Goal: Book appointment/travel/reservation

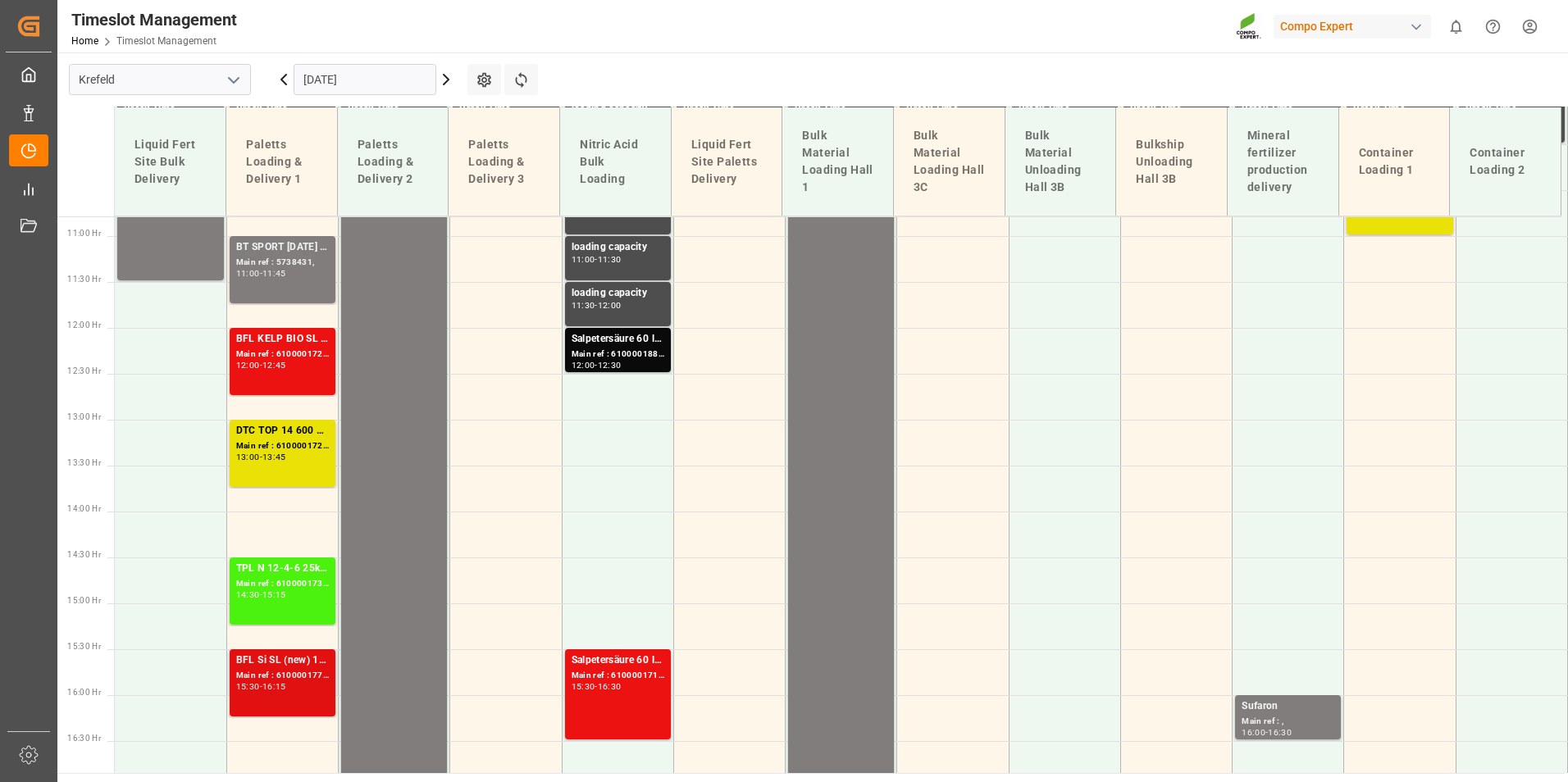
scroll to position [989, 0]
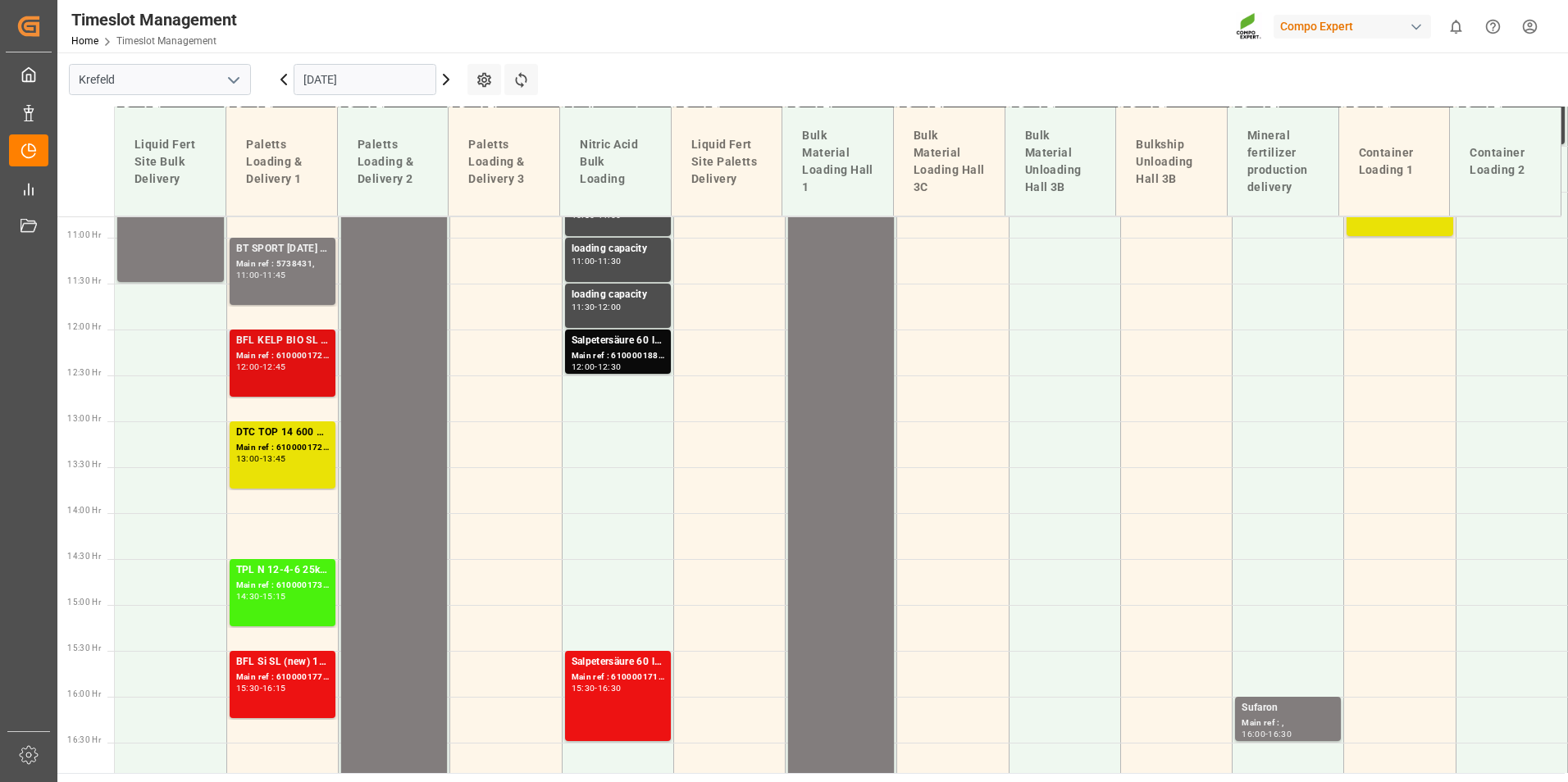
click at [284, 380] on div "BFL KELP BIO SL (2024) 10L (x60) ES,PTEST TE-MAX BS 11-48 20kg (x56) INT Main r…" at bounding box center [282, 363] width 93 height 60
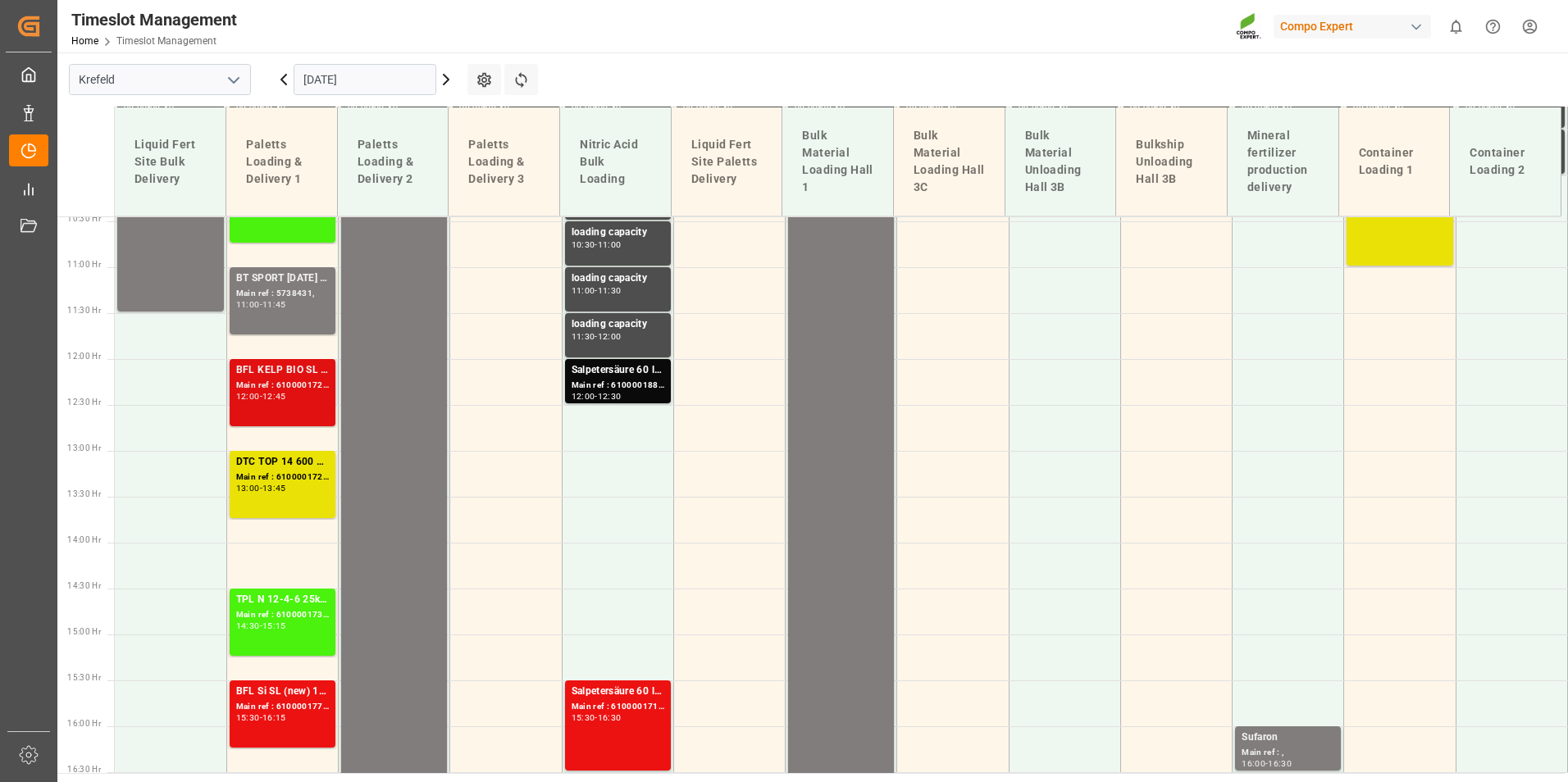
scroll to position [907, 0]
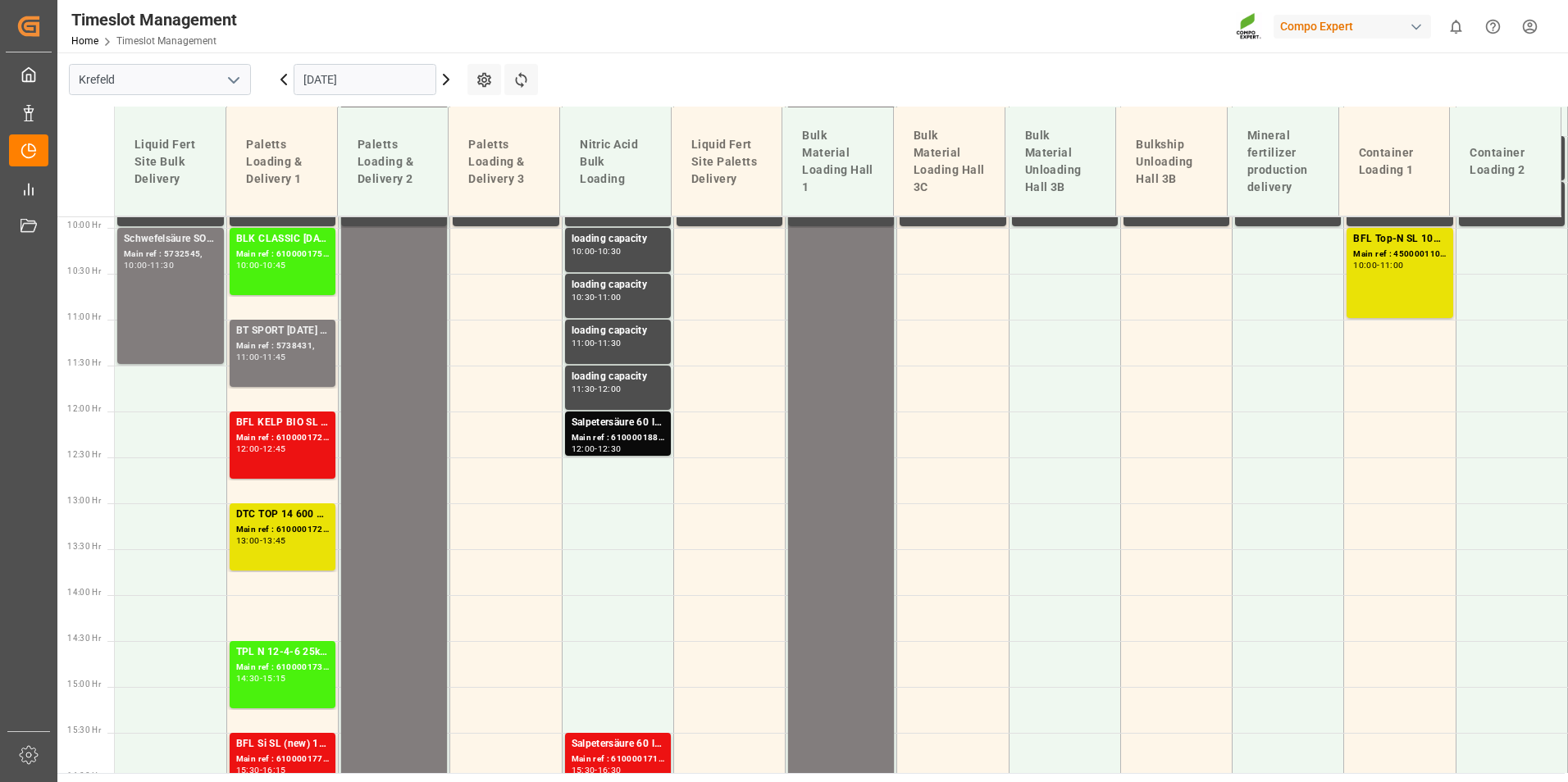
click at [383, 80] on input "[DATE]" at bounding box center [365, 79] width 142 height 31
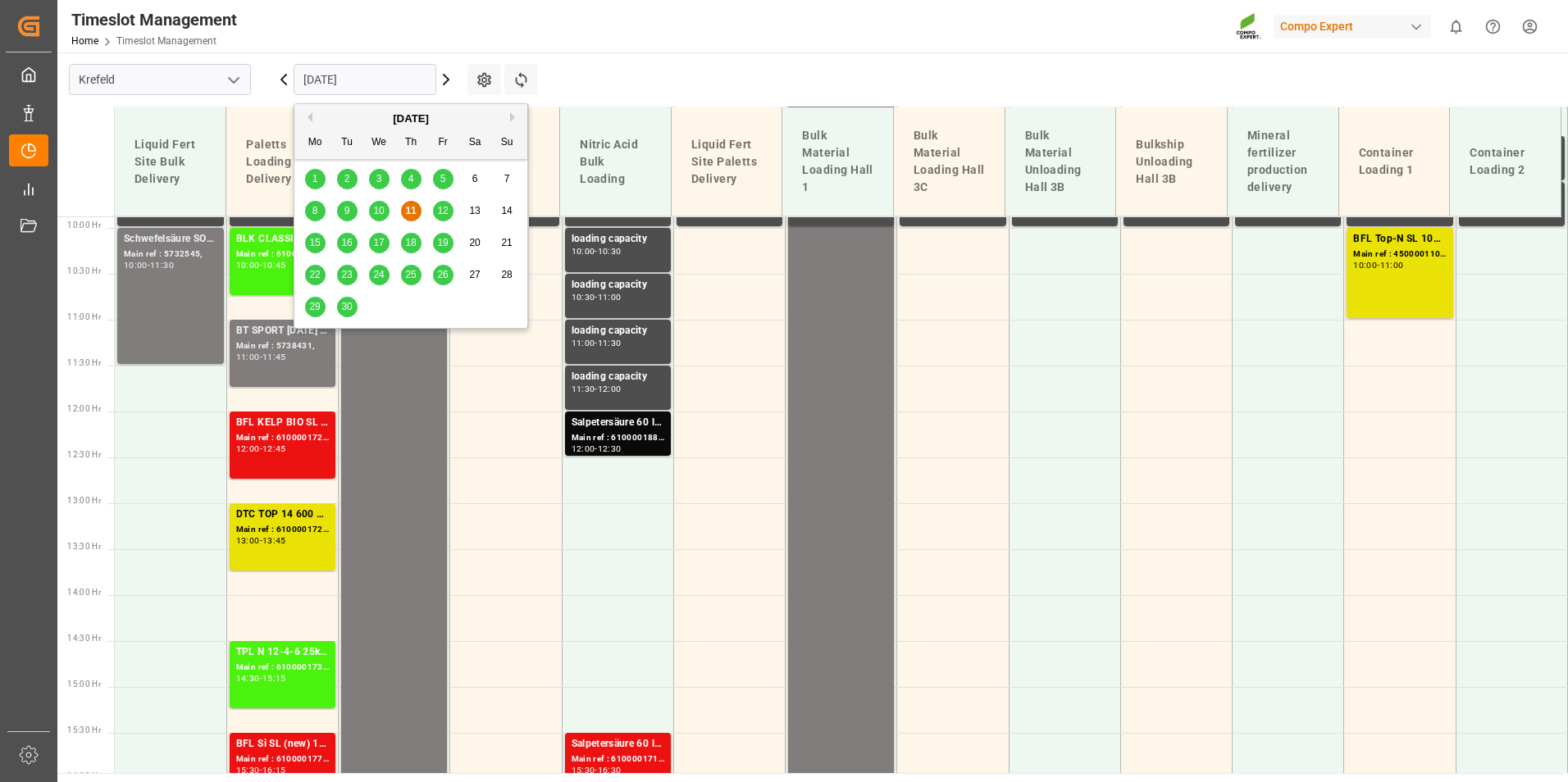
click at [439, 212] on span "12" at bounding box center [442, 210] width 11 height 12
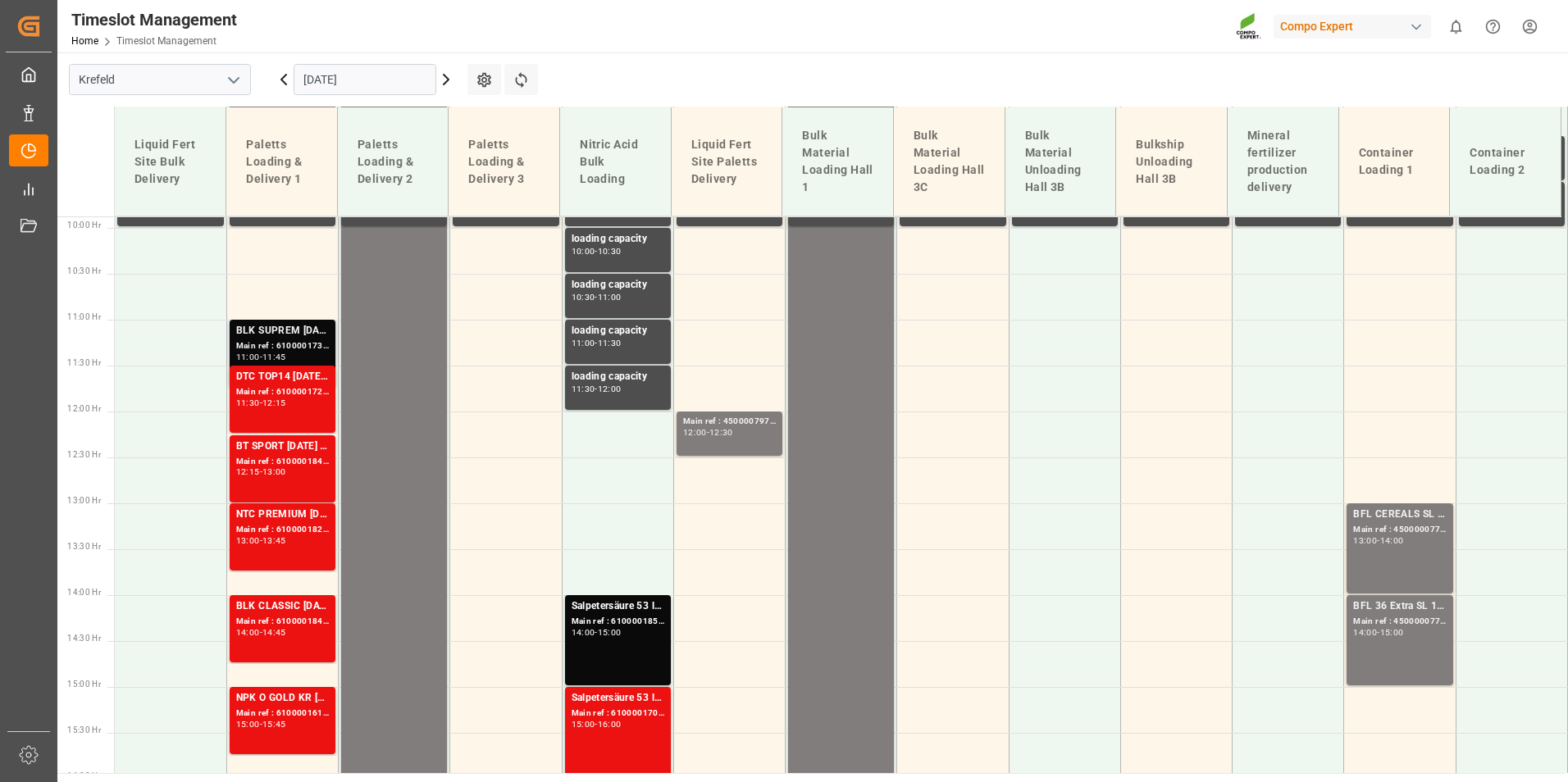
click at [287, 328] on div "BLK SUPREM [DATE] 25kg(x60) ES,IT,PT,SI" at bounding box center [282, 331] width 93 height 16
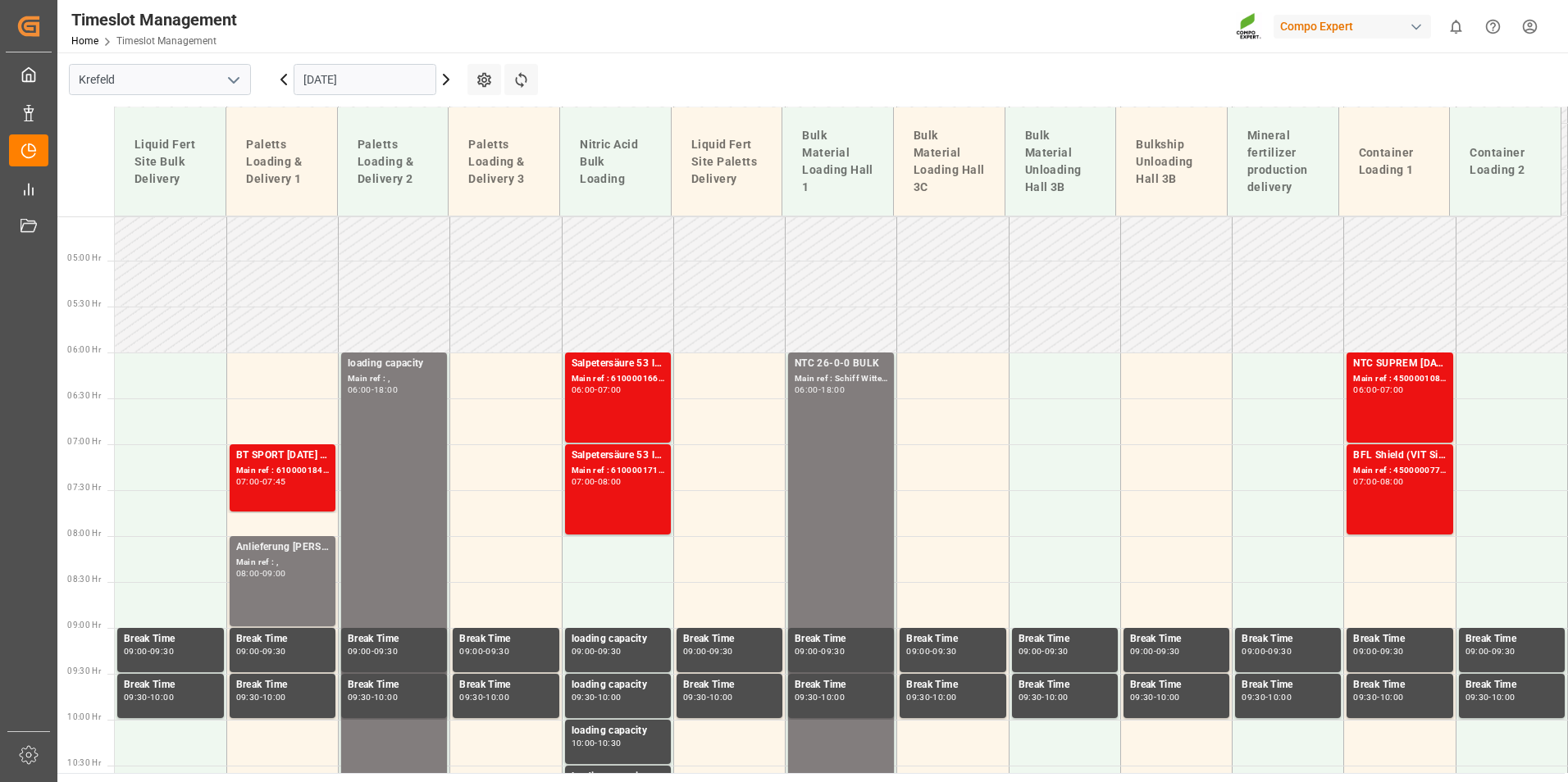
scroll to position [497, 0]
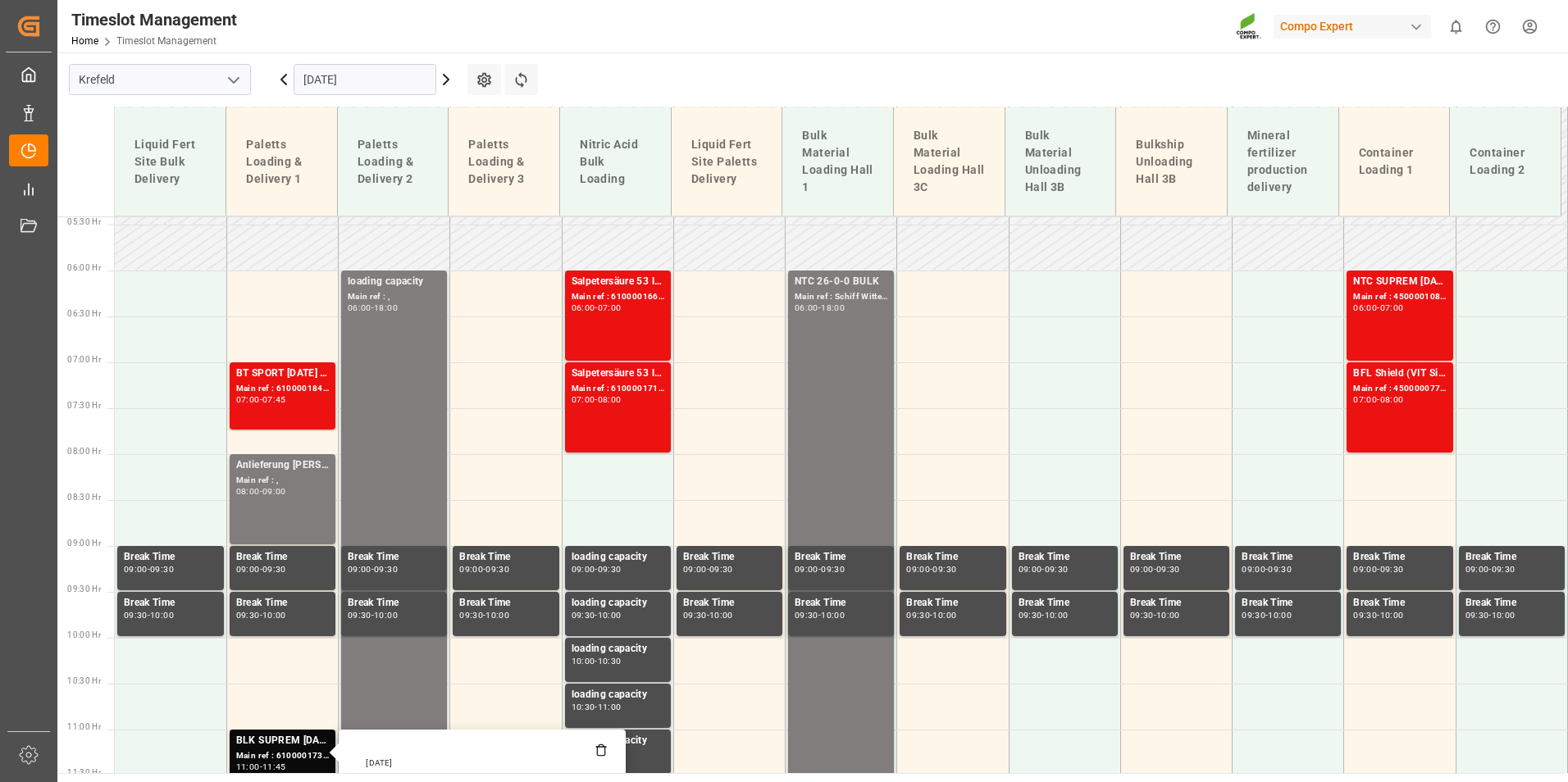
click at [287, 78] on icon at bounding box center [284, 79] width 20 height 20
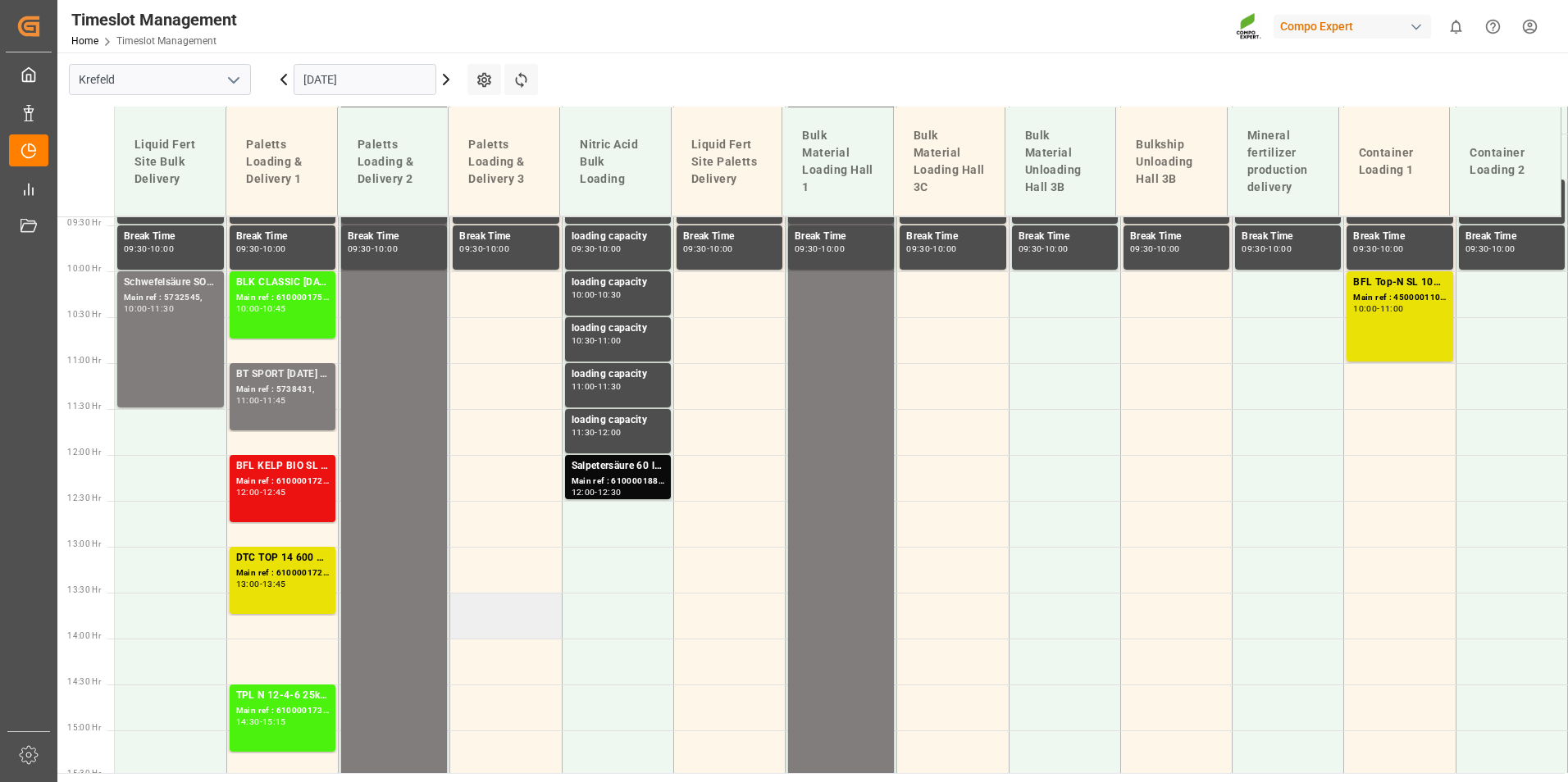
scroll to position [834, 0]
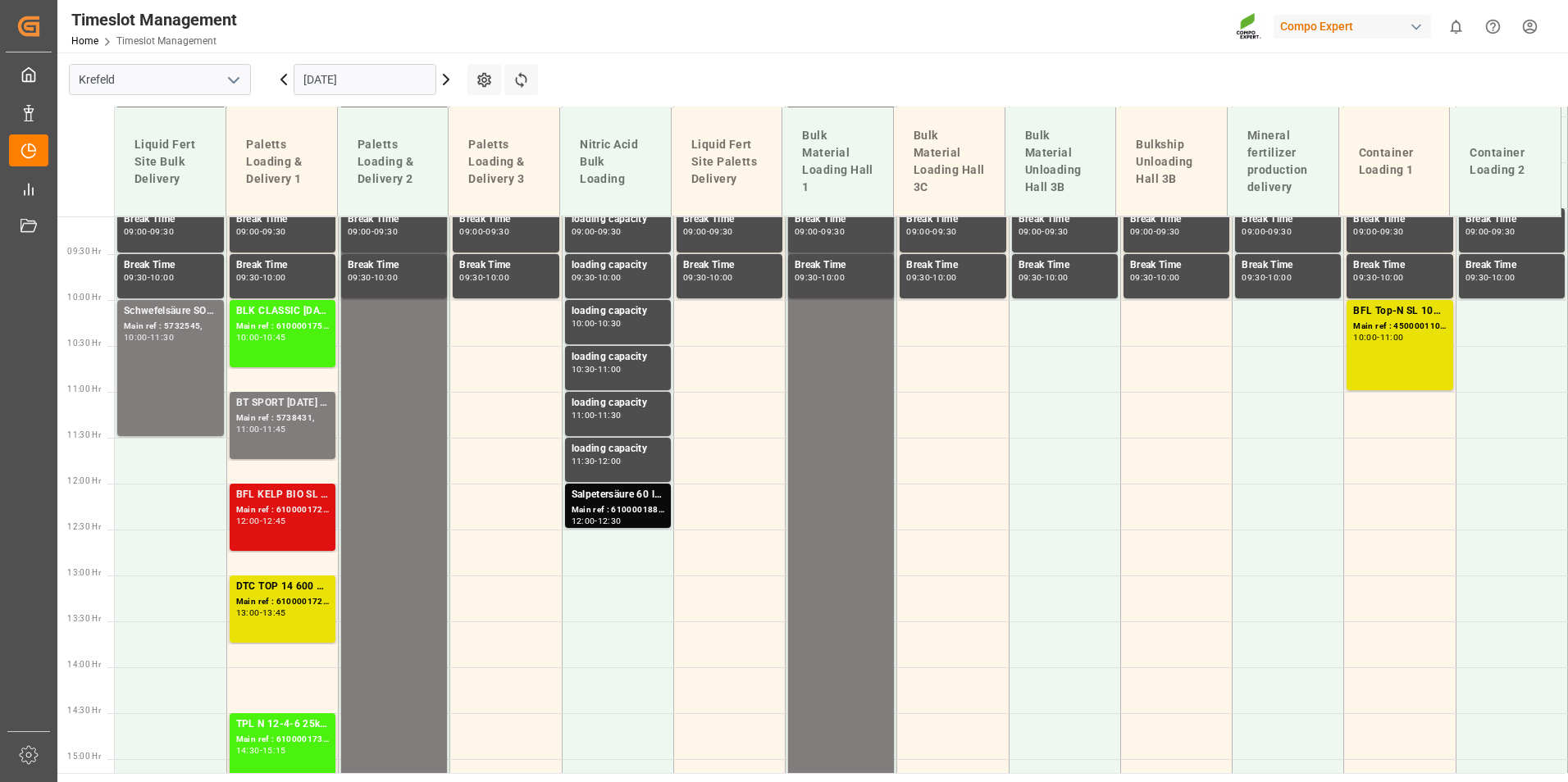
click at [310, 520] on div "12:00 - 12:45" at bounding box center [282, 522] width 93 height 9
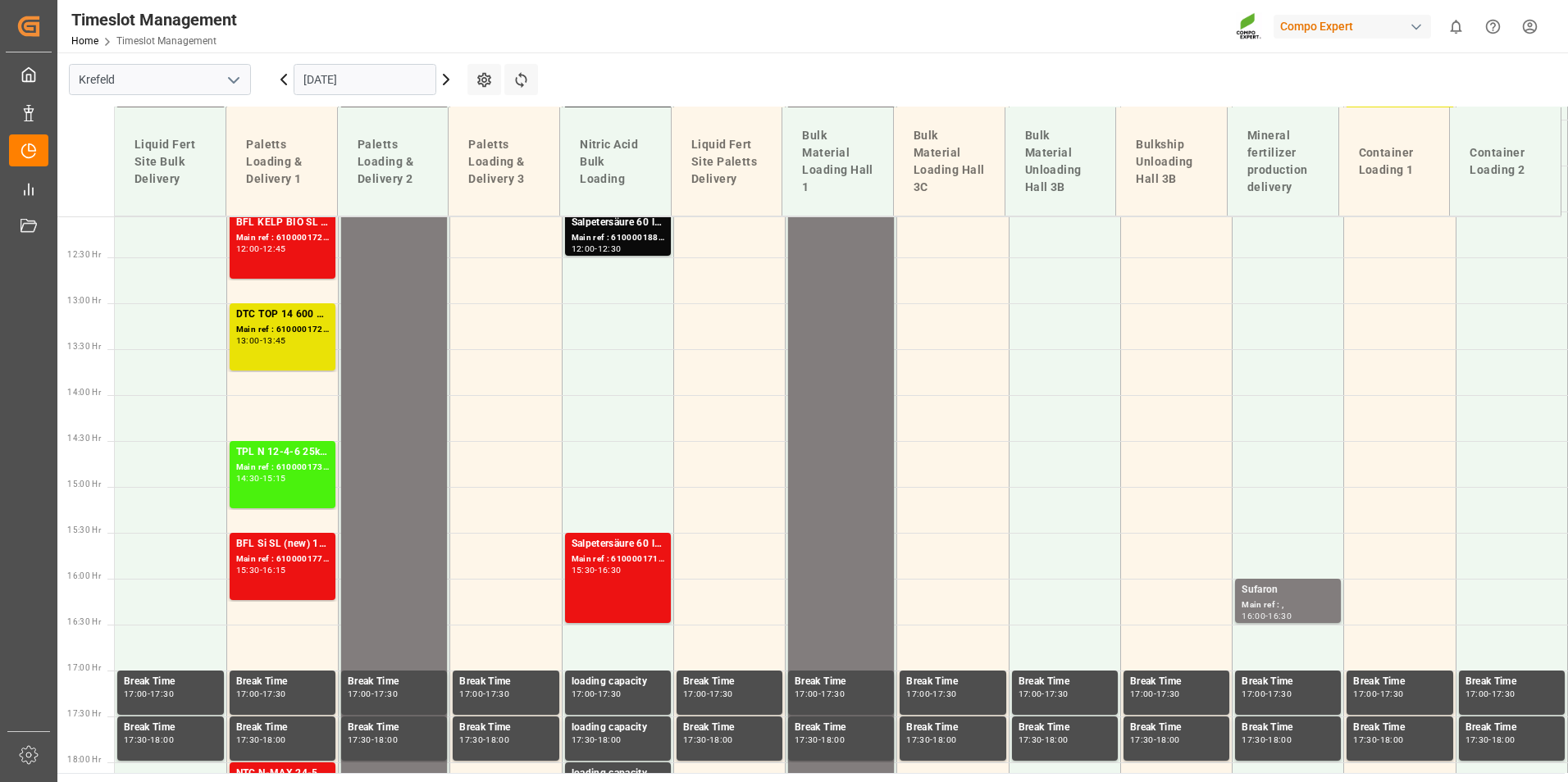
scroll to position [1163, 0]
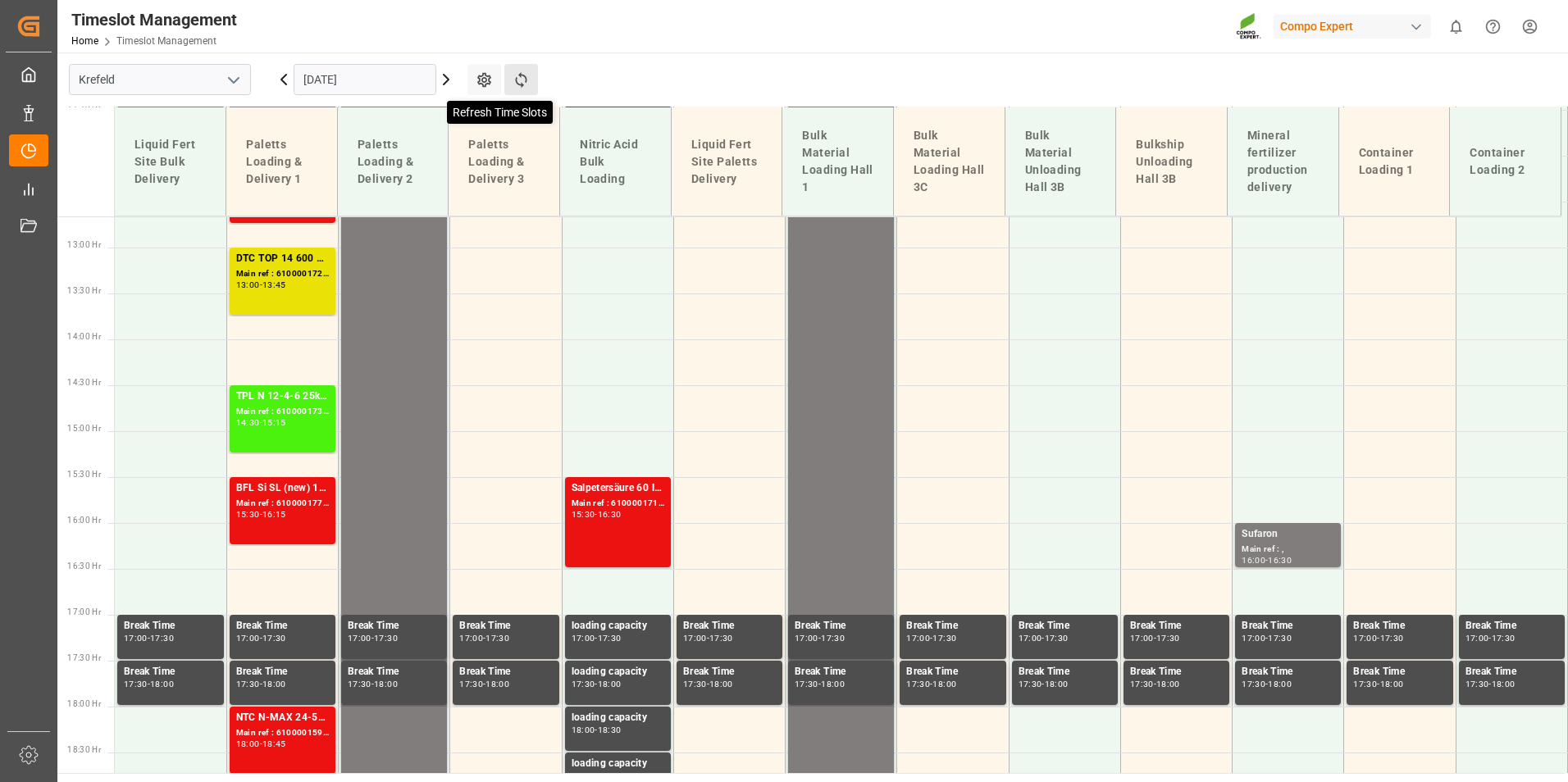
click at [524, 87] on icon at bounding box center [521, 79] width 17 height 17
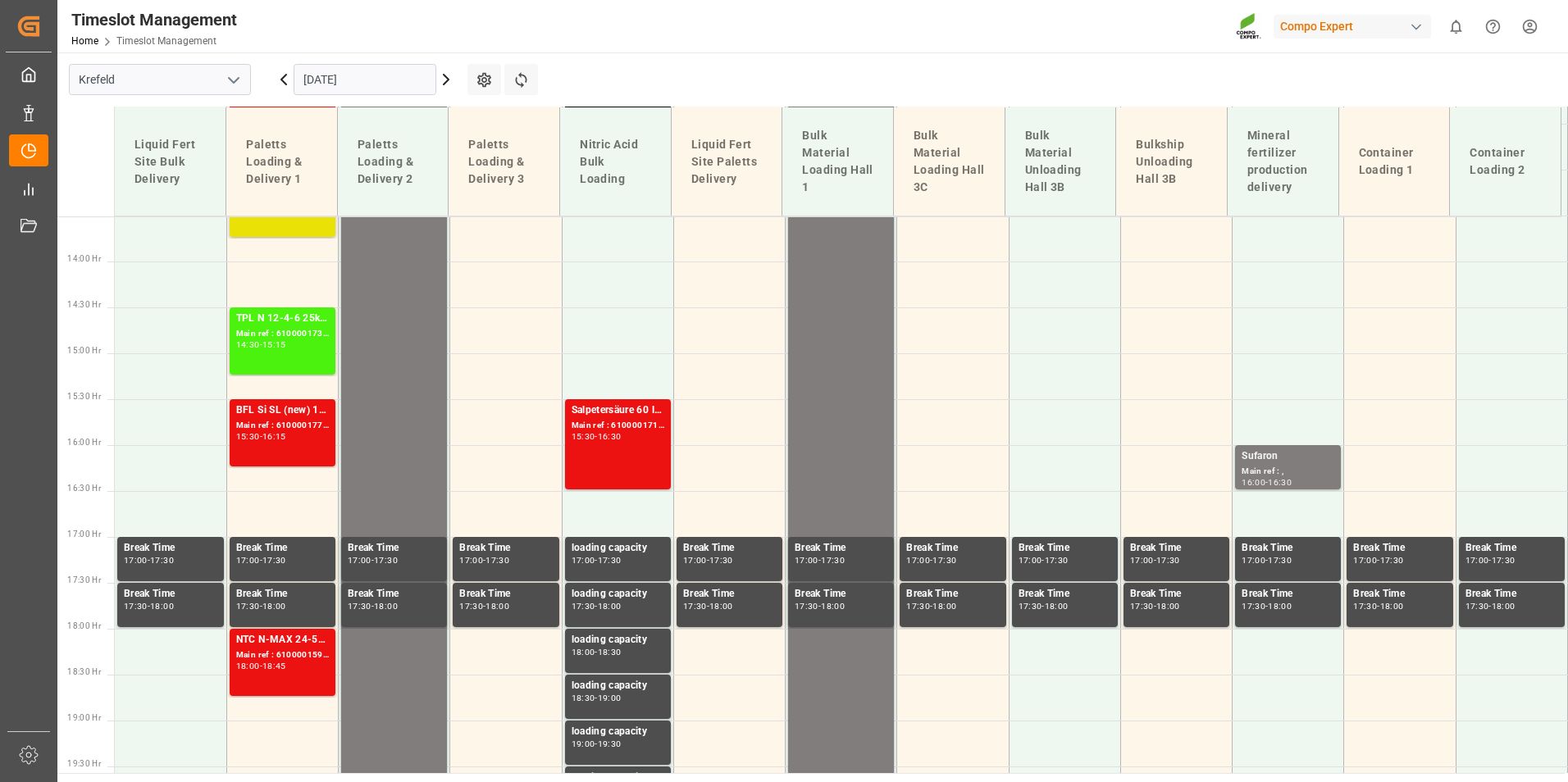
scroll to position [1326, 0]
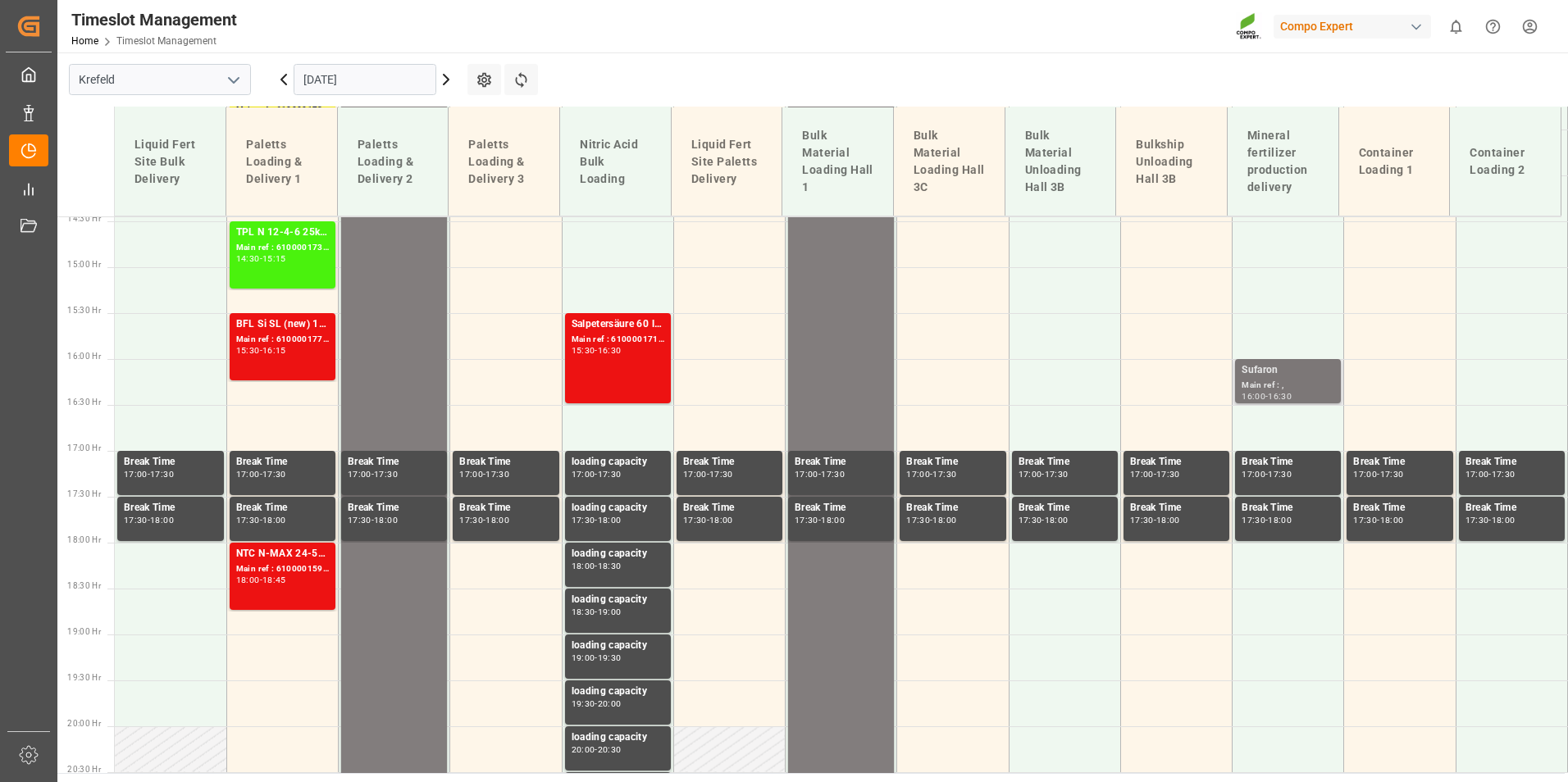
click at [1251, 384] on div "Main ref : ," at bounding box center [1289, 386] width 93 height 14
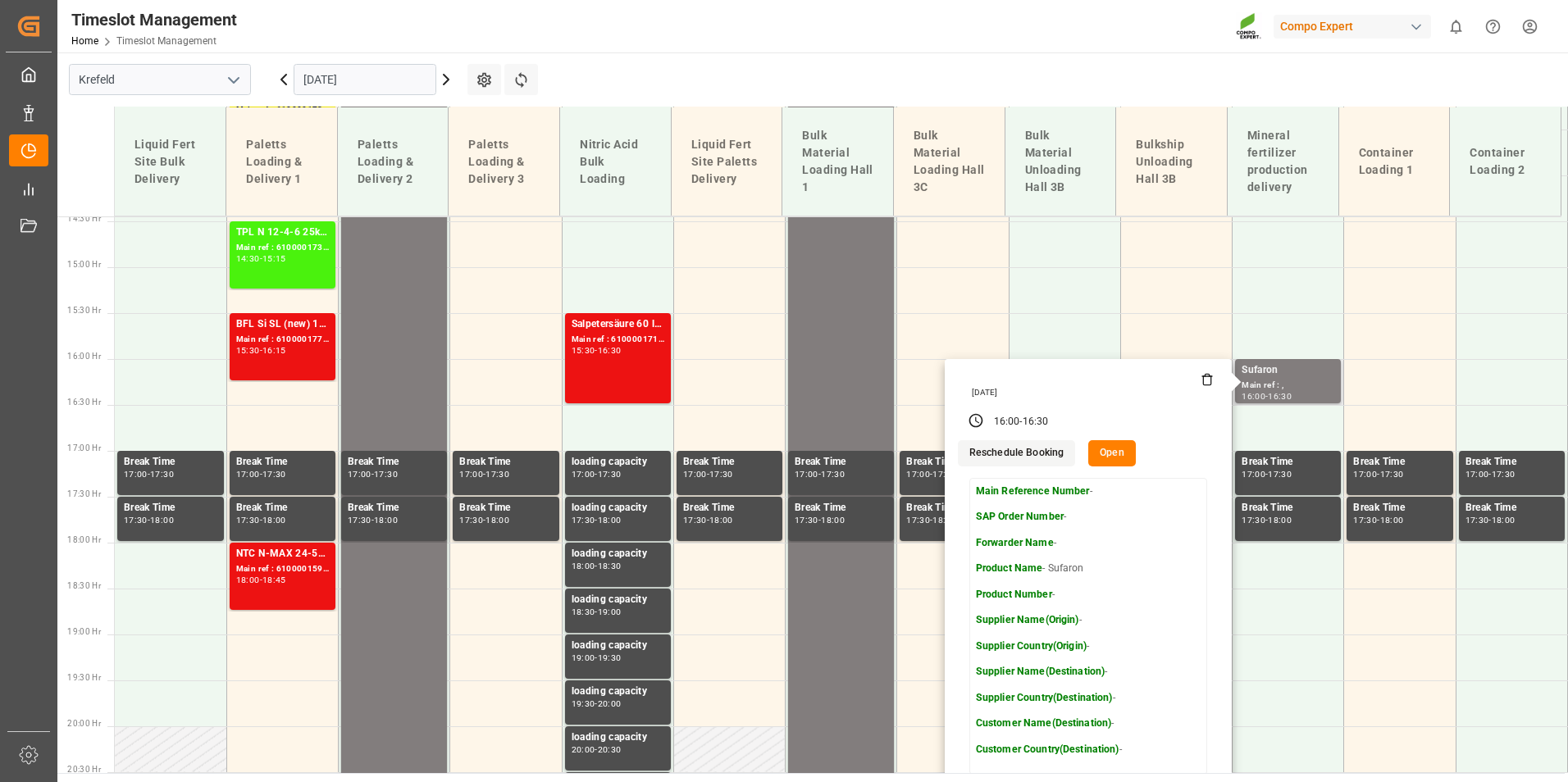
click at [1103, 457] on button "Open" at bounding box center [1111, 453] width 47 height 26
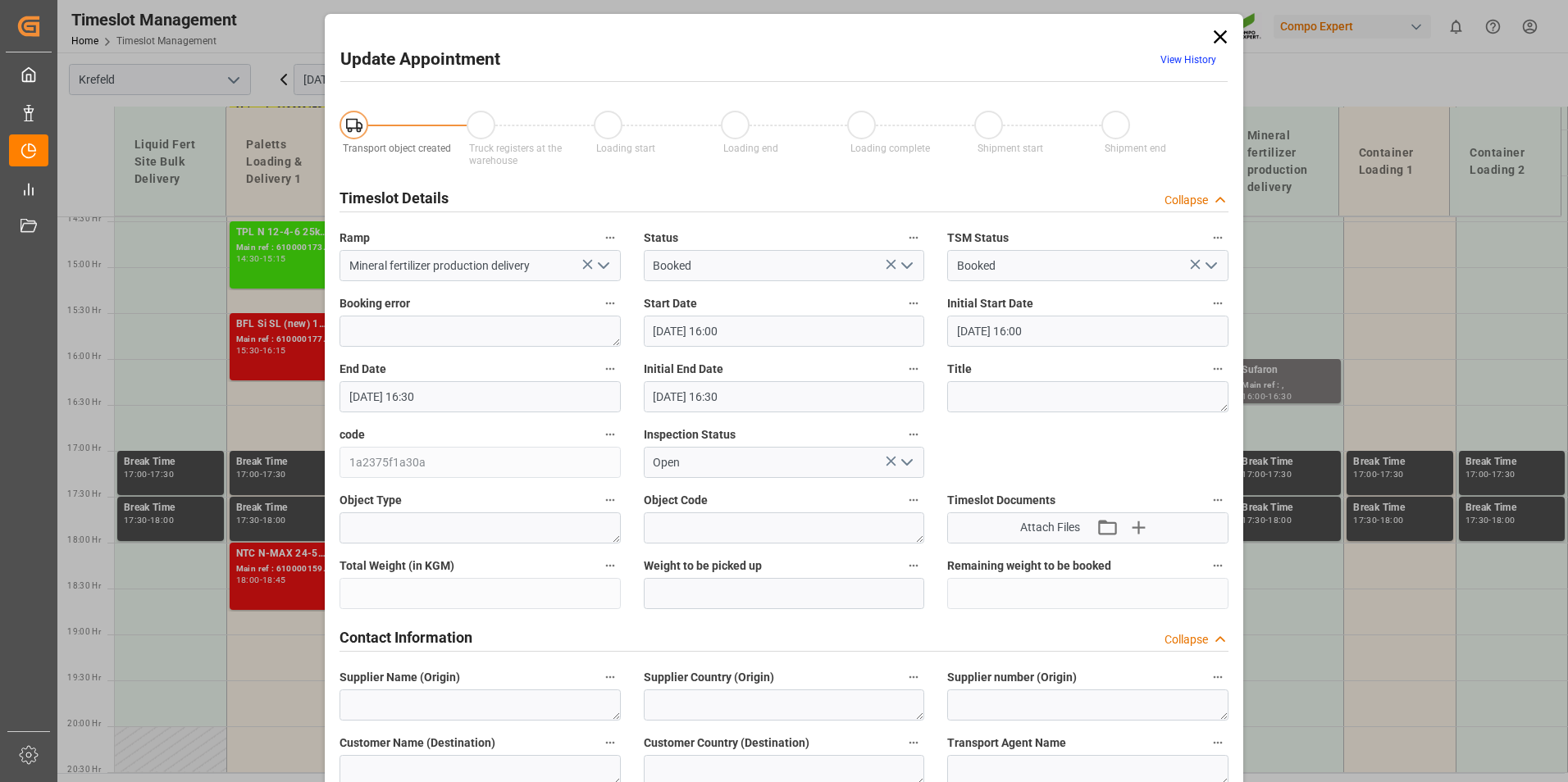
type input "[DATE] 16:00"
type input "[DATE] 16:30"
type input "[DATE] 09:57"
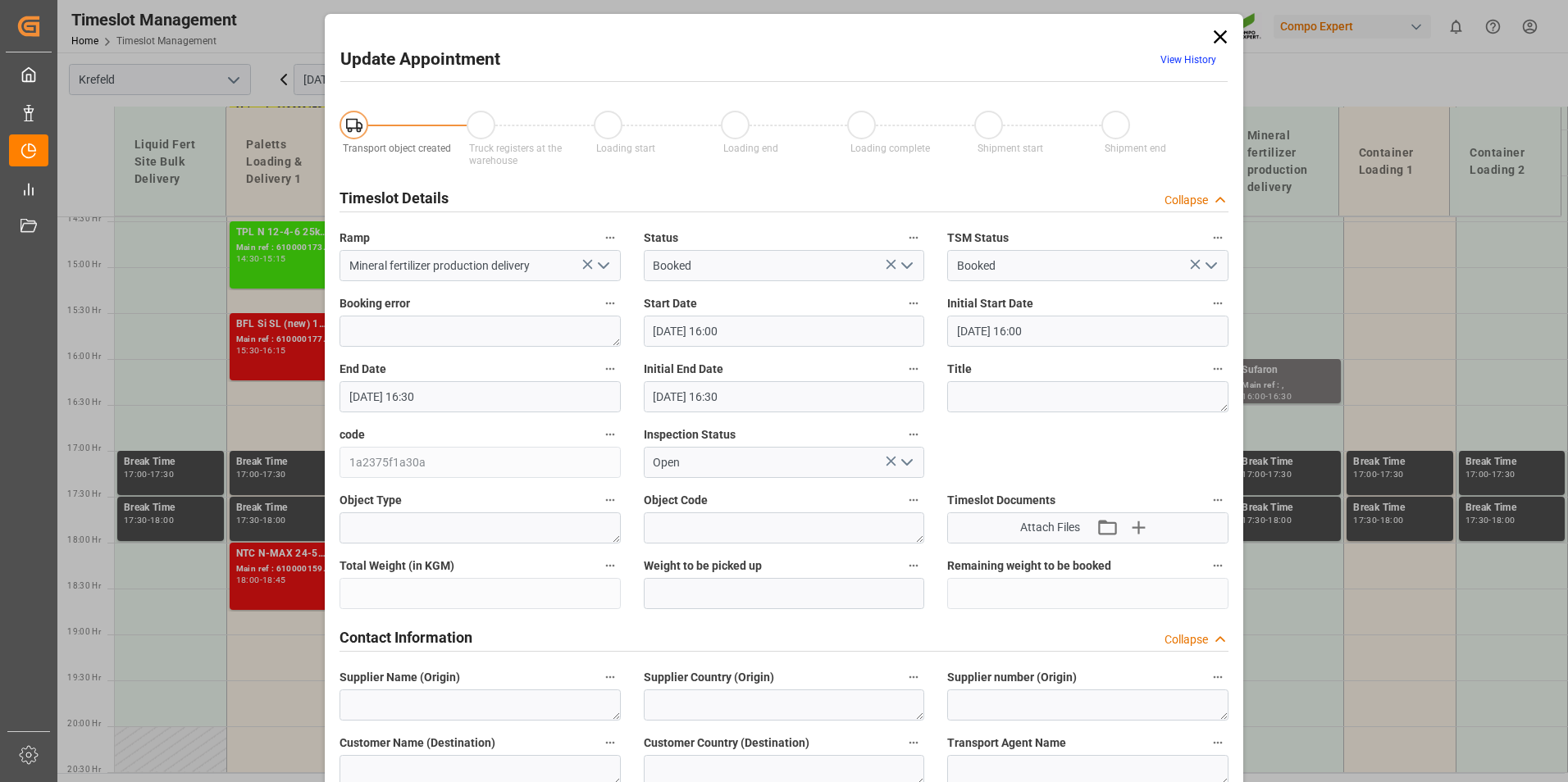
click at [1199, 52] on span "View History" at bounding box center [1188, 63] width 78 height 32
click at [1199, 56] on link "View History" at bounding box center [1188, 60] width 56 height 12
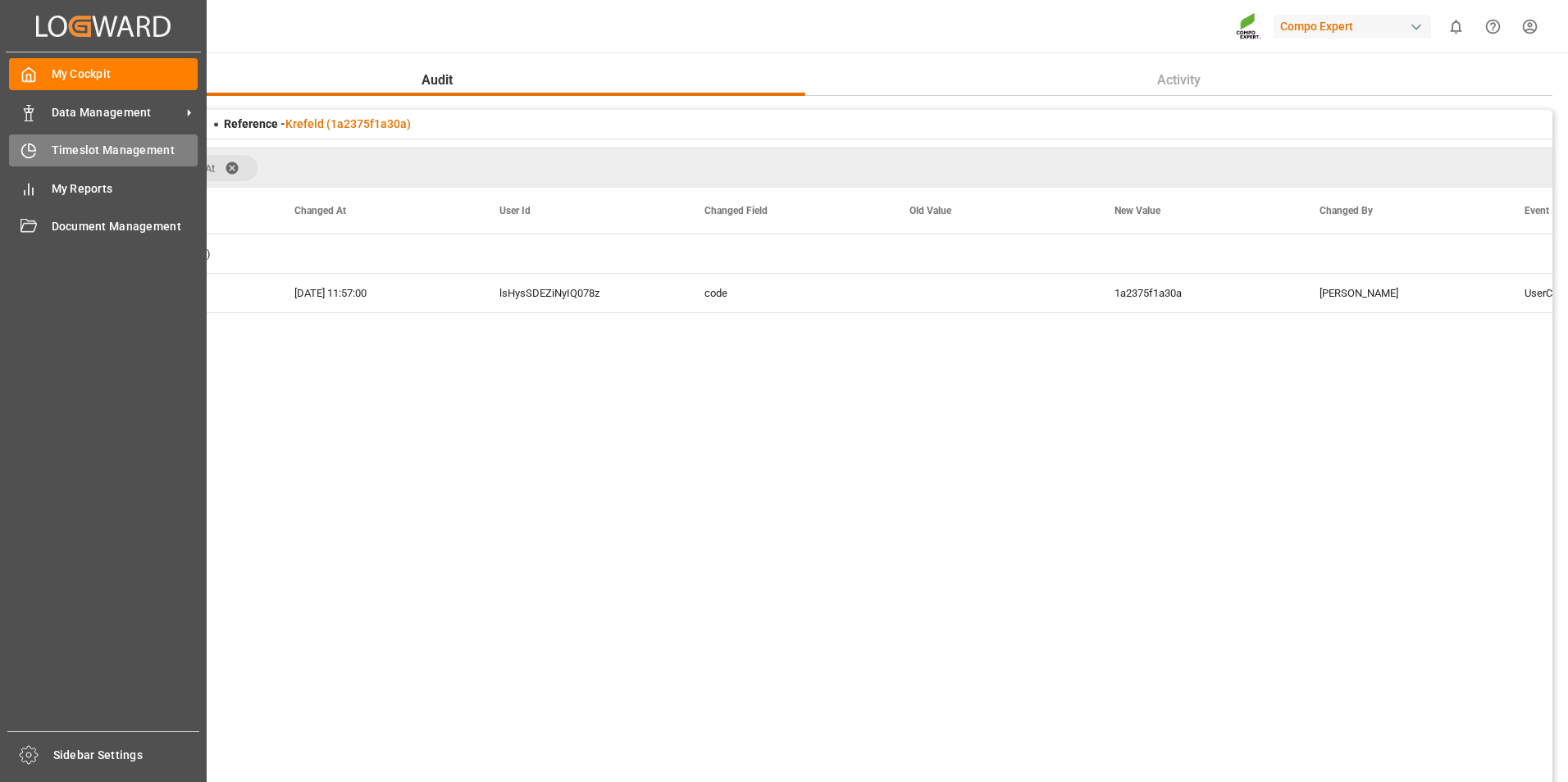
click at [44, 144] on div "Timeslot Management Timeslot Management" at bounding box center [103, 150] width 189 height 32
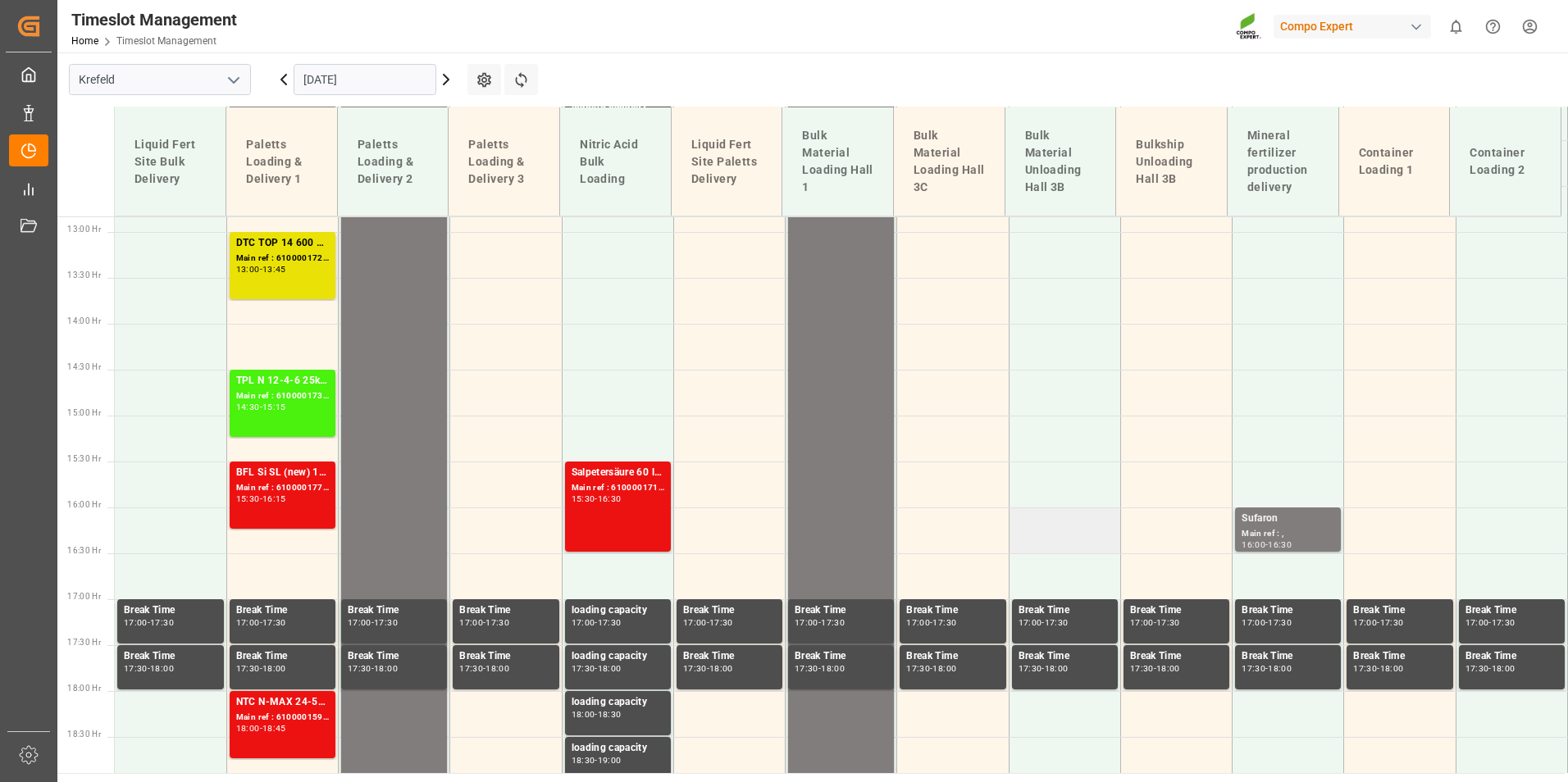
scroll to position [1326, 0]
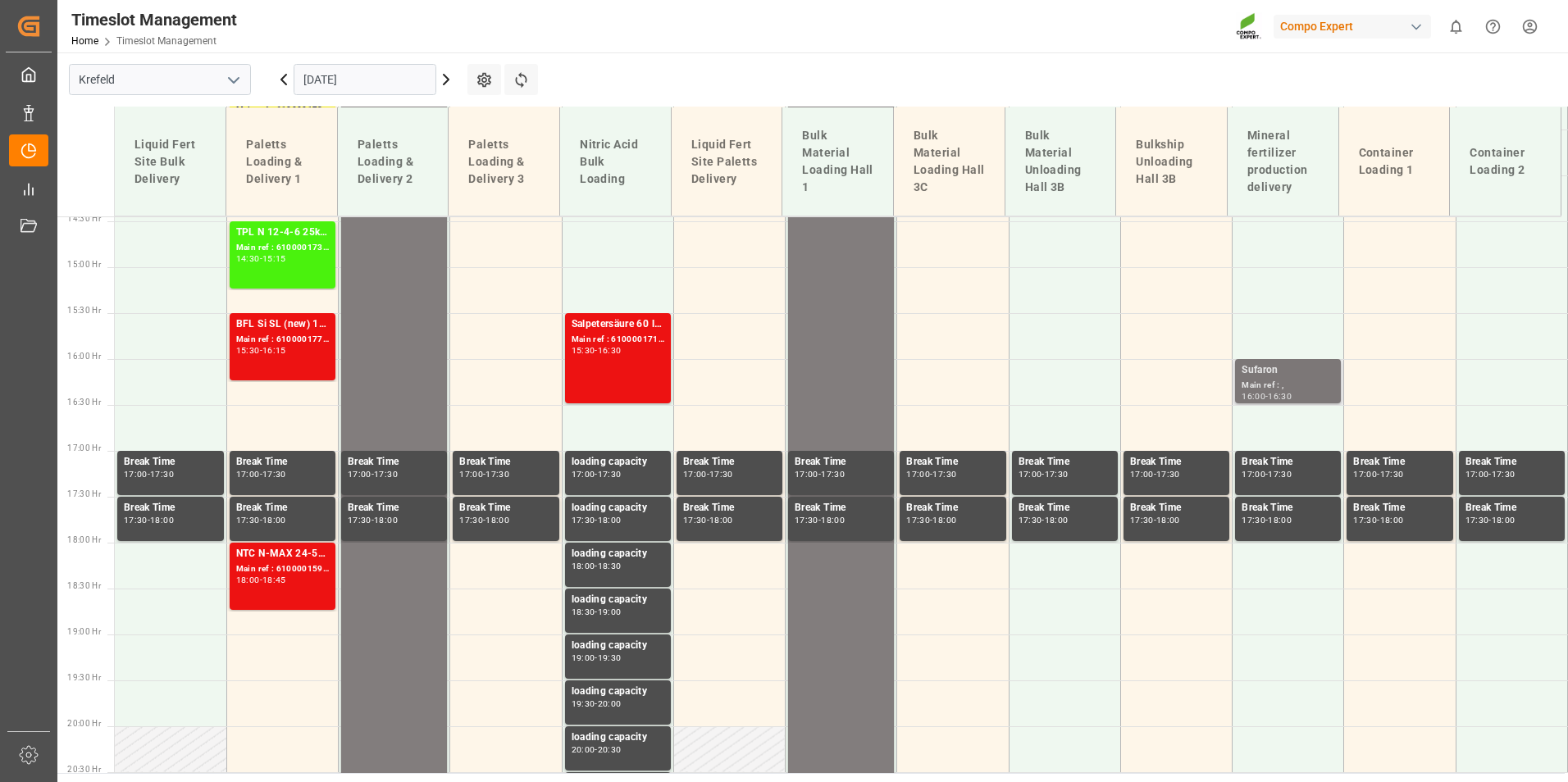
click at [1283, 375] on div "Sufaron" at bounding box center [1289, 370] width 93 height 16
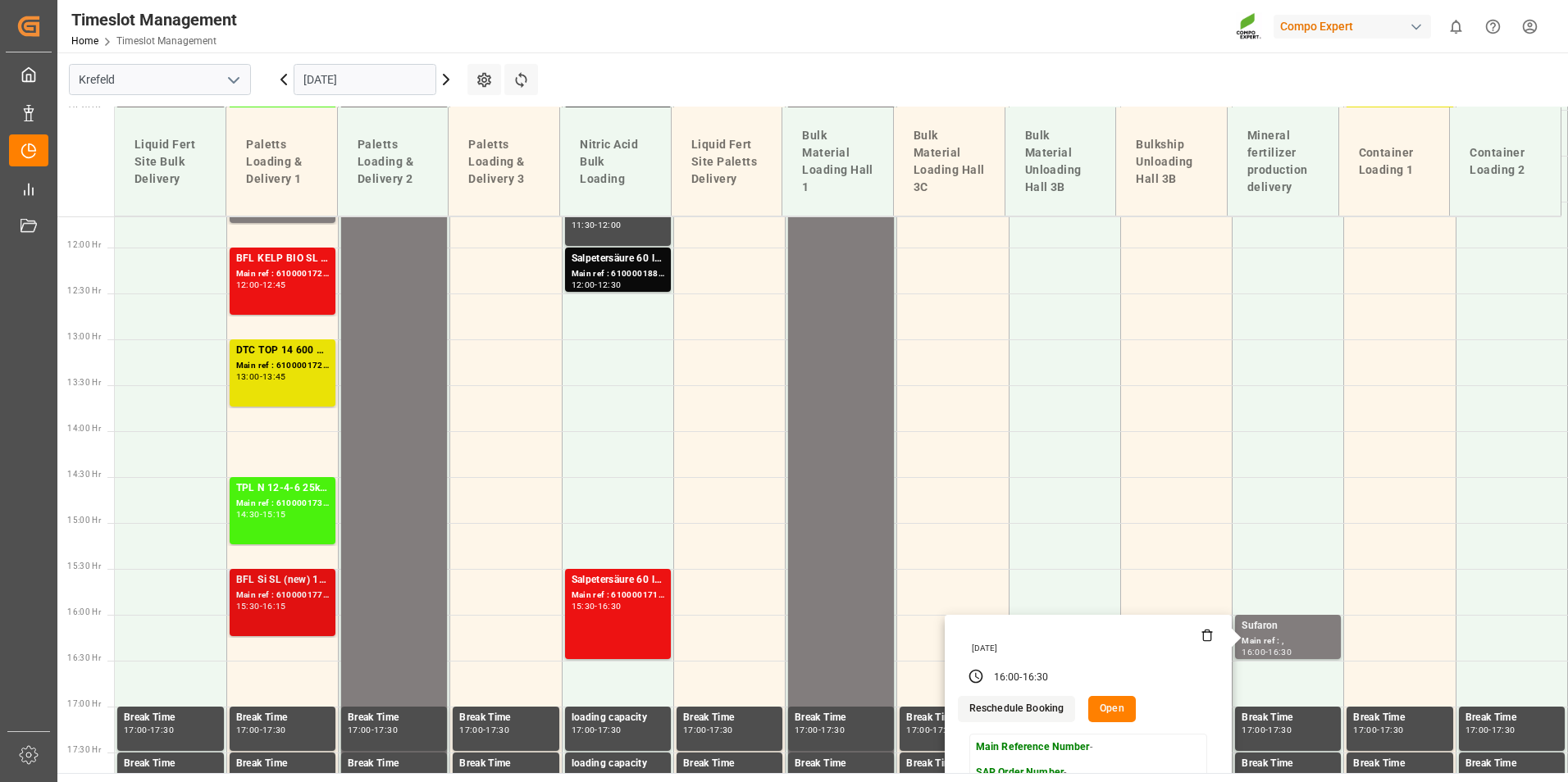
scroll to position [1163, 0]
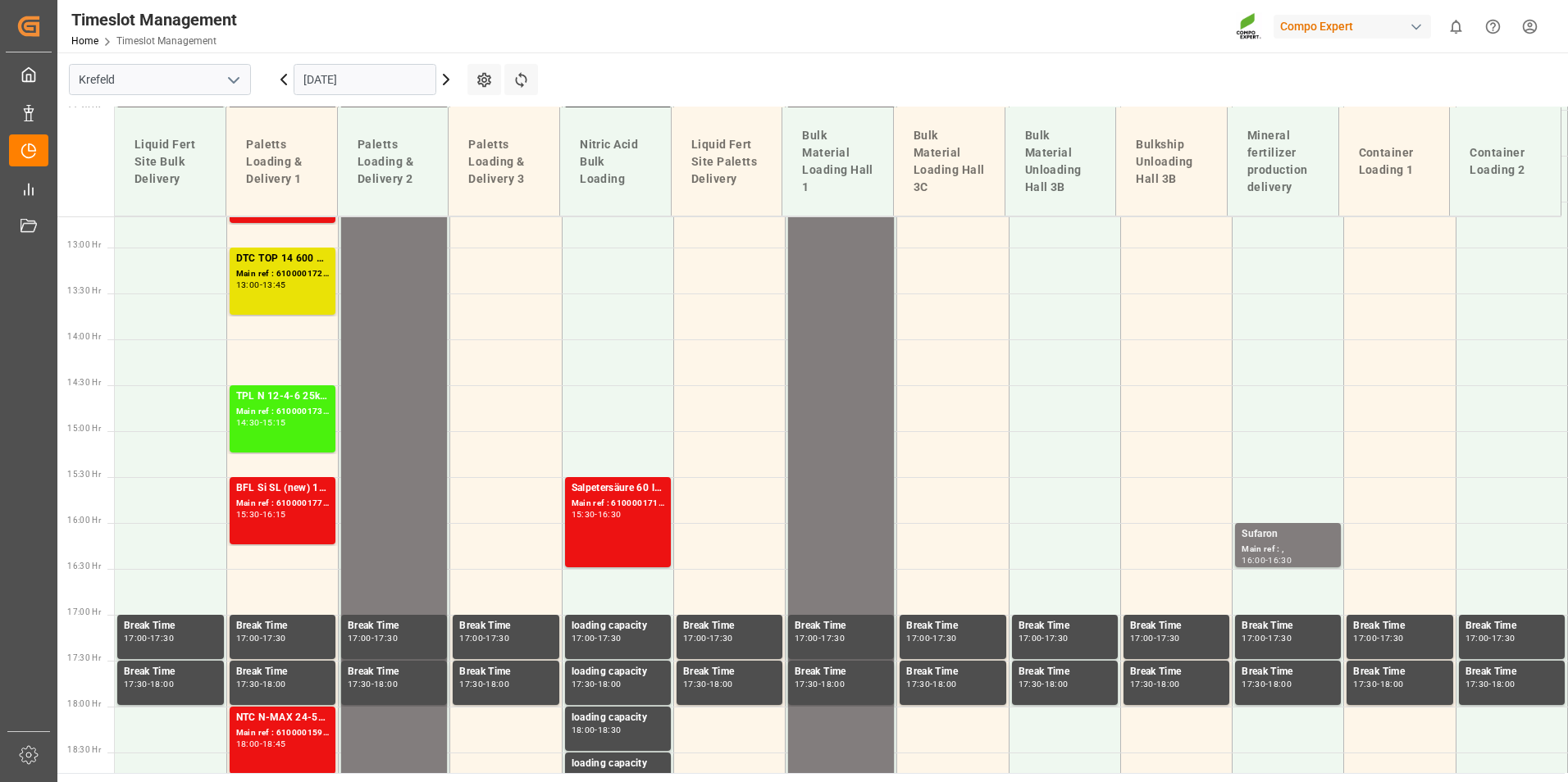
click at [278, 512] on div "16:15" at bounding box center [274, 514] width 24 height 7
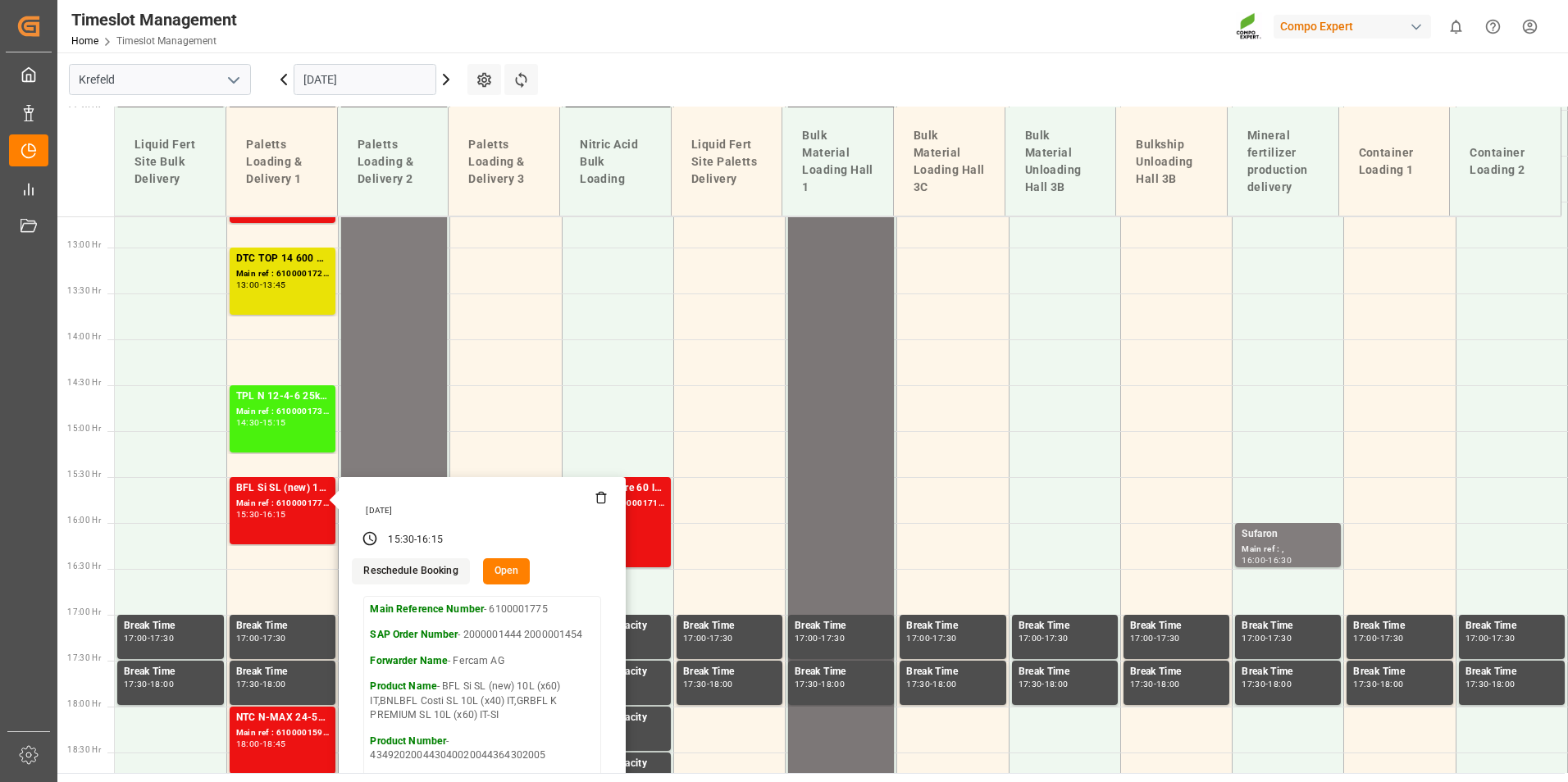
scroll to position [1326, 0]
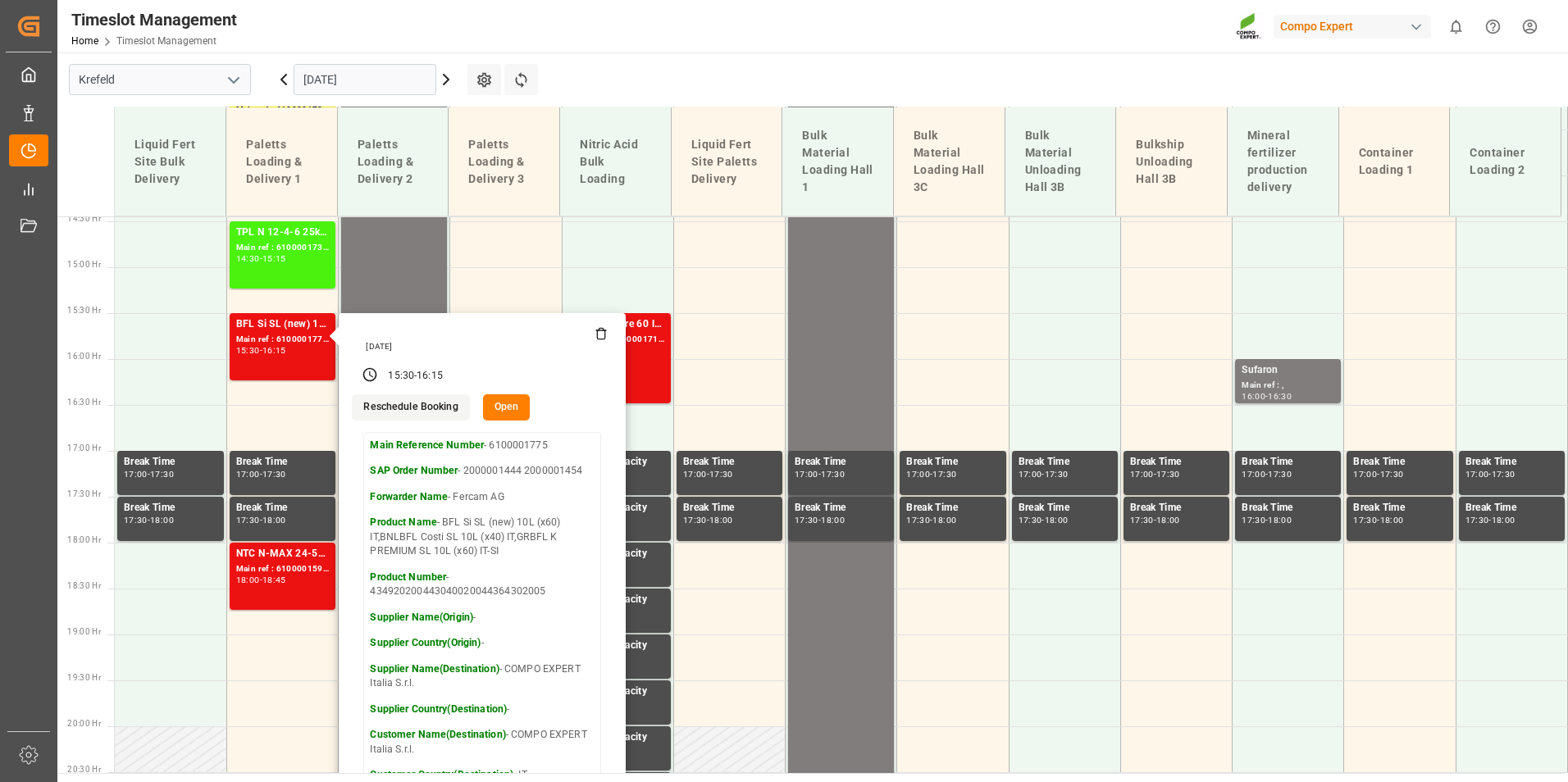
click at [384, 83] on input "[DATE]" at bounding box center [365, 79] width 142 height 31
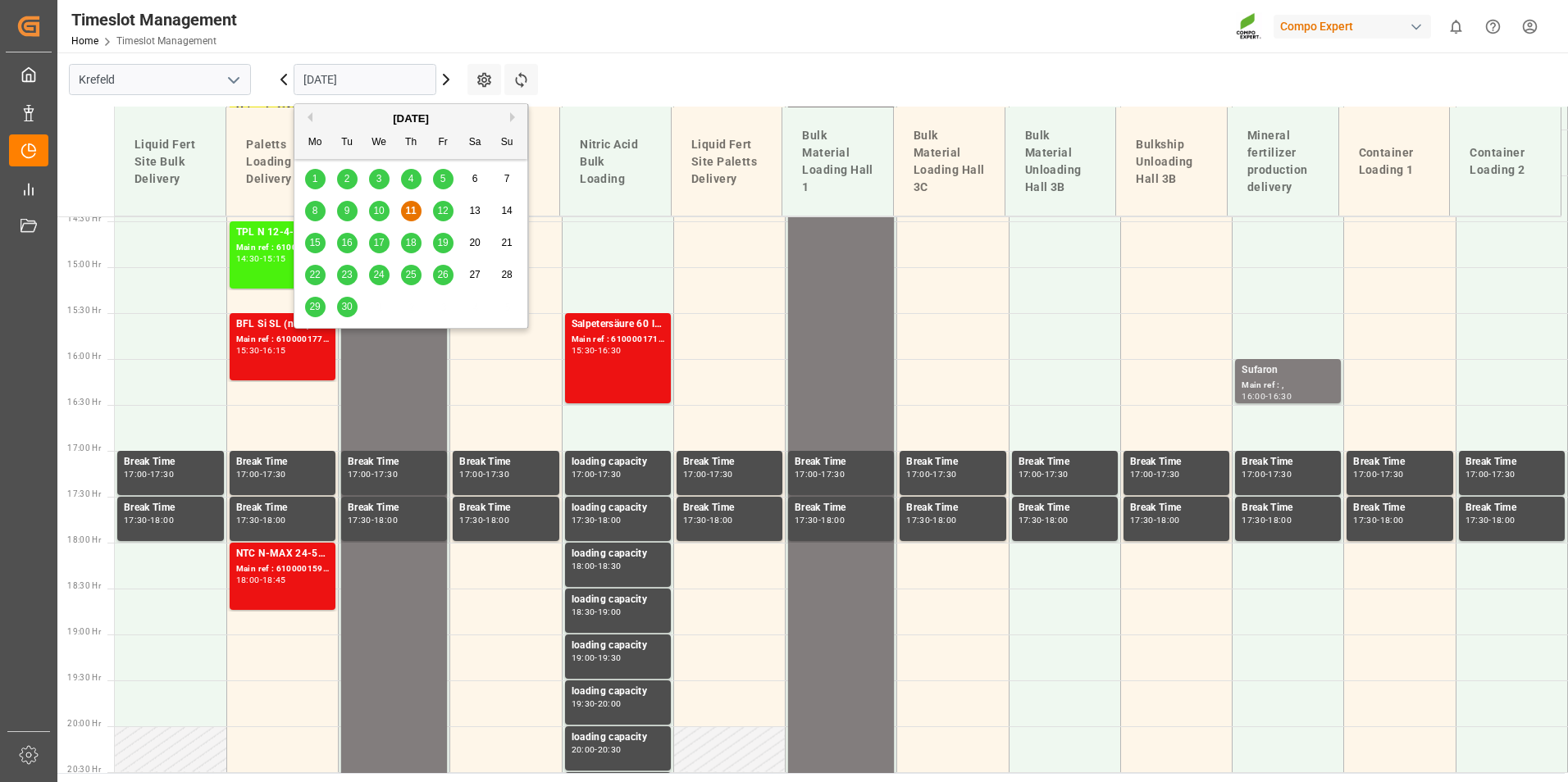
click at [440, 214] on span "12" at bounding box center [442, 210] width 11 height 12
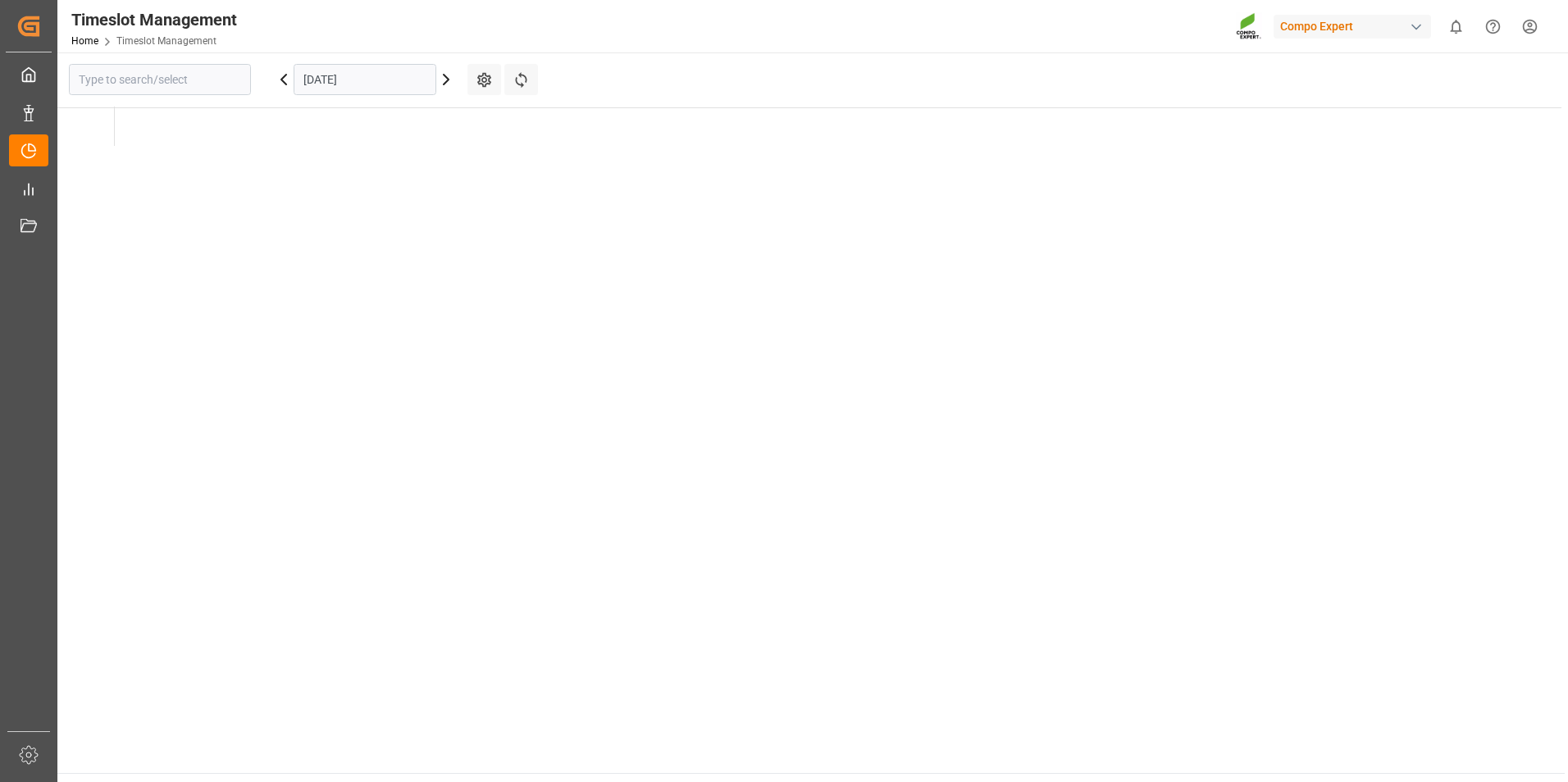
type input "Krefeld"
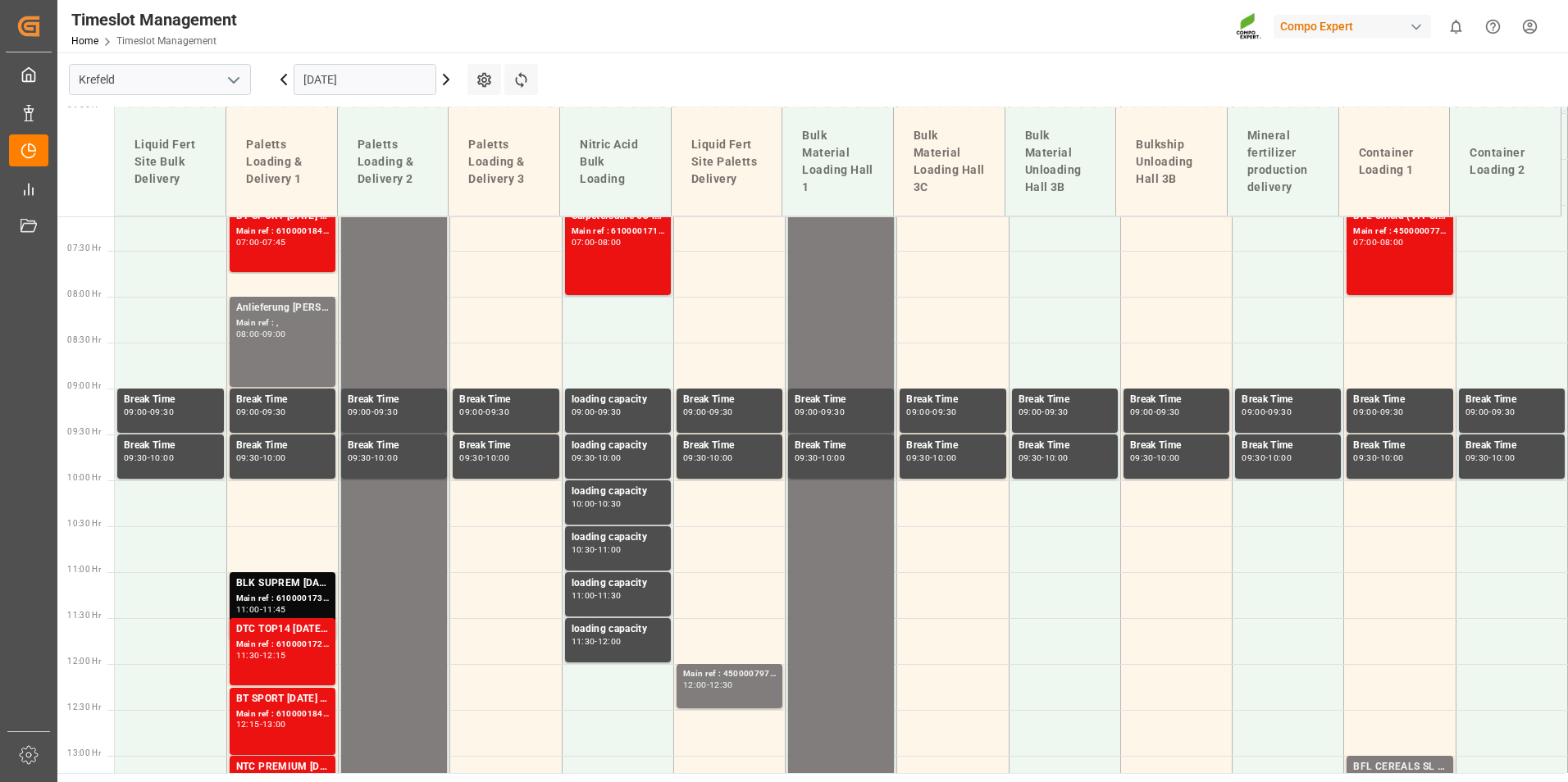
scroll to position [507, 0]
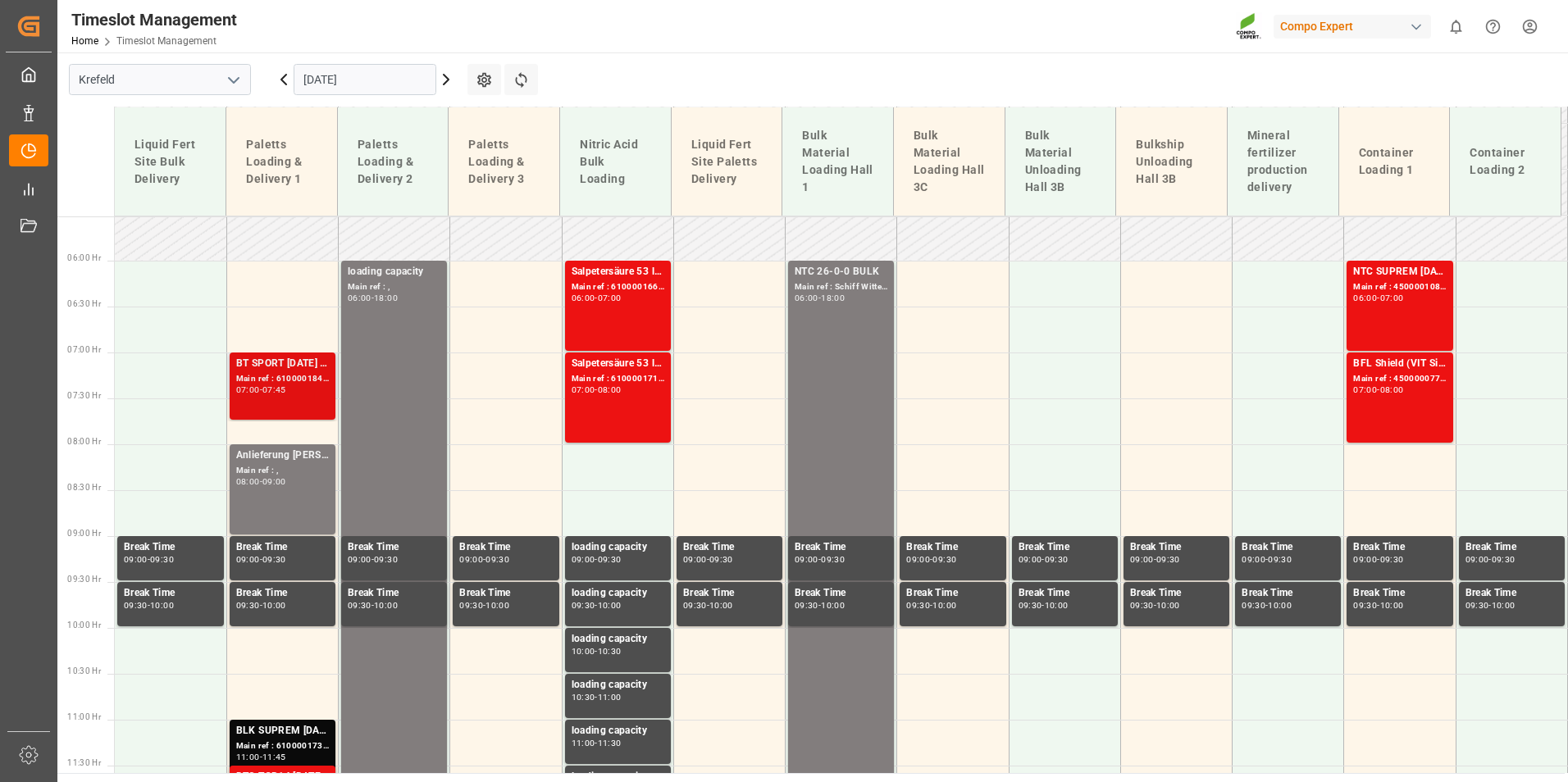
click at [296, 367] on div "BT SPORT [DATE] 25%UH 3M 25kg (x40) INTBLK PREMIUM [DATE] 25kg(x40)D,EN,PL,FNLB…" at bounding box center [282, 364] width 93 height 16
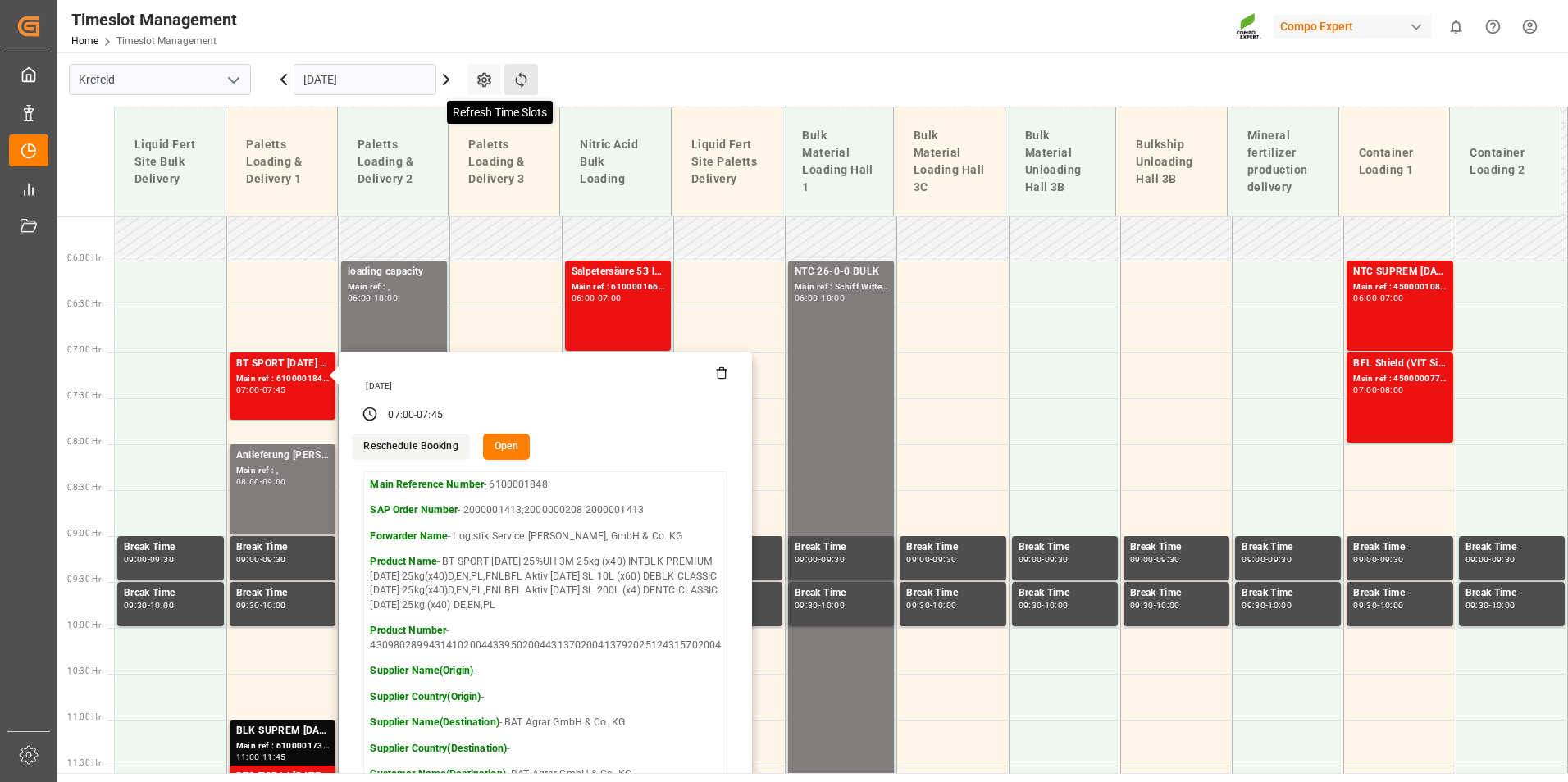
click at [522, 72] on icon at bounding box center [521, 79] width 17 height 17
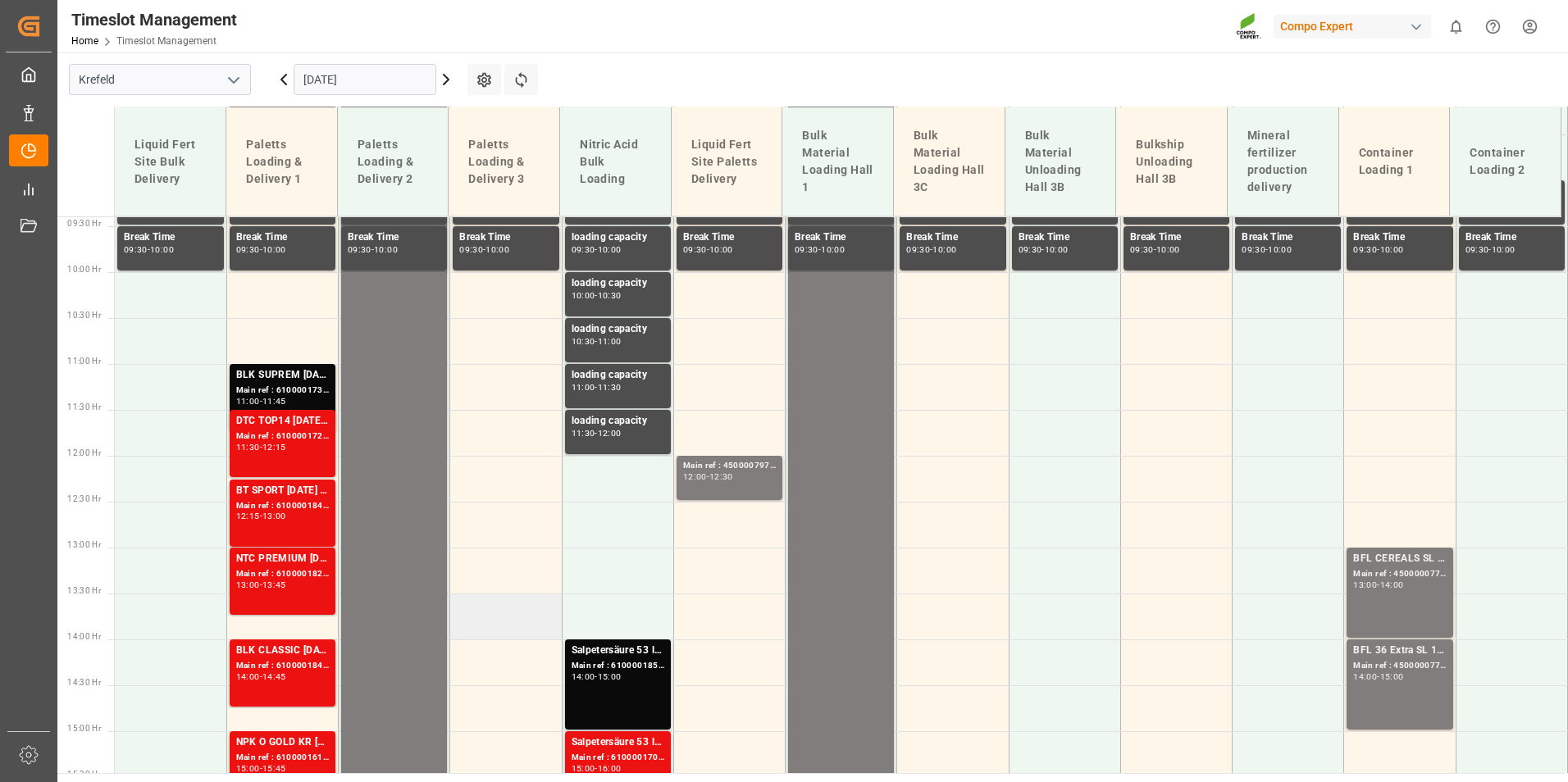
scroll to position [753, 0]
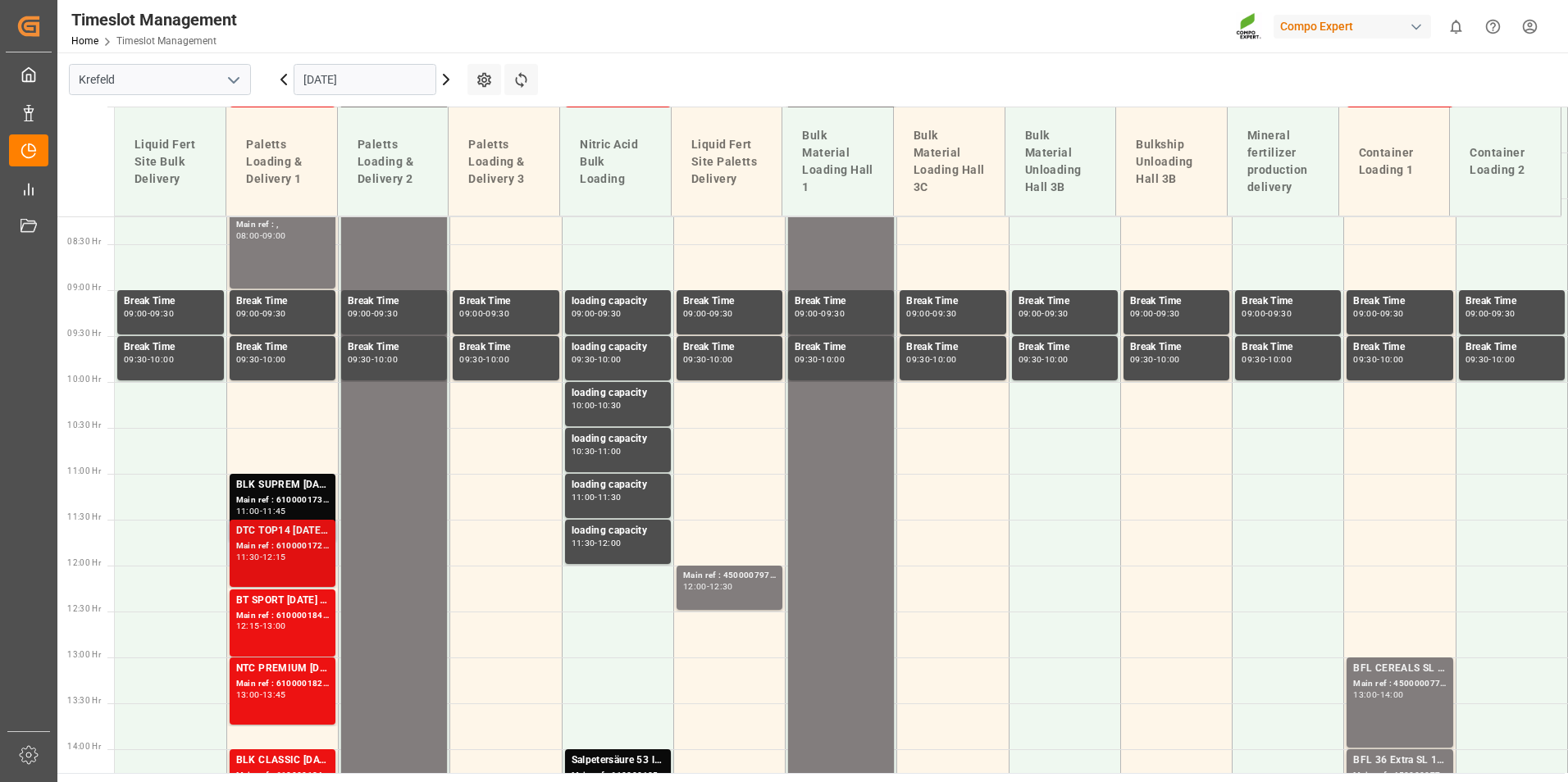
click at [309, 565] on div "DTC TOP14 [DATE] 15%UH 3M 25kg(x42) INT Main ref : 6100001727, 2000000823 11:30…" at bounding box center [282, 553] width 93 height 60
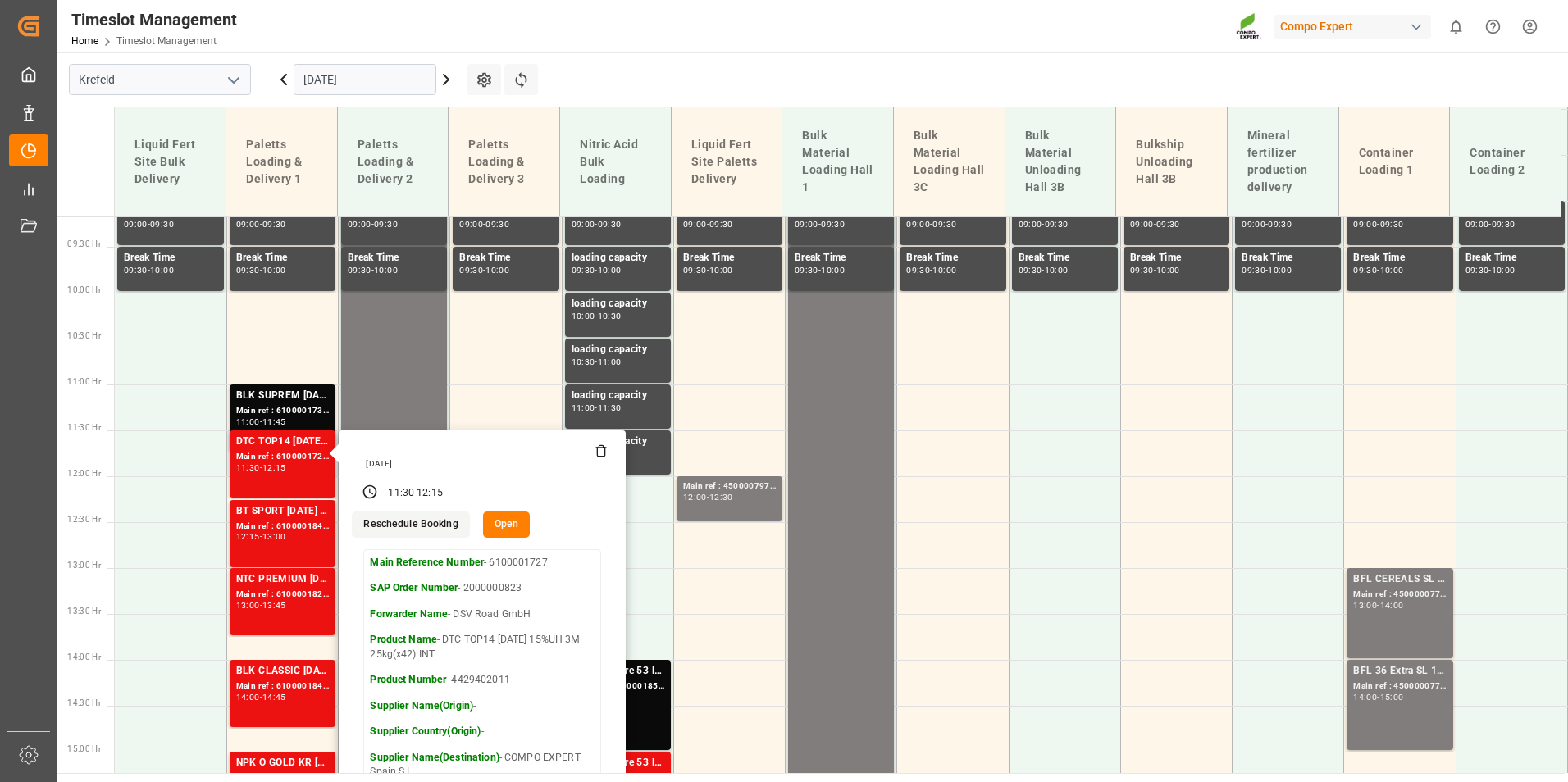
scroll to position [917, 0]
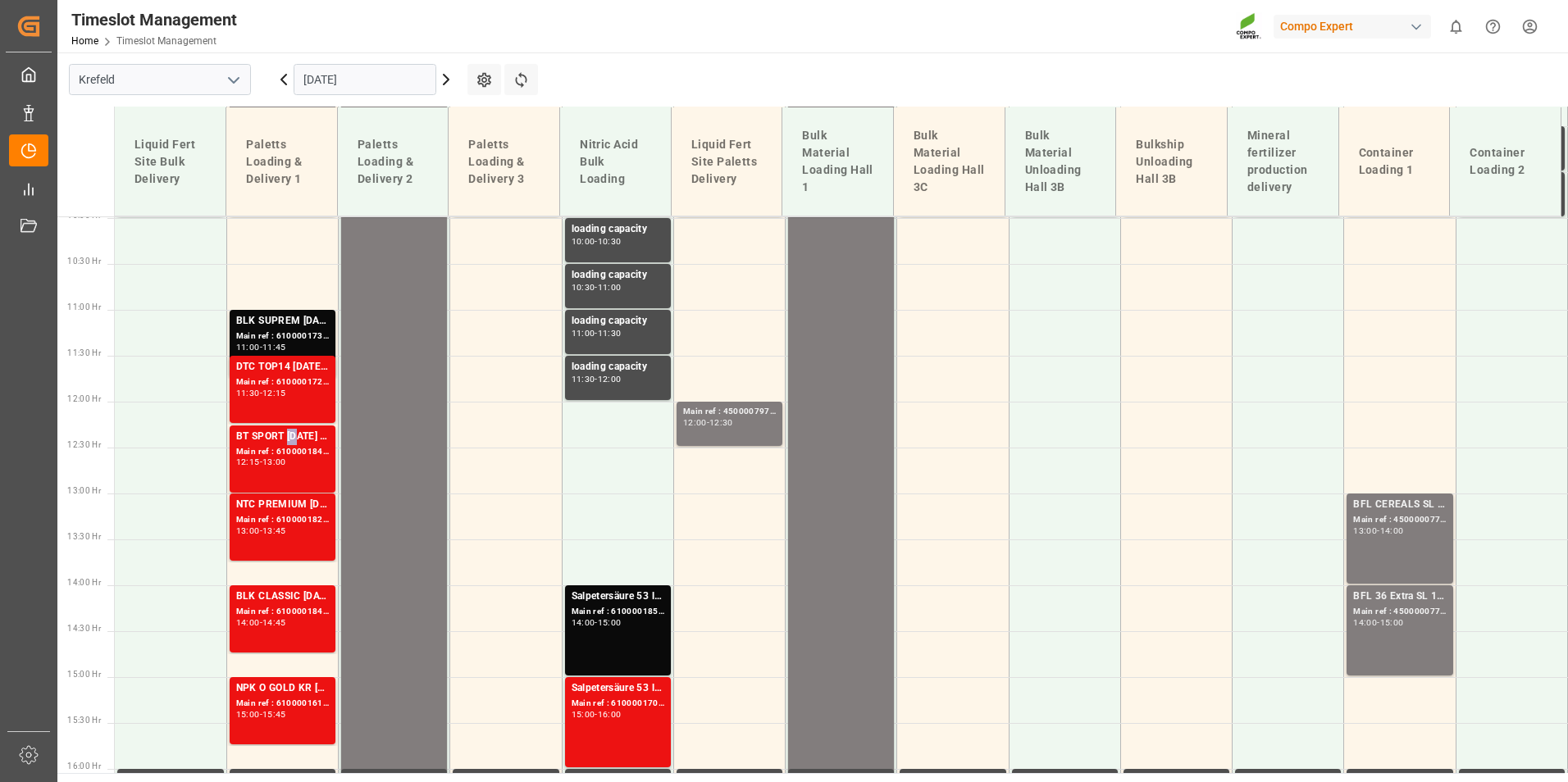
click at [289, 440] on div "BT SPORT [DATE] 25%UH 3M 25kg (x40) INTBLK CLASSIC [DATE] 25kg(x40)D,EN,PL,FNL" at bounding box center [282, 437] width 93 height 16
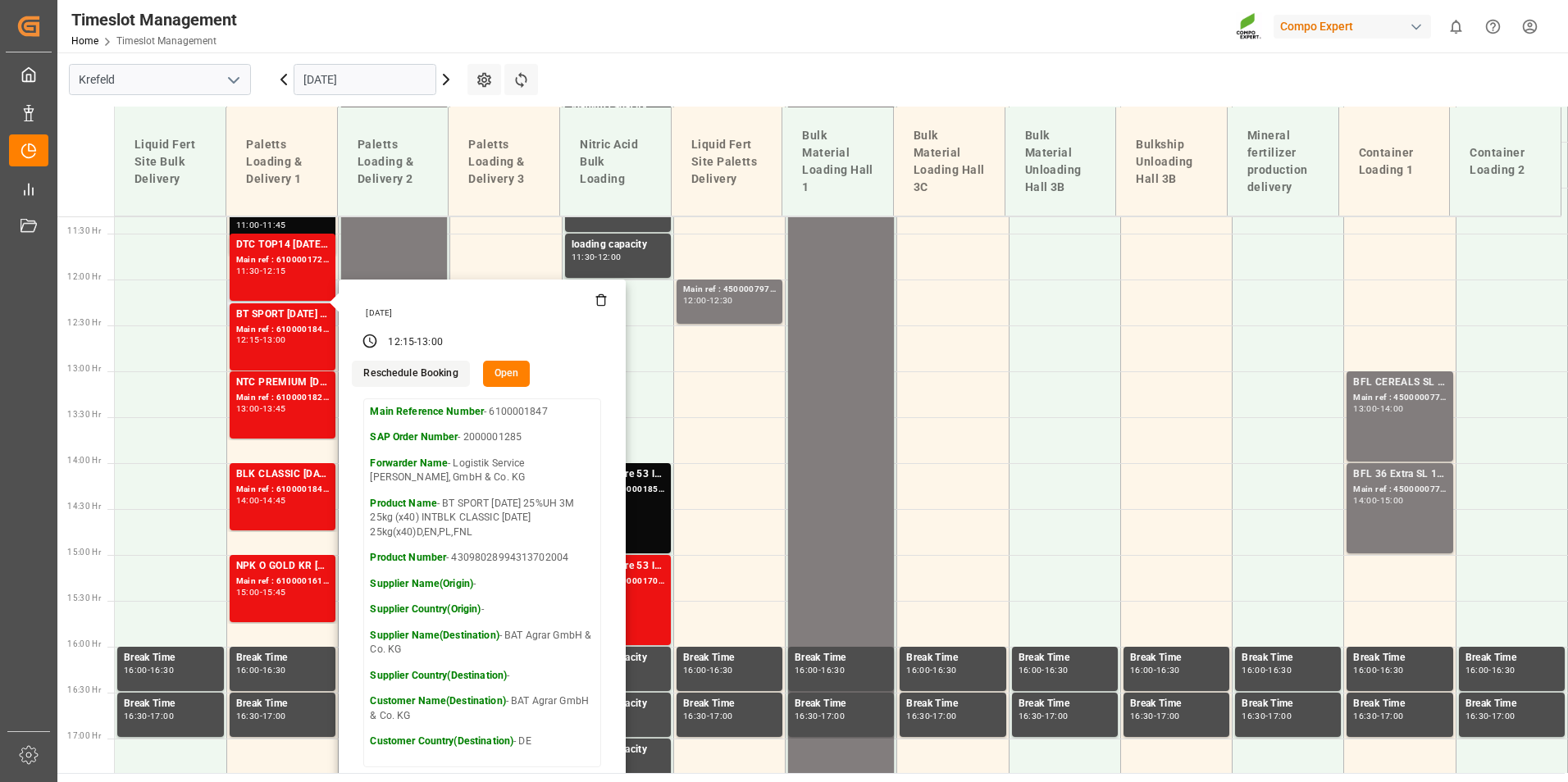
scroll to position [999, 0]
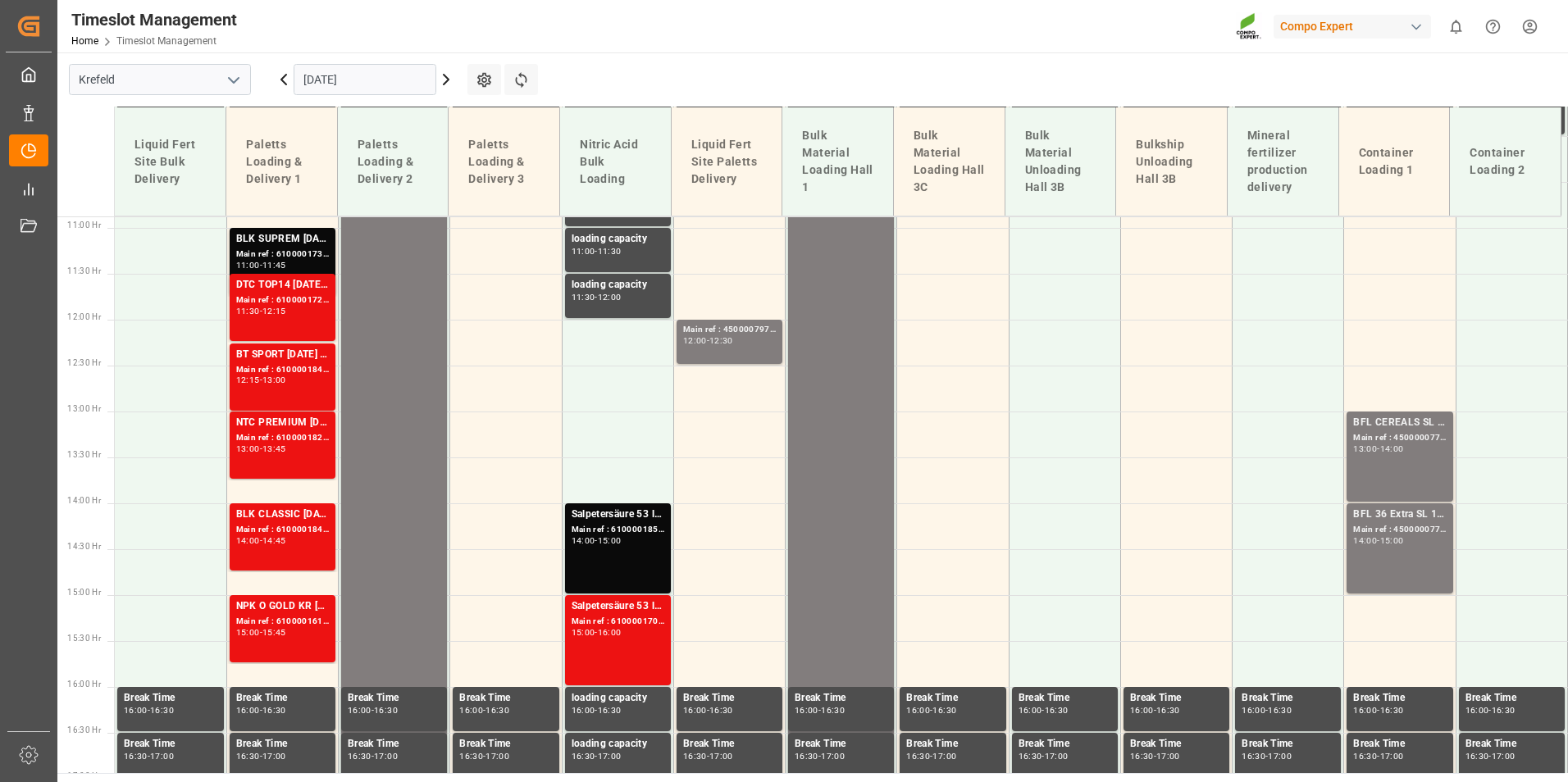
click at [315, 424] on div "NTC PREMIUM [DATE]+3+TE 600kg BBBT FAIR 25-5-8 35%UH 3M 25kg (x40) INT" at bounding box center [282, 423] width 93 height 16
click at [263, 367] on div "Main ref : 6100001847, 2000001285" at bounding box center [282, 370] width 93 height 14
click at [255, 452] on div "13:00" at bounding box center [247, 449] width 24 height 7
click at [287, 551] on div "BLK CLASSIC [DATE] 25kg(x40)D,EN,PL,FNLBT SPORT [DATE] 25%UH 3M 25kg (x40) INTN…" at bounding box center [282, 537] width 93 height 60
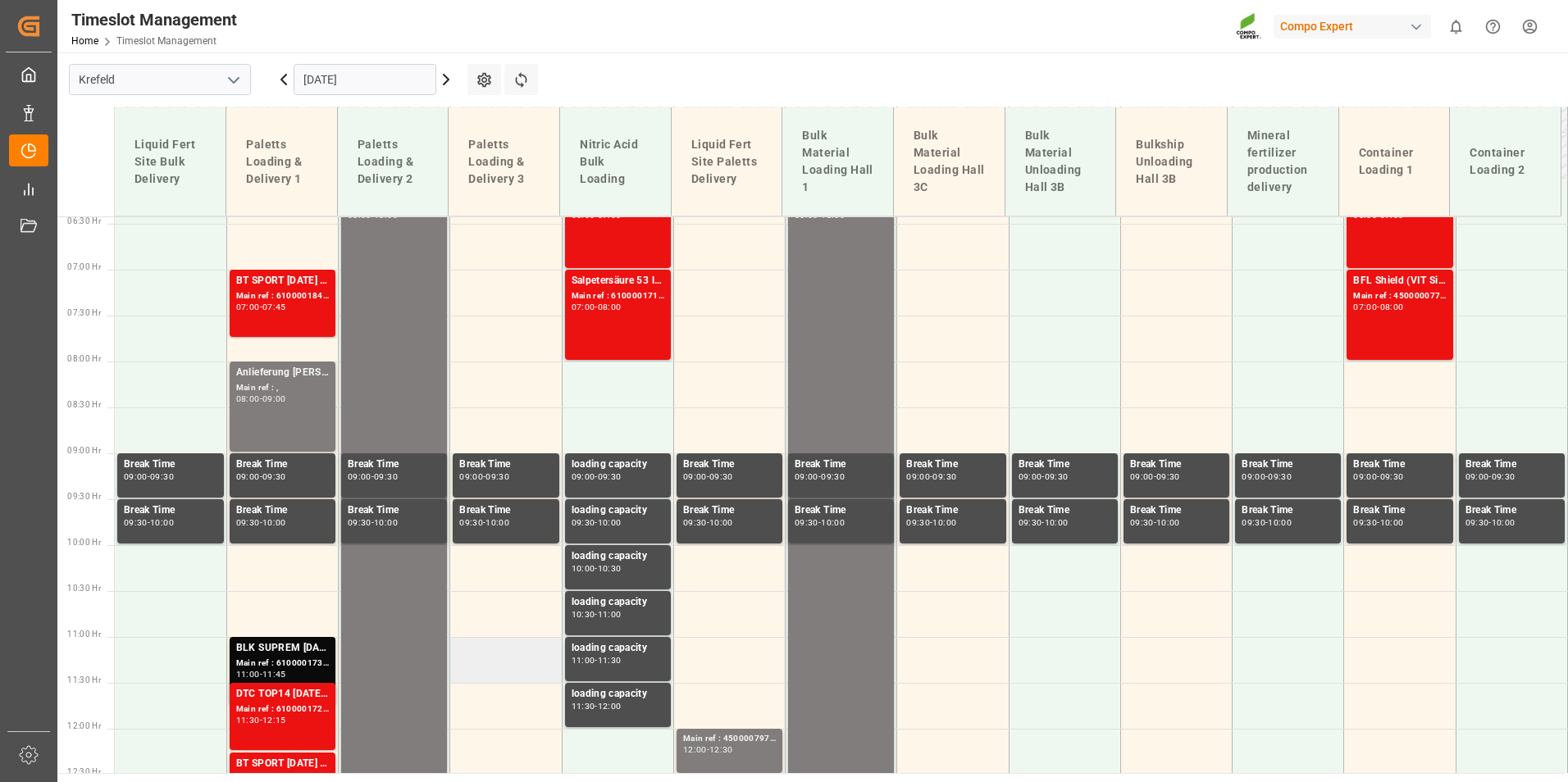
scroll to position [589, 0]
click at [272, 309] on div "07:45" at bounding box center [274, 308] width 24 height 7
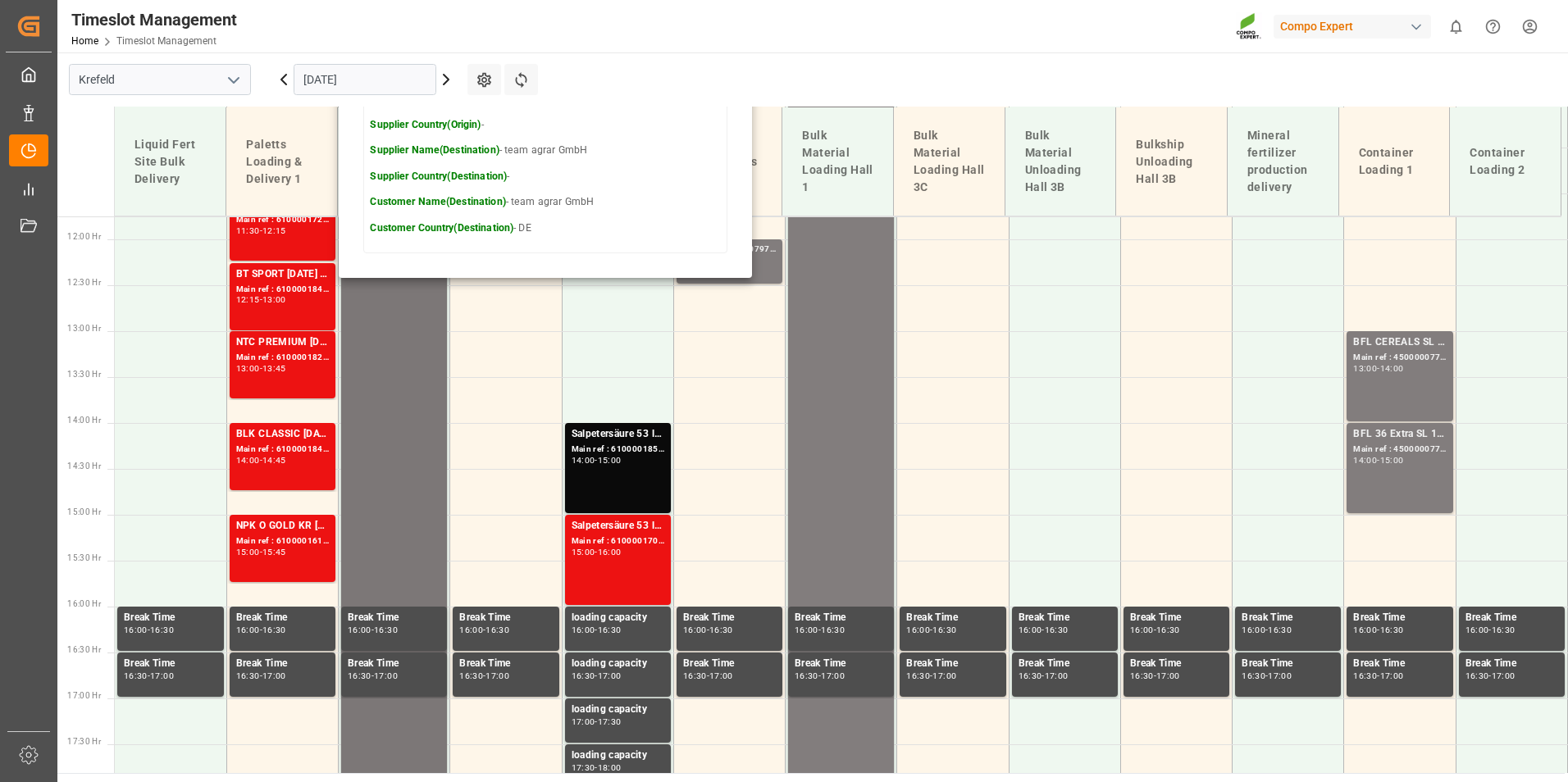
scroll to position [1081, 0]
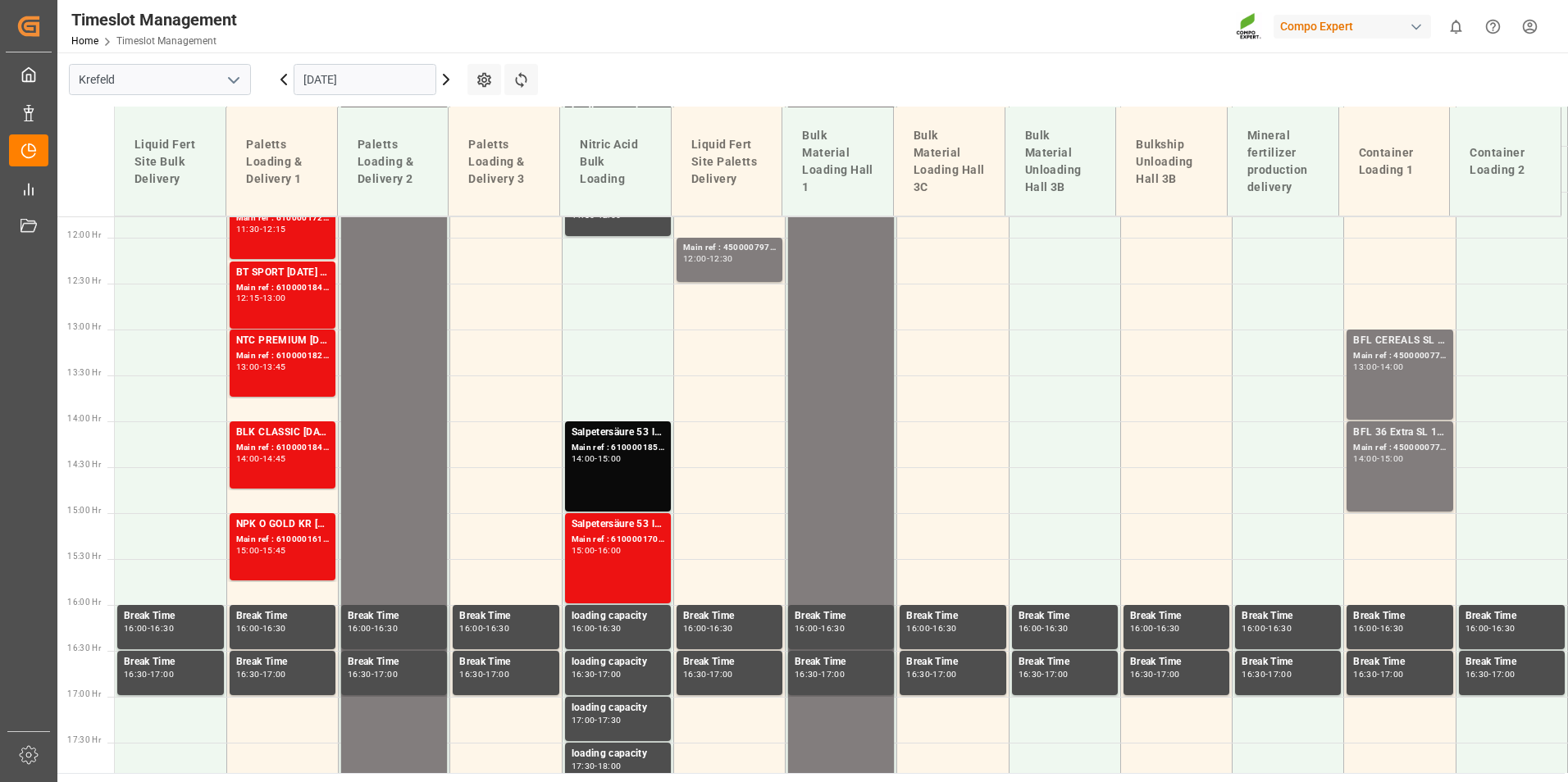
click at [310, 443] on div "Main ref : 6100001845, 2000000973" at bounding box center [282, 448] width 93 height 14
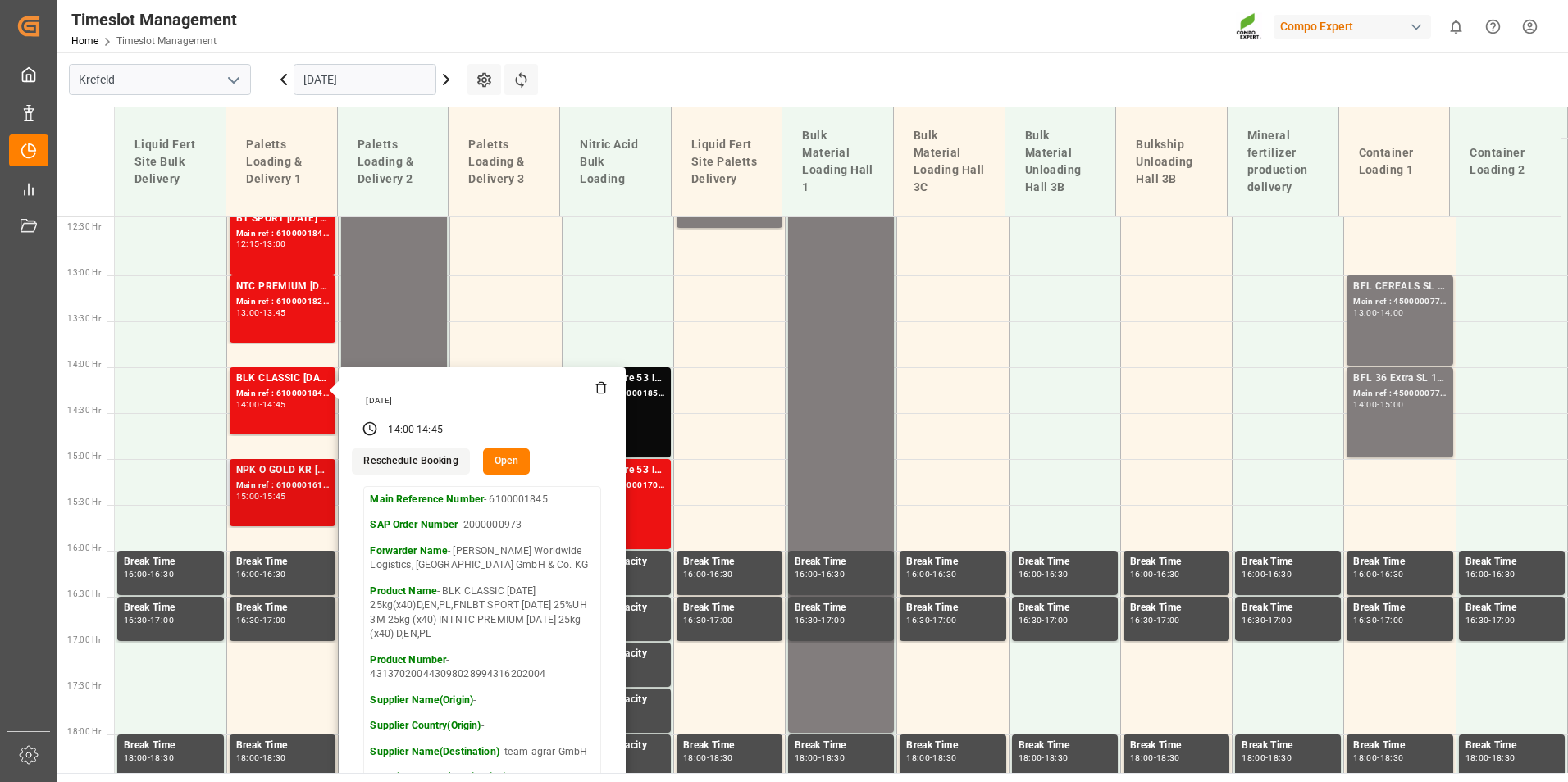
scroll to position [1163, 0]
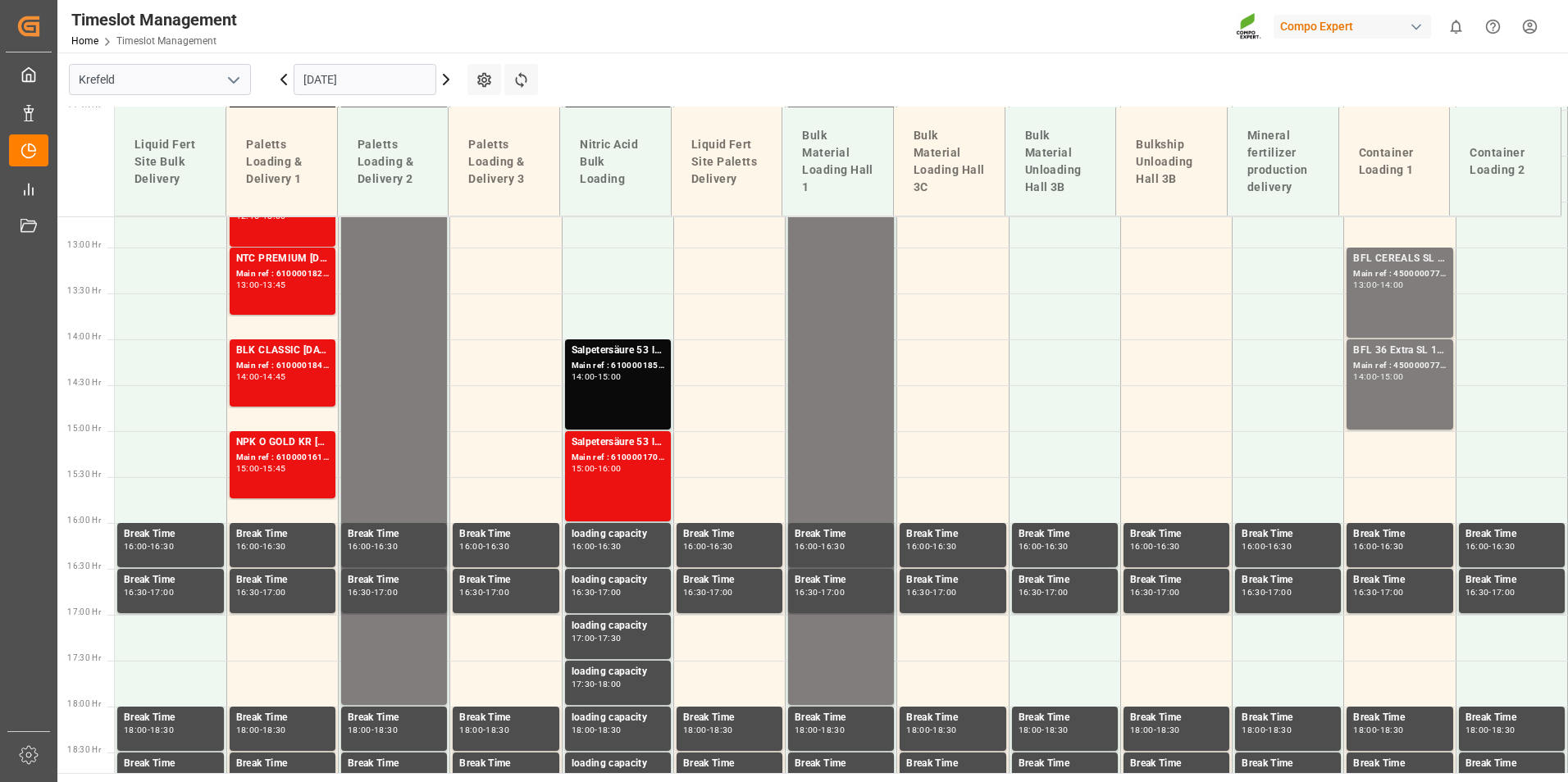
click at [279, 444] on div "NPK O GOLD KR [DATE] 25kg (x60) IT" at bounding box center [282, 443] width 93 height 16
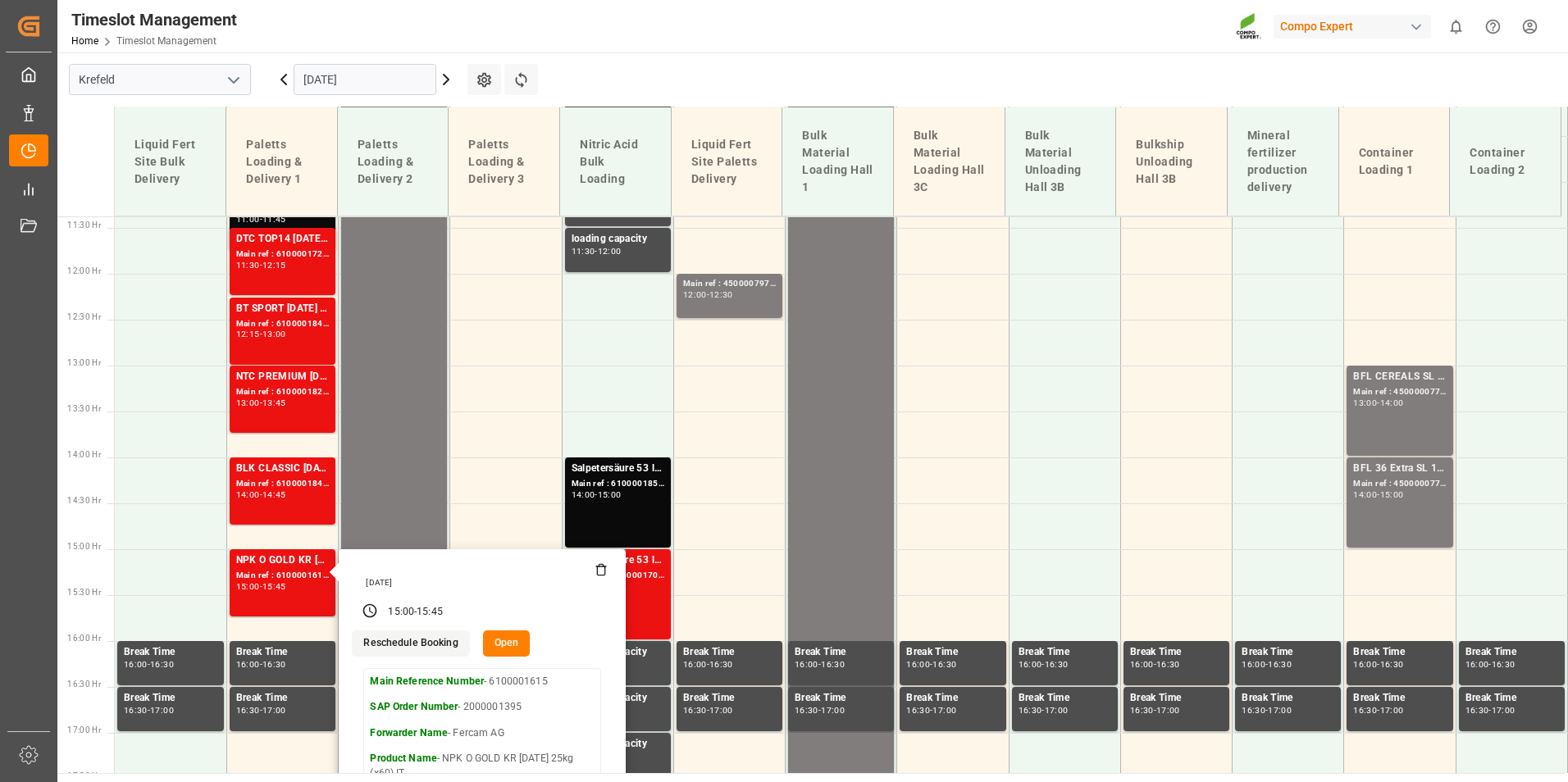
scroll to position [753, 0]
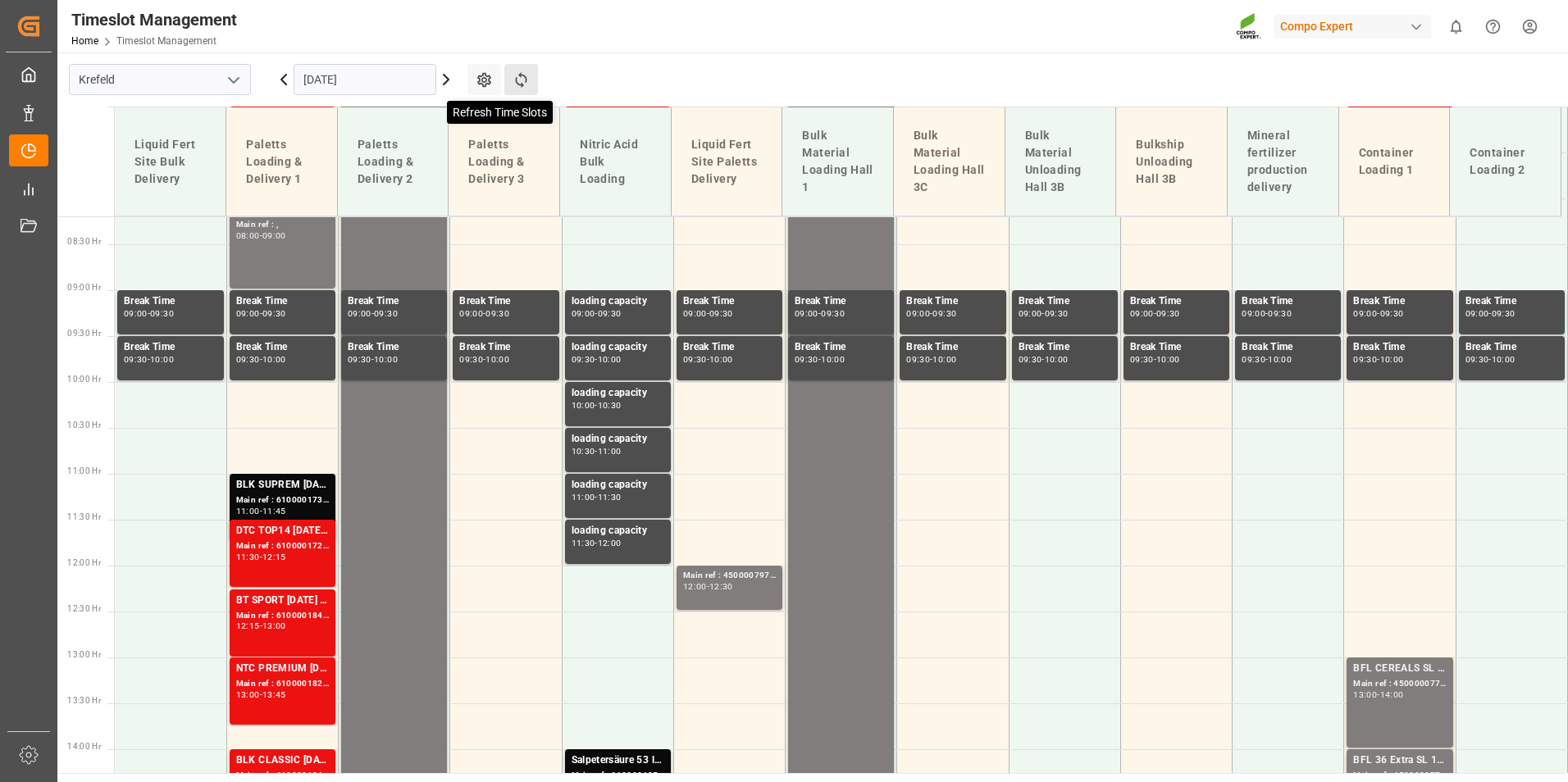
click at [515, 83] on icon at bounding box center [521, 79] width 17 height 17
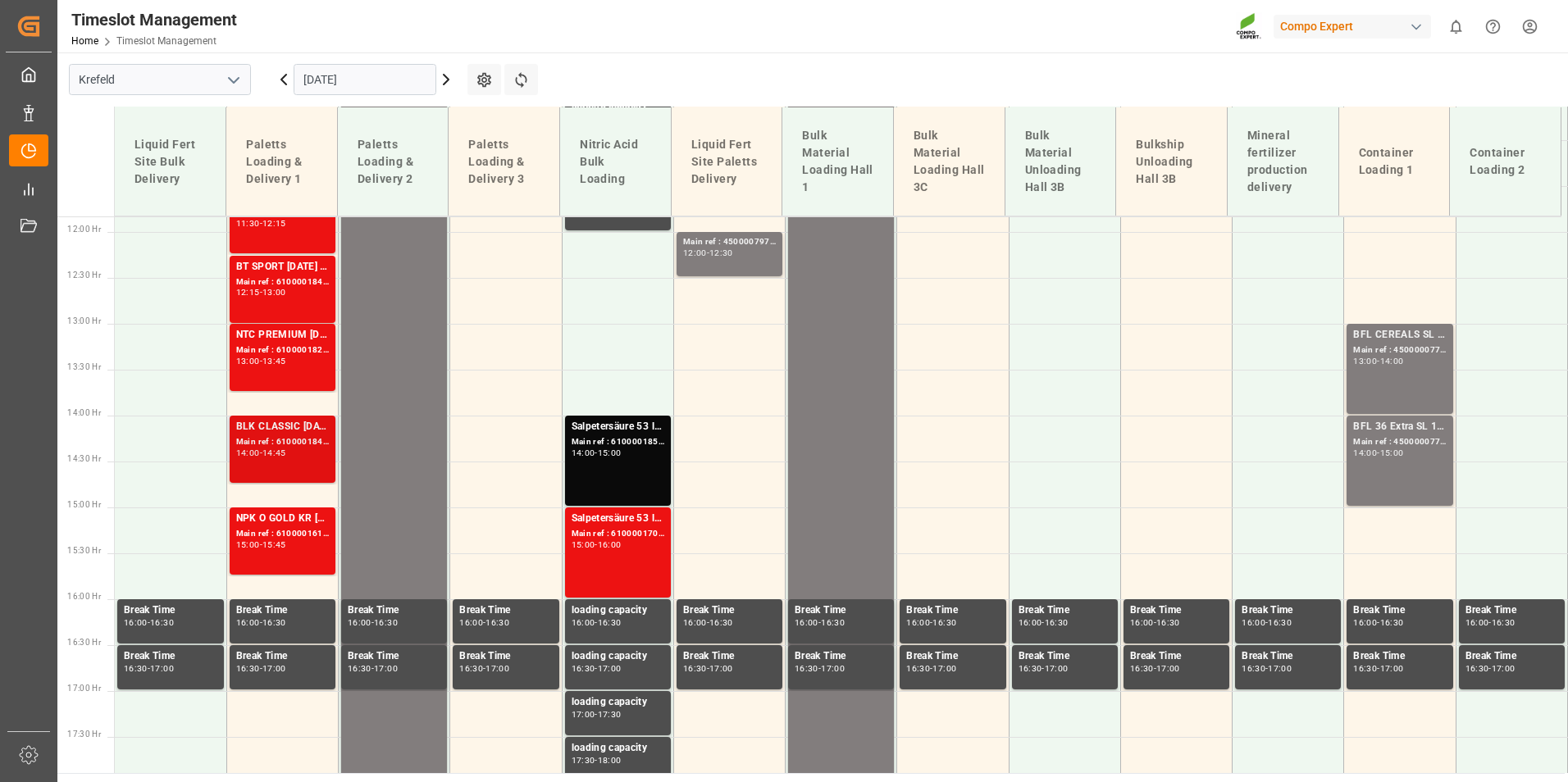
scroll to position [1081, 0]
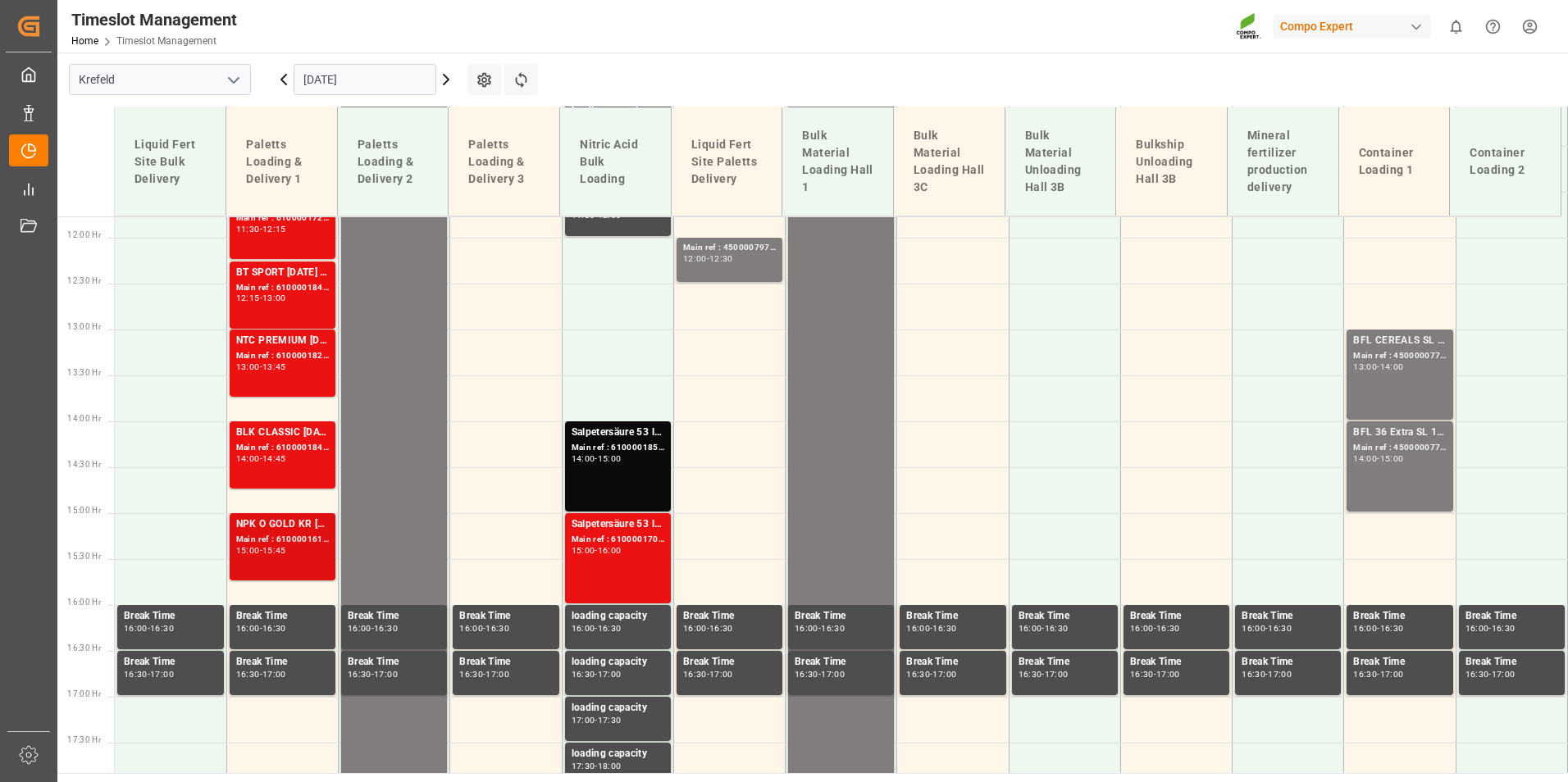
click at [295, 535] on div "Main ref : 6100001615, 2000001395" at bounding box center [282, 540] width 93 height 14
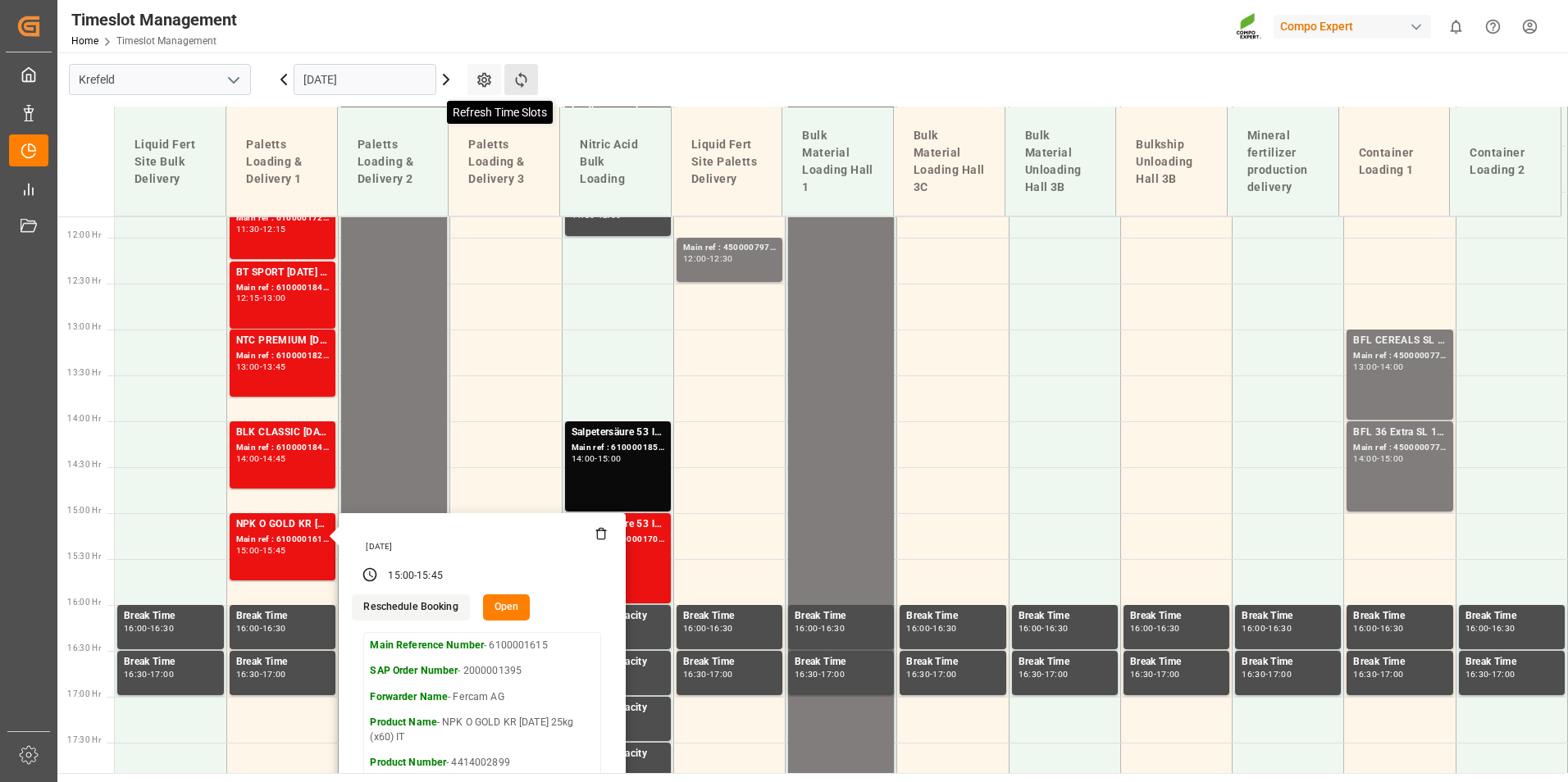
click at [515, 71] on icon at bounding box center [521, 79] width 17 height 17
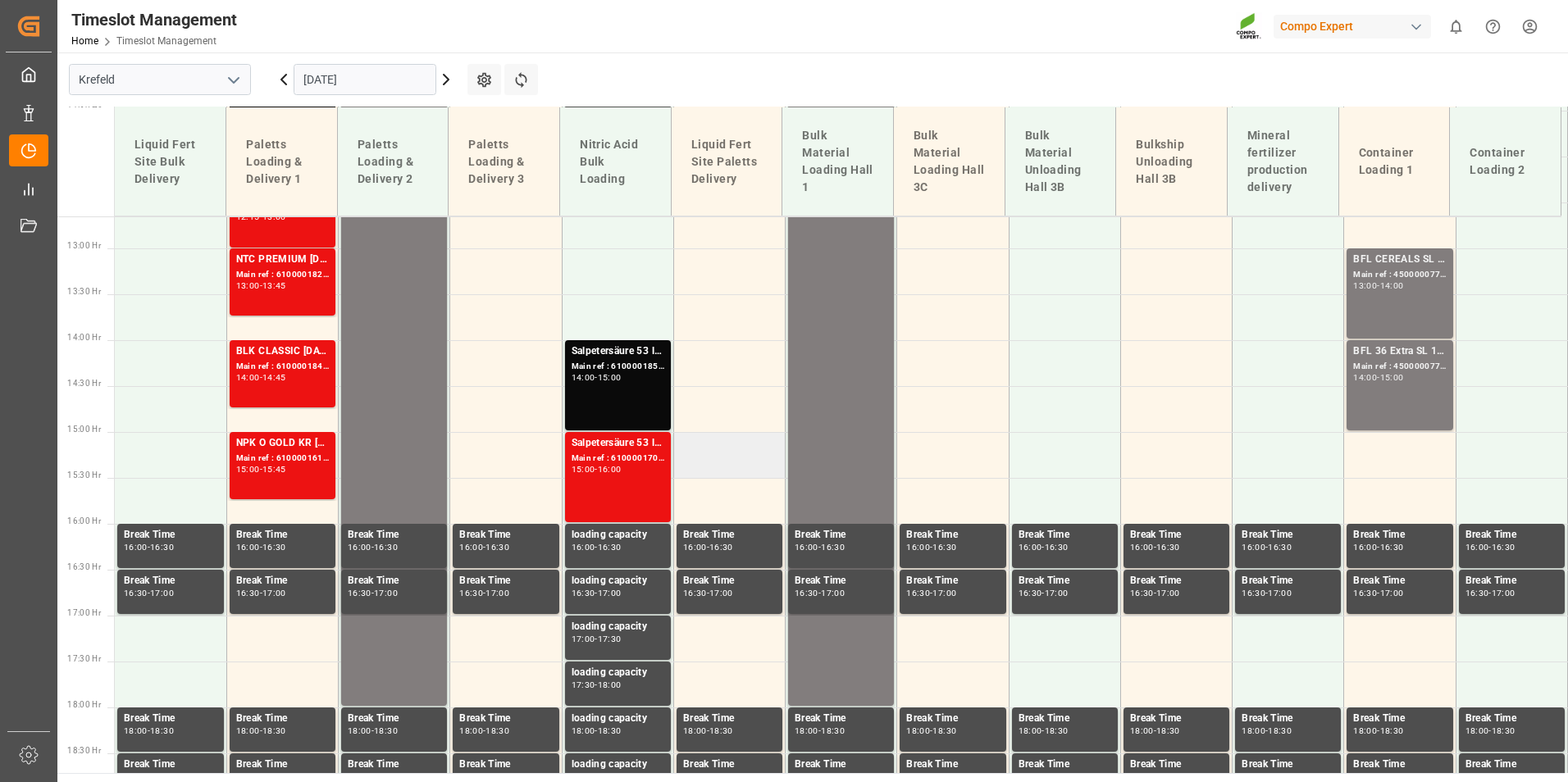
scroll to position [1163, 0]
click at [527, 85] on icon at bounding box center [521, 79] width 17 height 17
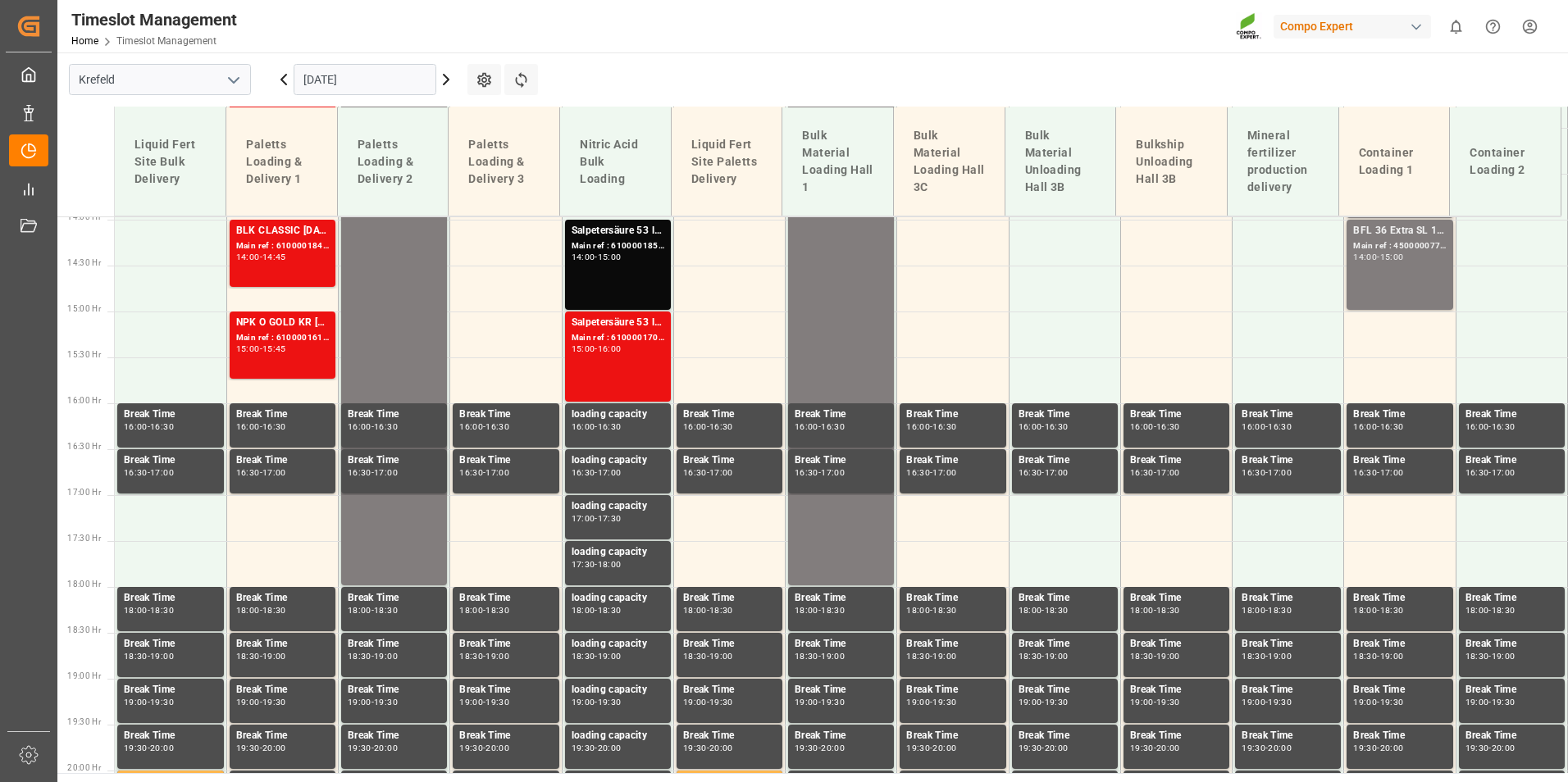
scroll to position [1326, 0]
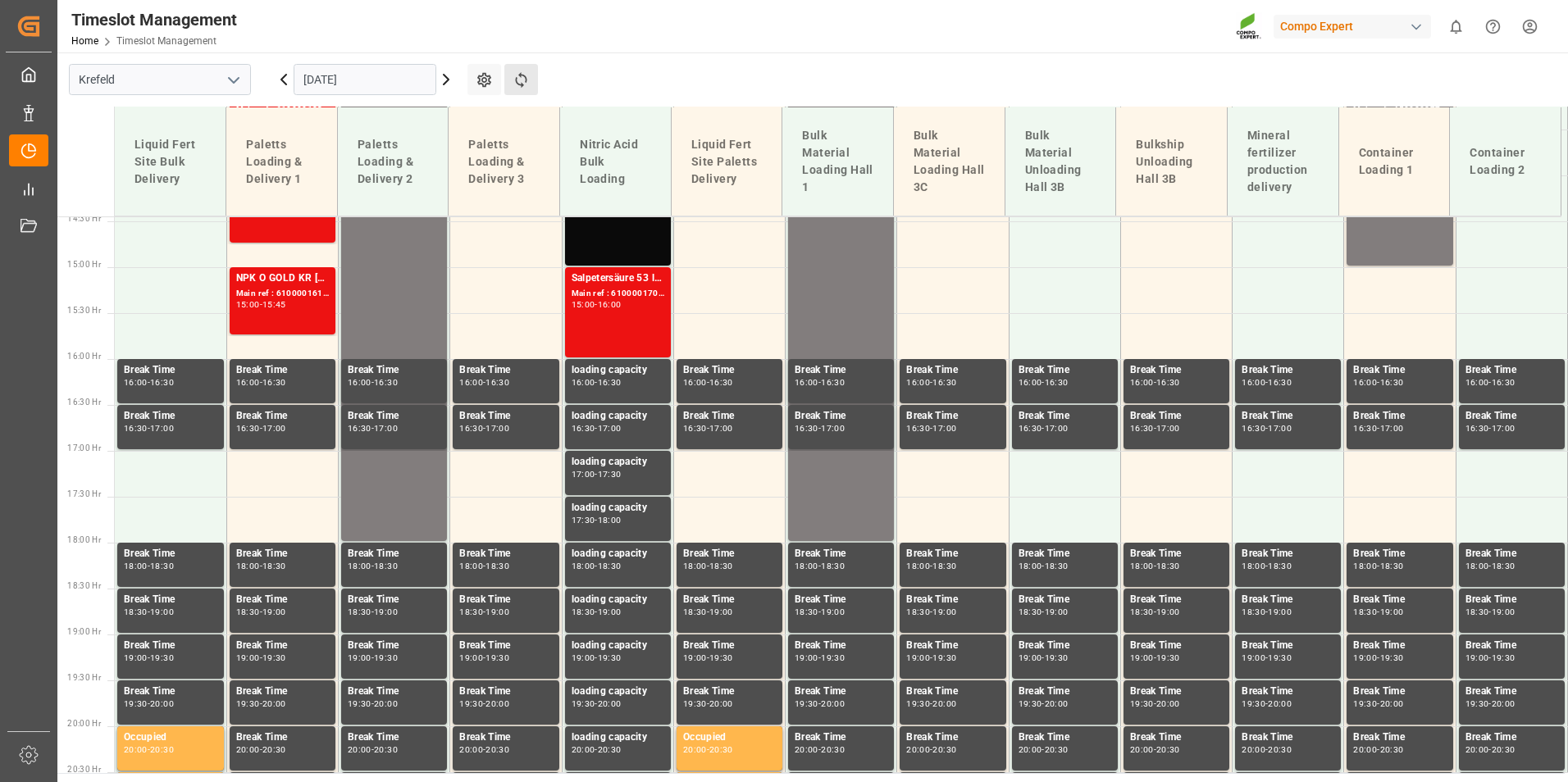
click at [529, 84] on button "Refresh Time Slots" at bounding box center [521, 79] width 34 height 31
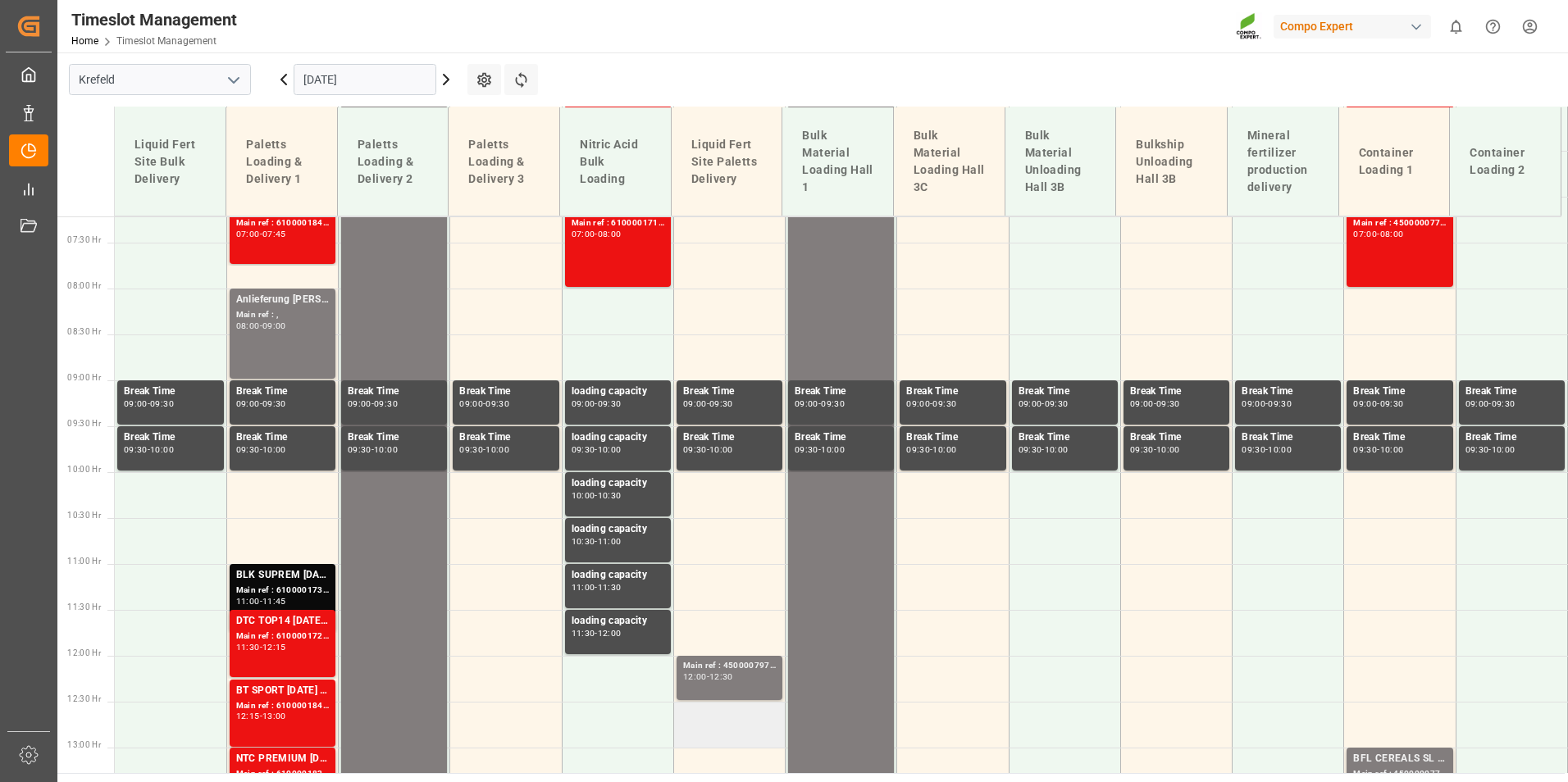
scroll to position [424, 0]
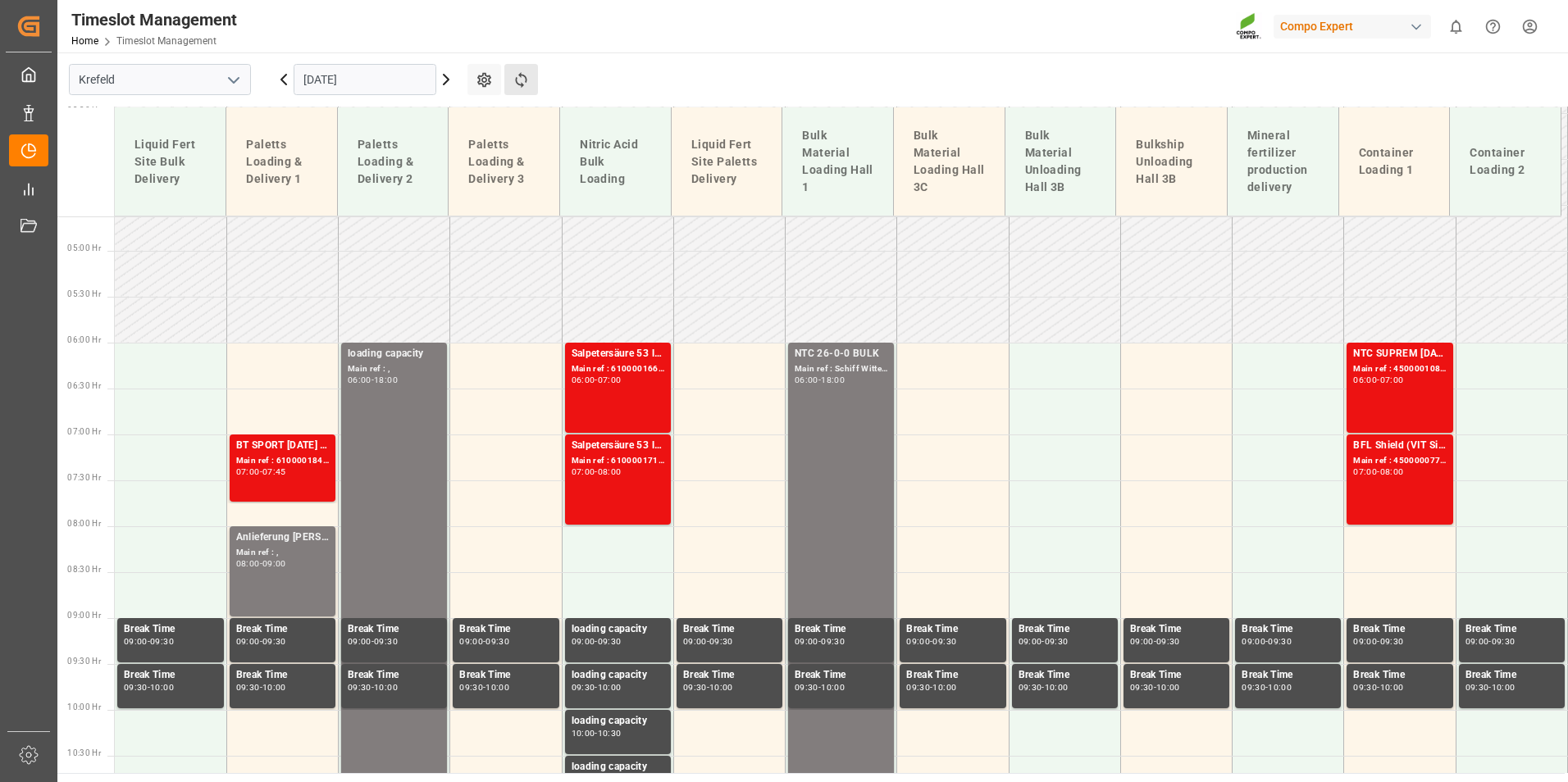
click at [530, 77] on button "Refresh Time Slots" at bounding box center [521, 79] width 34 height 31
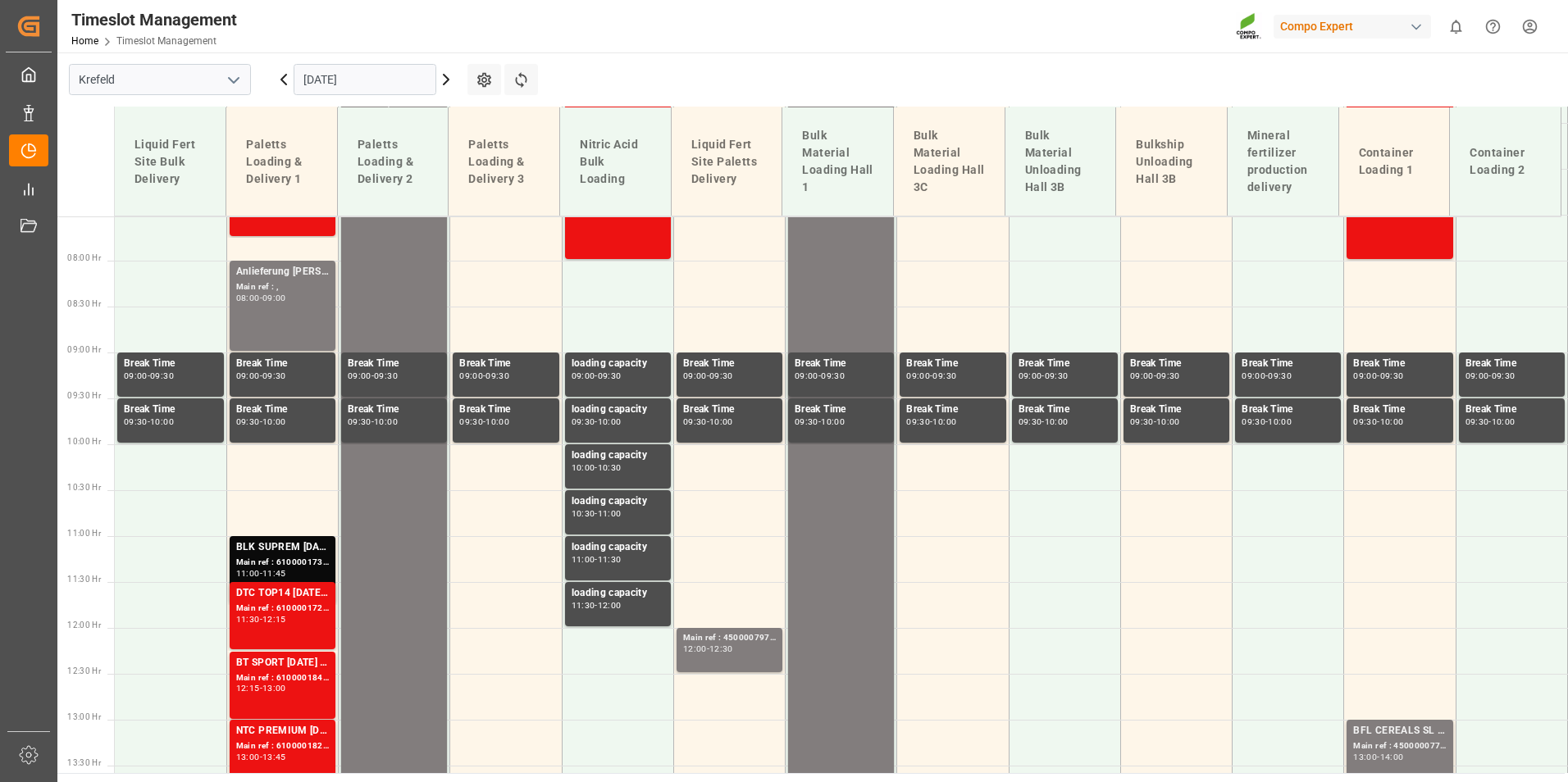
scroll to position [738, 0]
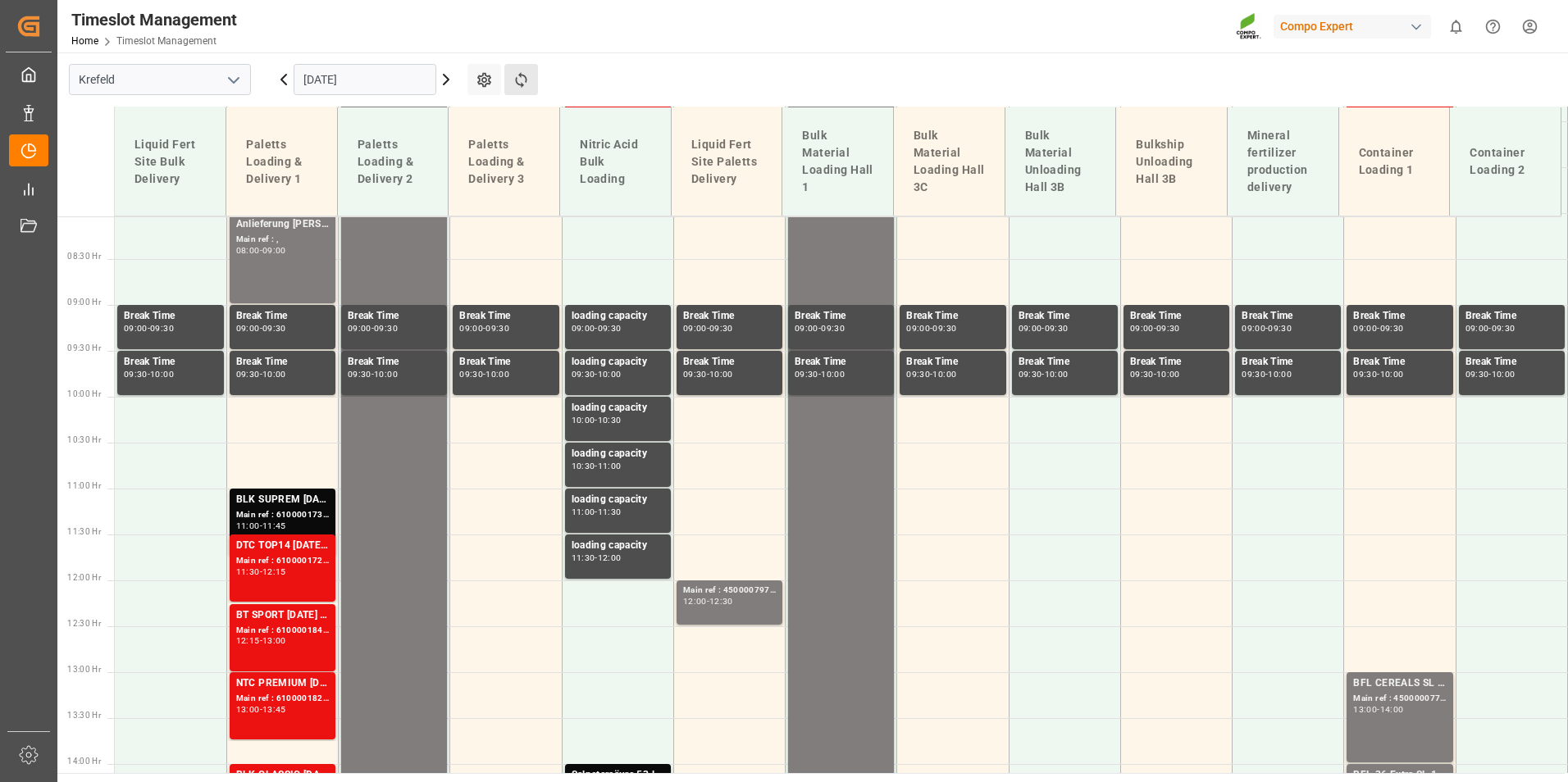
click at [519, 89] on button "Refresh Time Slots" at bounding box center [521, 79] width 34 height 31
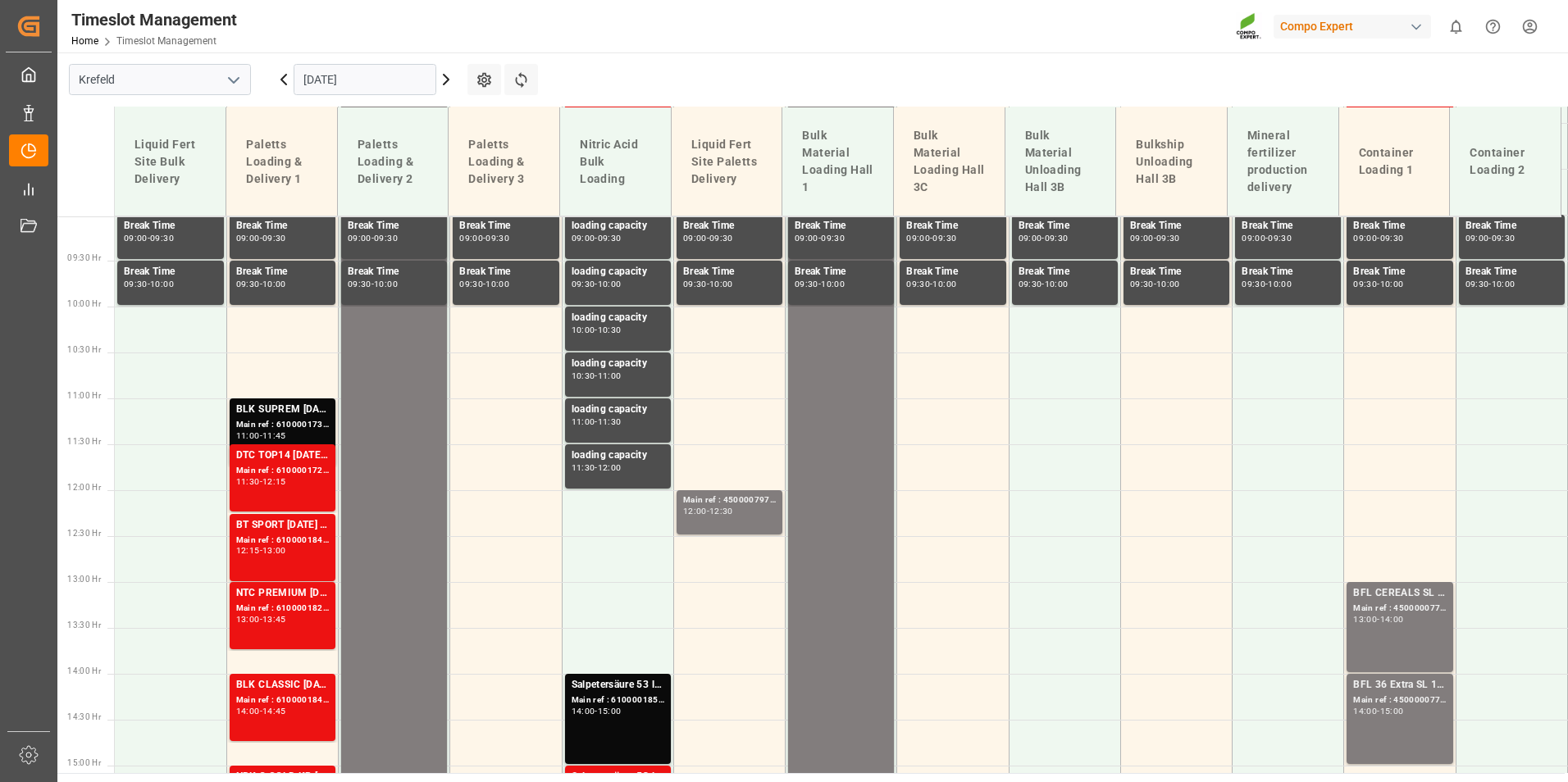
scroll to position [834, 0]
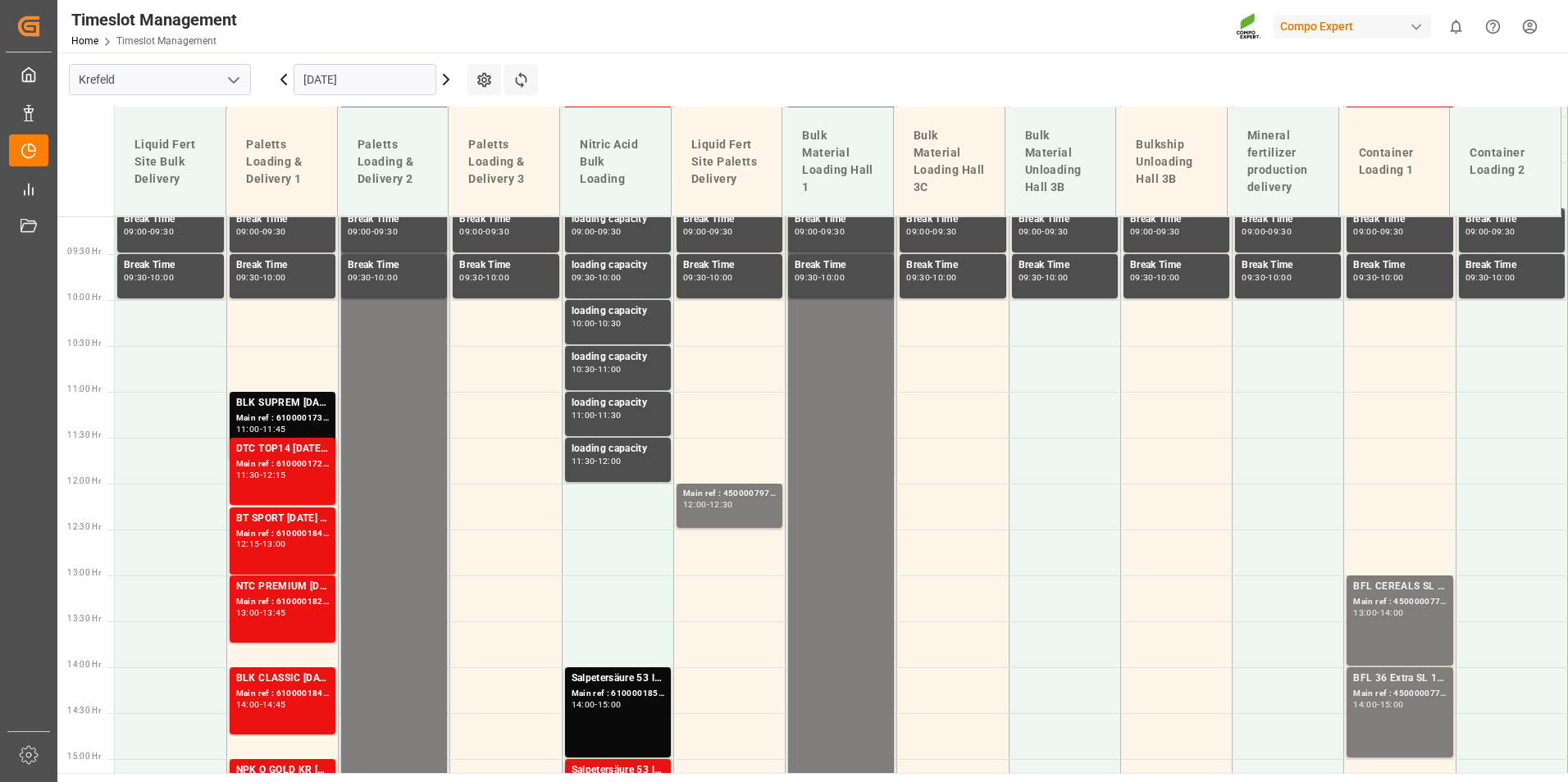
click at [285, 84] on icon at bounding box center [284, 79] width 5 height 10
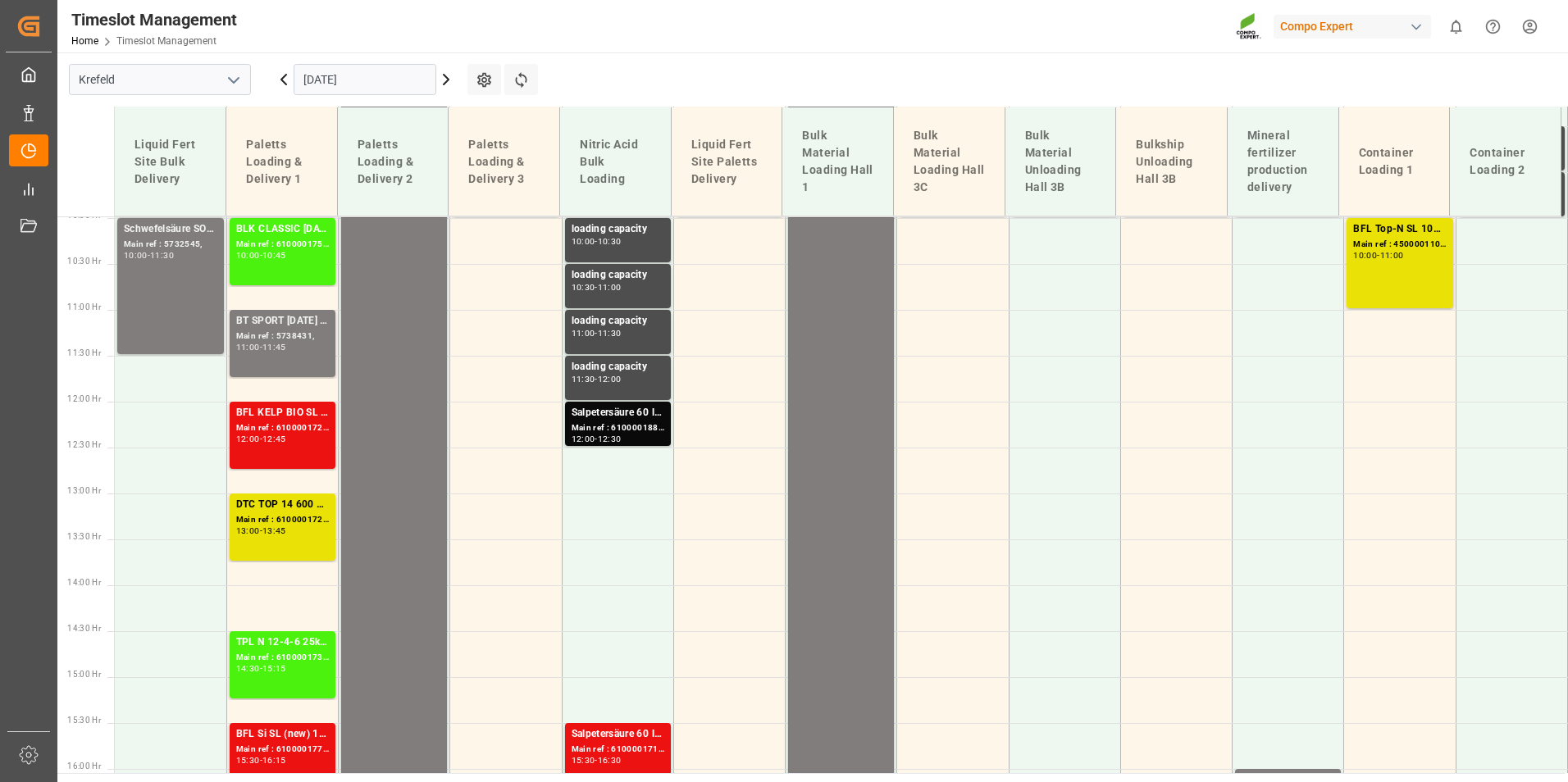
scroll to position [589, 0]
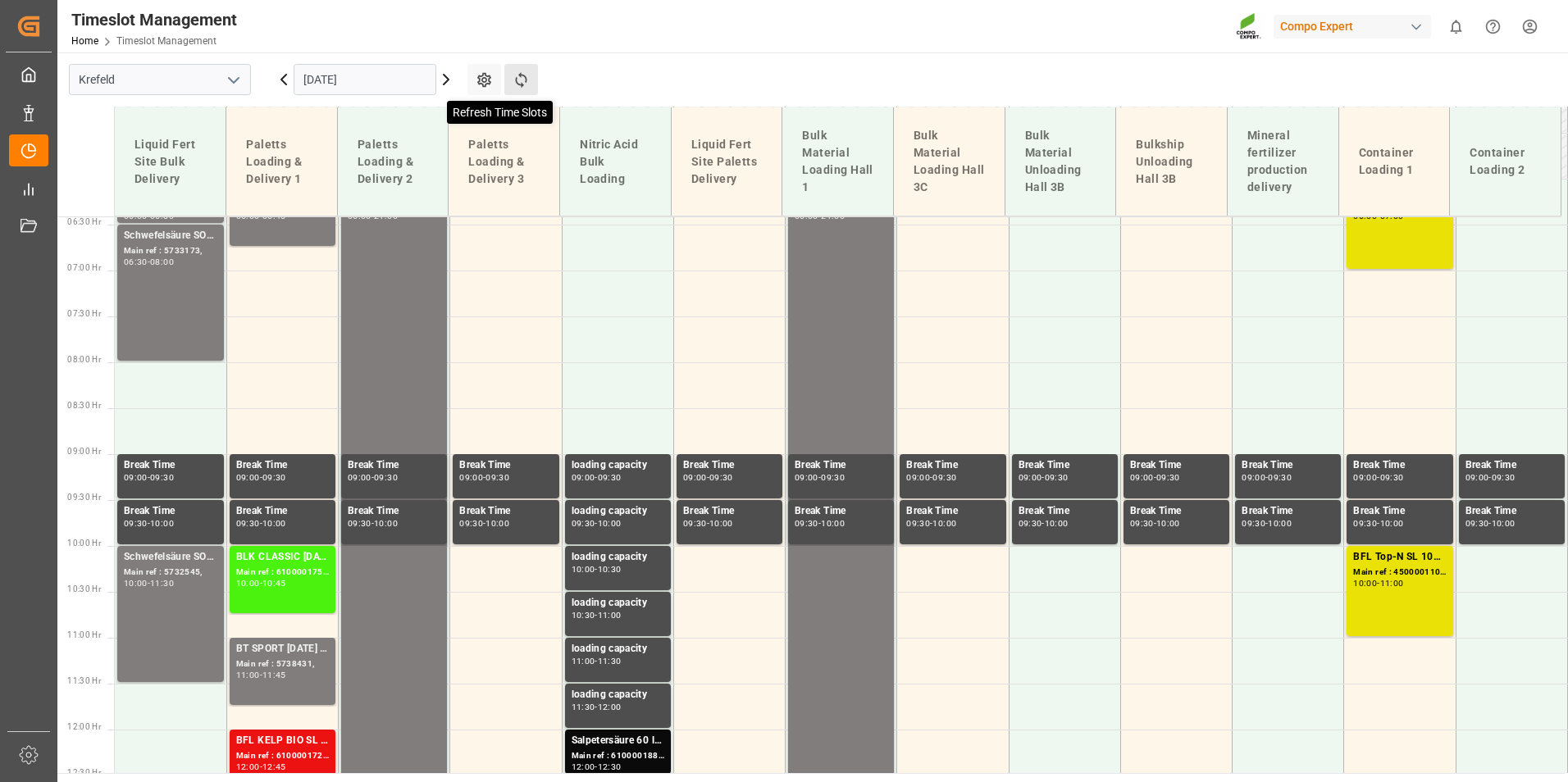
click at [521, 77] on icon at bounding box center [521, 79] width 17 height 17
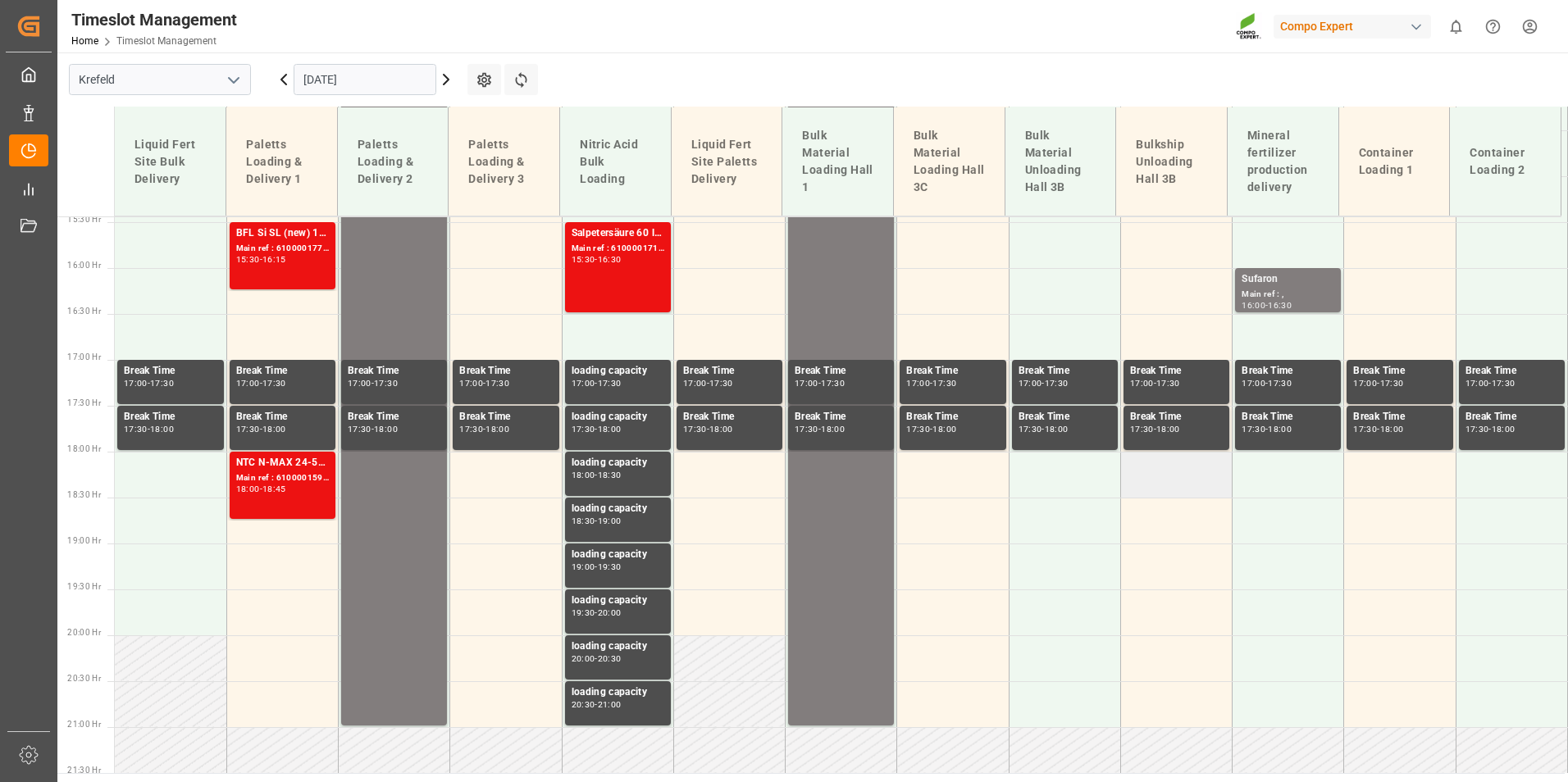
scroll to position [1419, 0]
click at [1285, 283] on div "Sufaron" at bounding box center [1289, 278] width 93 height 16
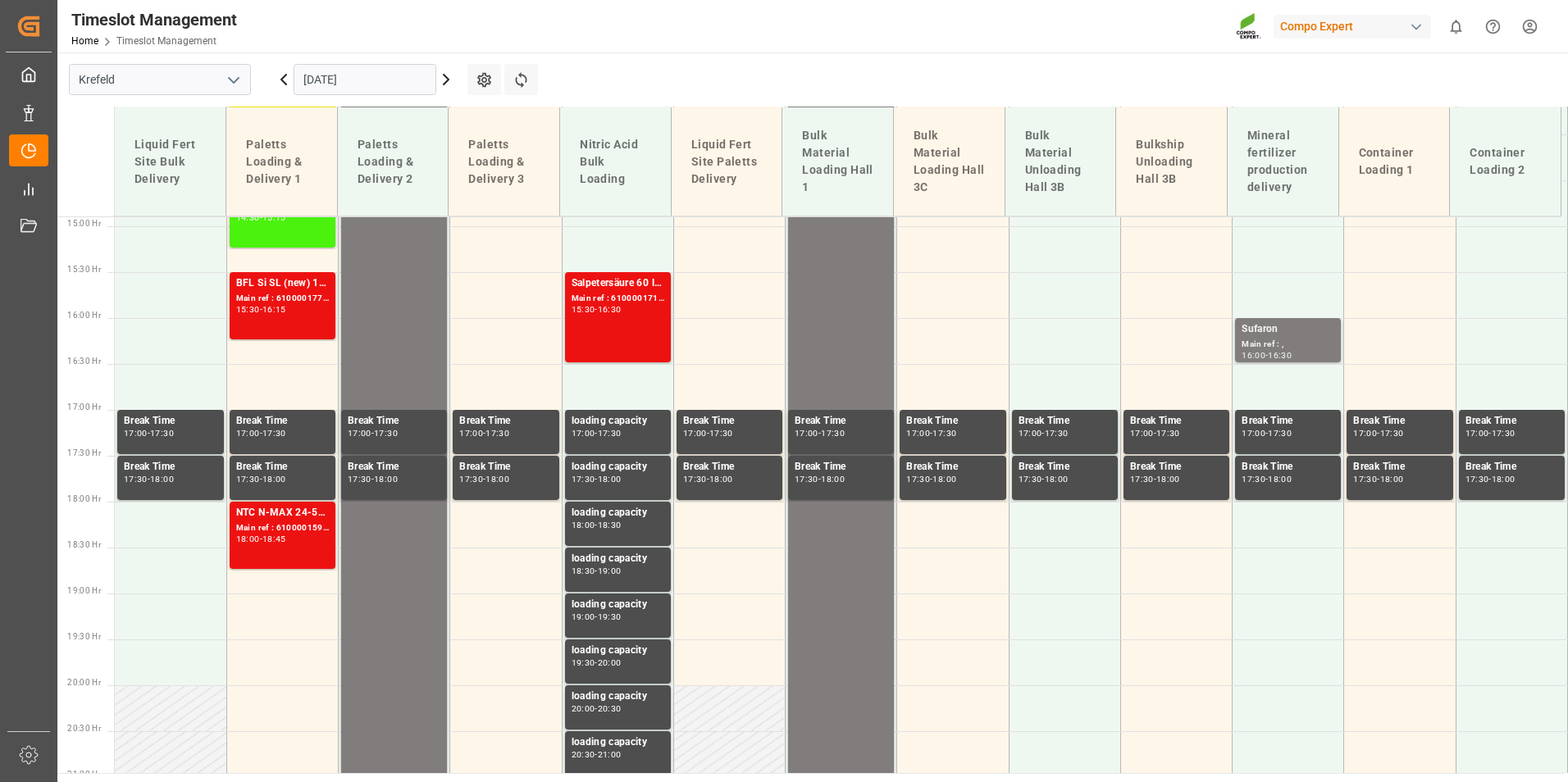
scroll to position [1419, 0]
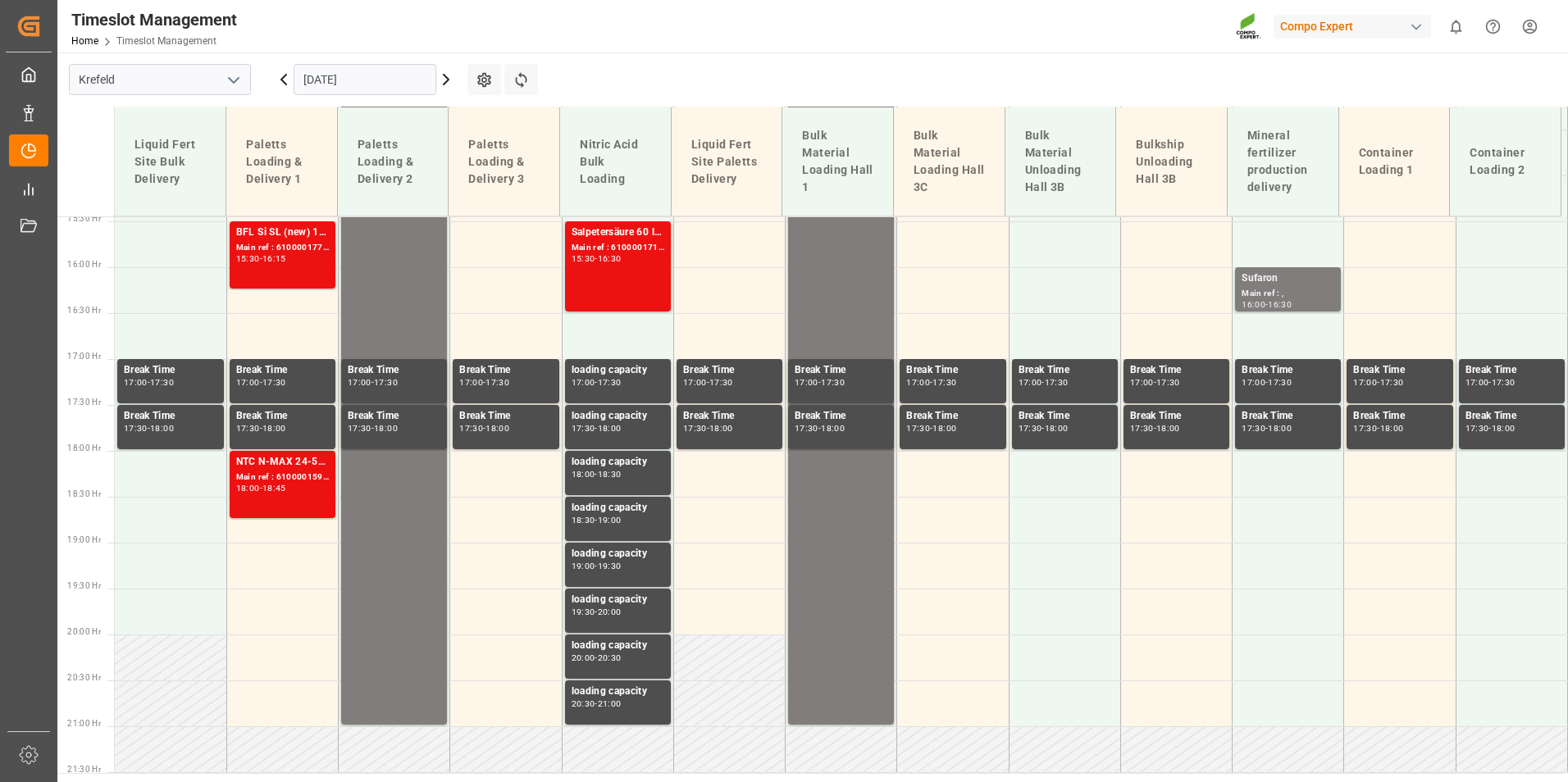
click at [443, 83] on icon at bounding box center [446, 79] width 20 height 20
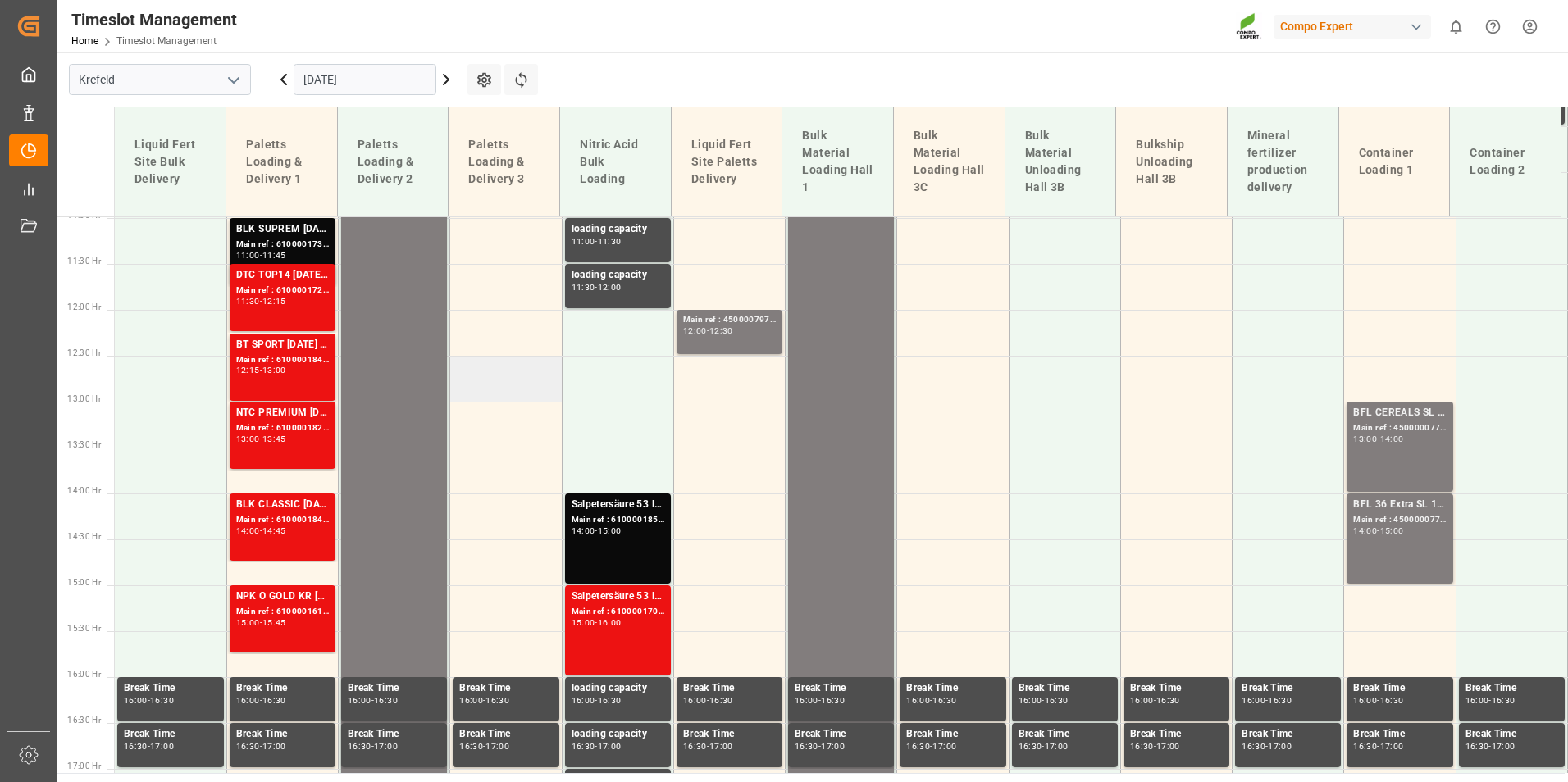
scroll to position [517, 0]
